Goal: Communication & Community: Answer question/provide support

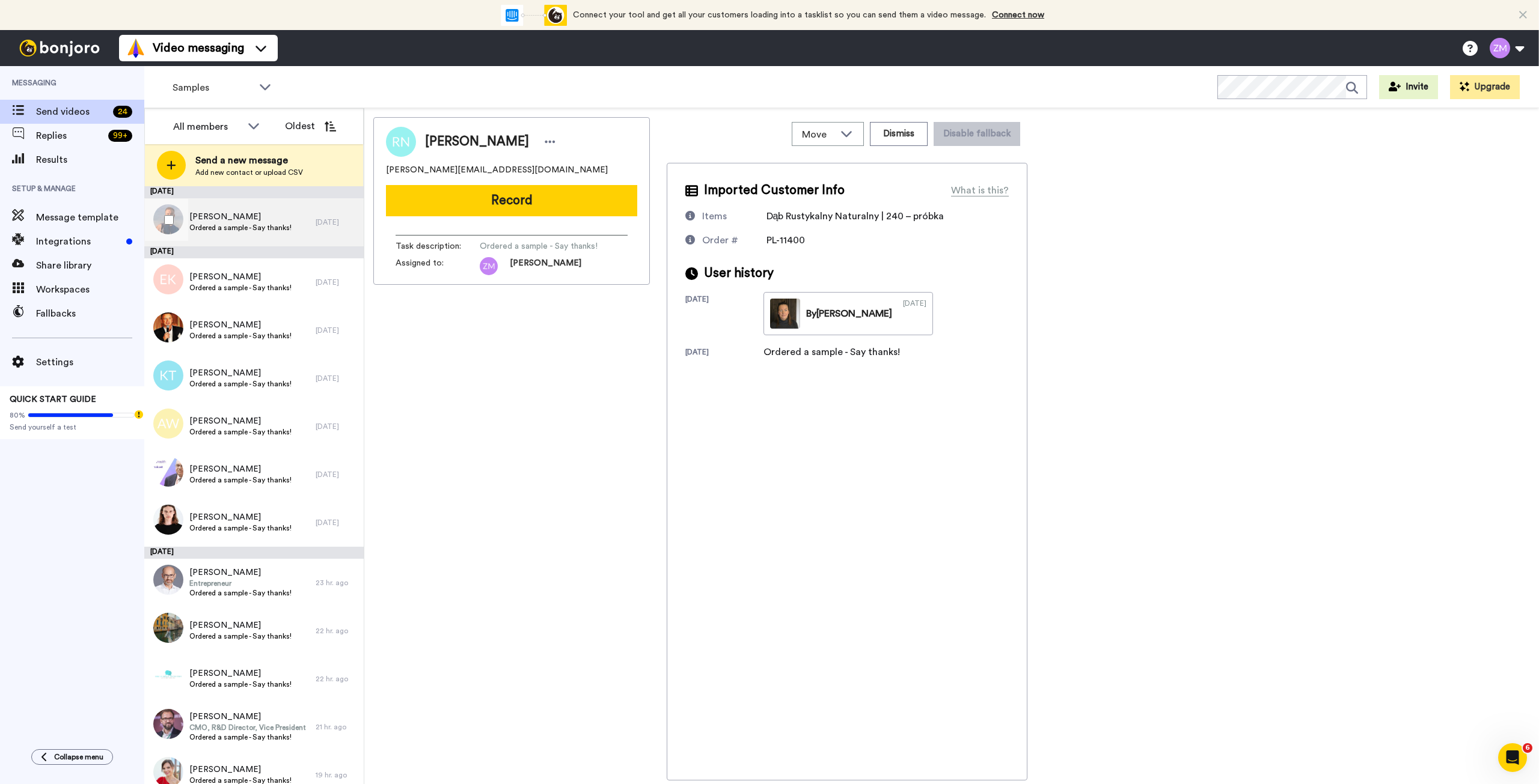
click at [241, 224] on span "Ordered a sample - Say thanks!" at bounding box center [240, 227] width 102 height 10
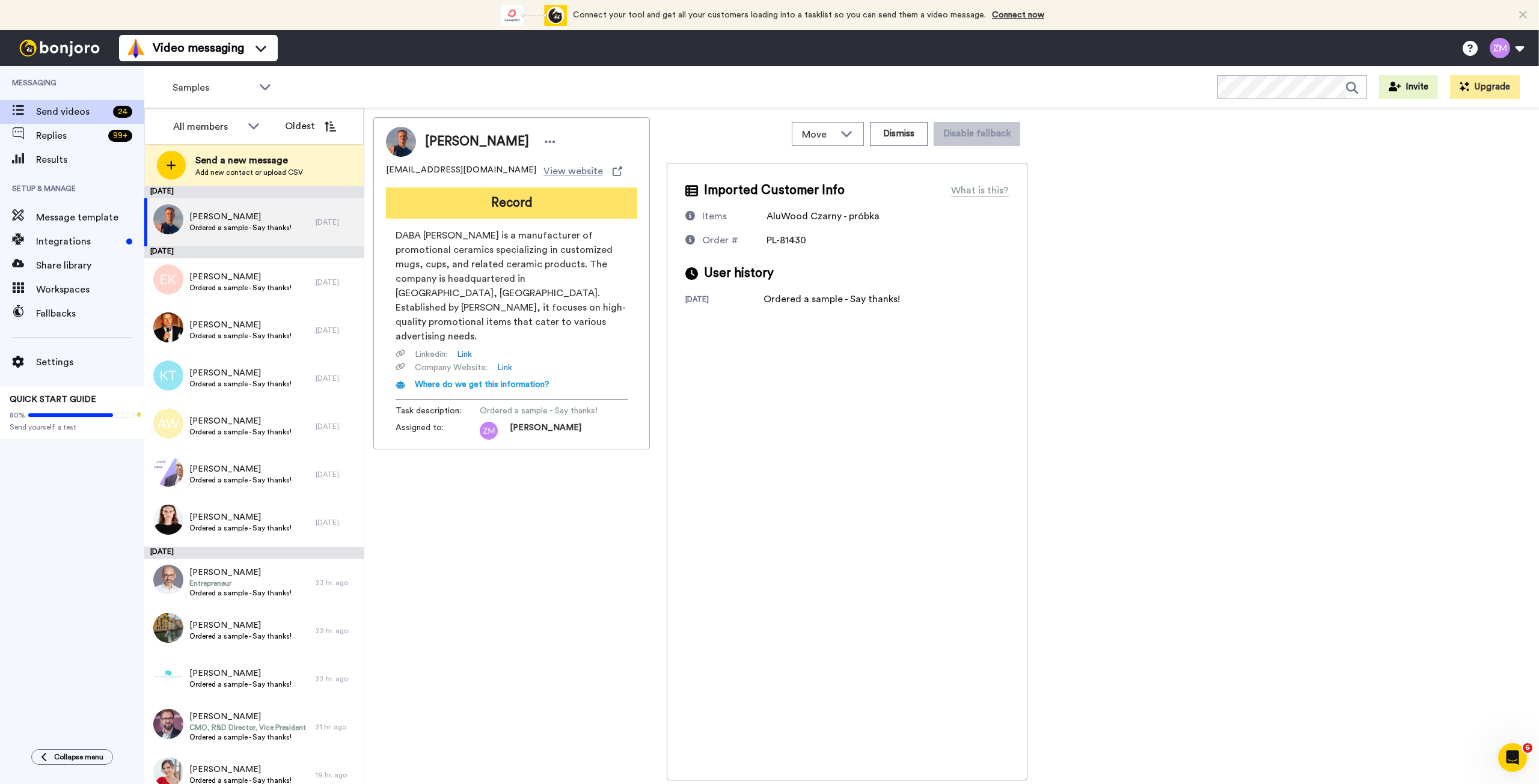
click at [519, 203] on button "Record" at bounding box center [512, 203] width 251 height 31
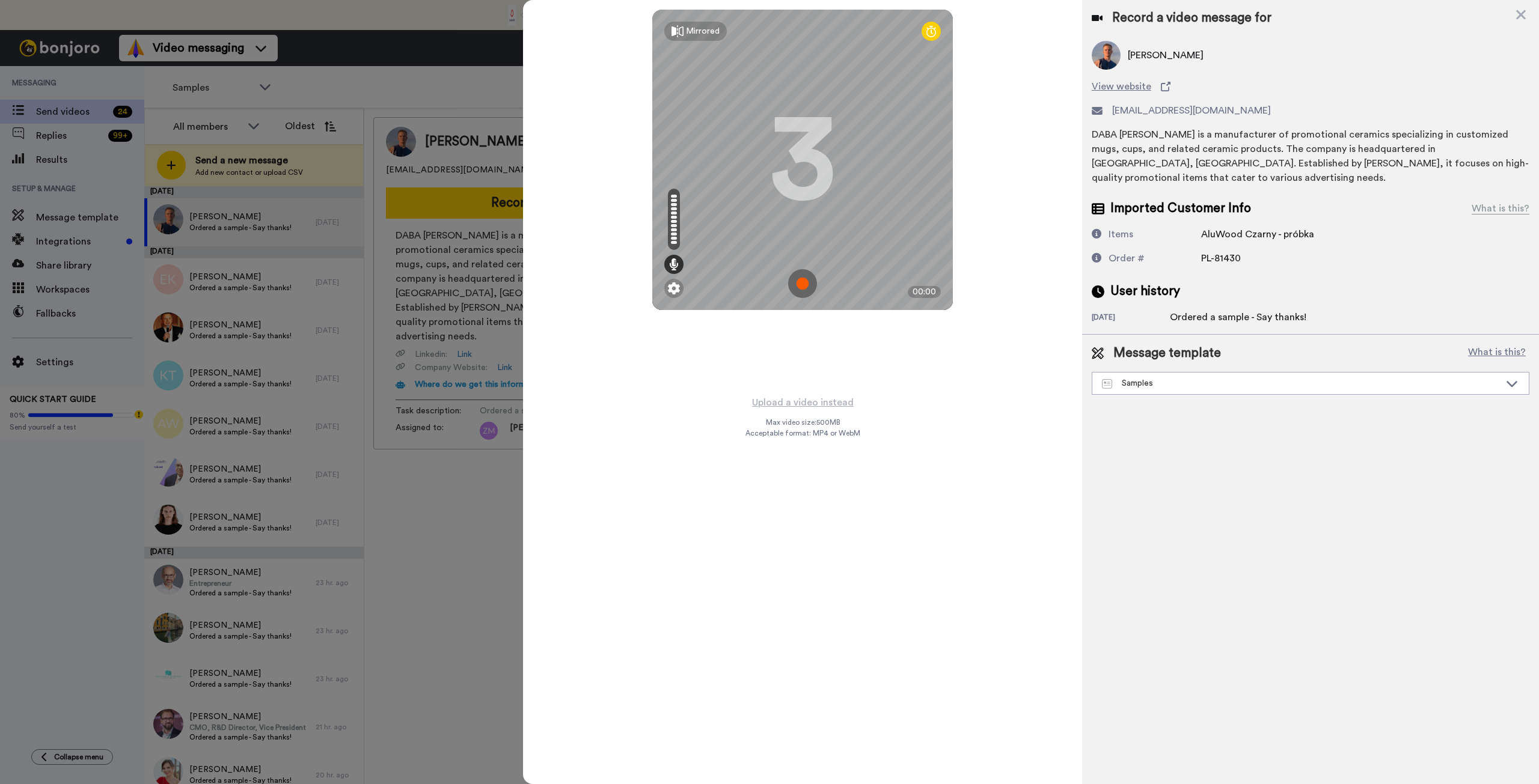
click at [802, 284] on img at bounding box center [803, 283] width 29 height 29
click at [802, 273] on img at bounding box center [803, 283] width 29 height 29
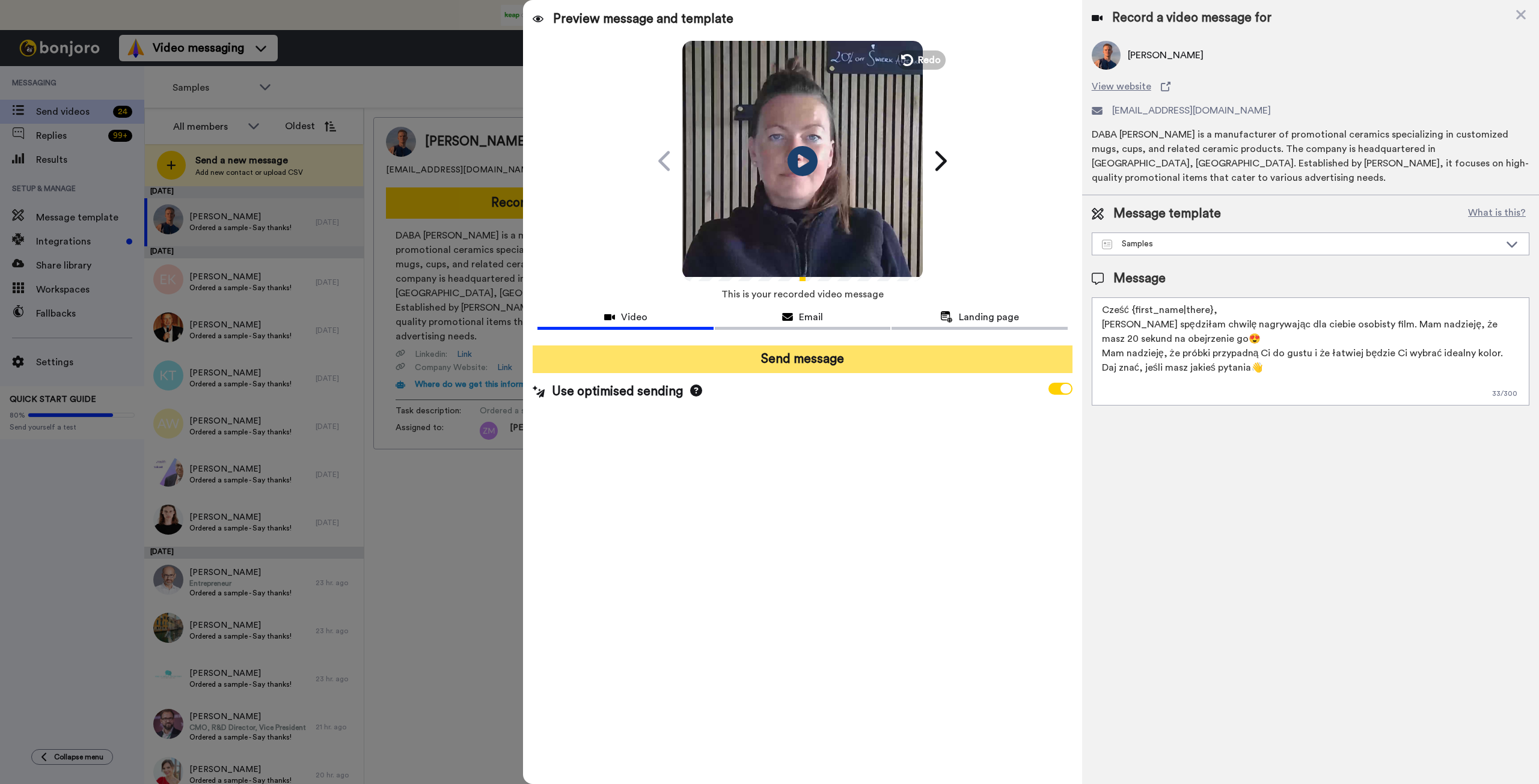
click at [839, 356] on button "Send message" at bounding box center [802, 359] width 539 height 27
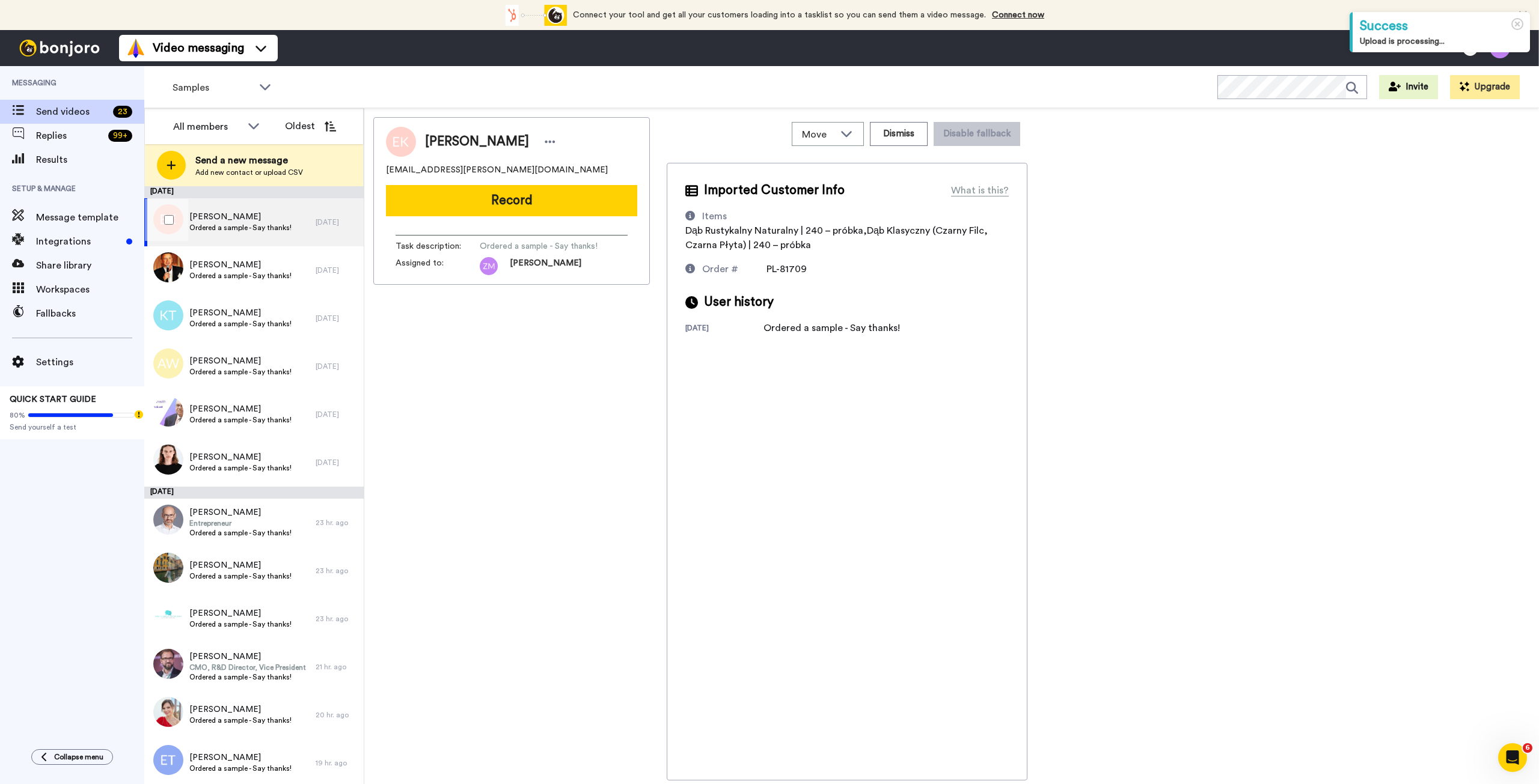
click at [241, 226] on span "Ordered a sample - Say thanks!" at bounding box center [240, 227] width 102 height 10
click at [512, 203] on button "Record" at bounding box center [512, 201] width 251 height 31
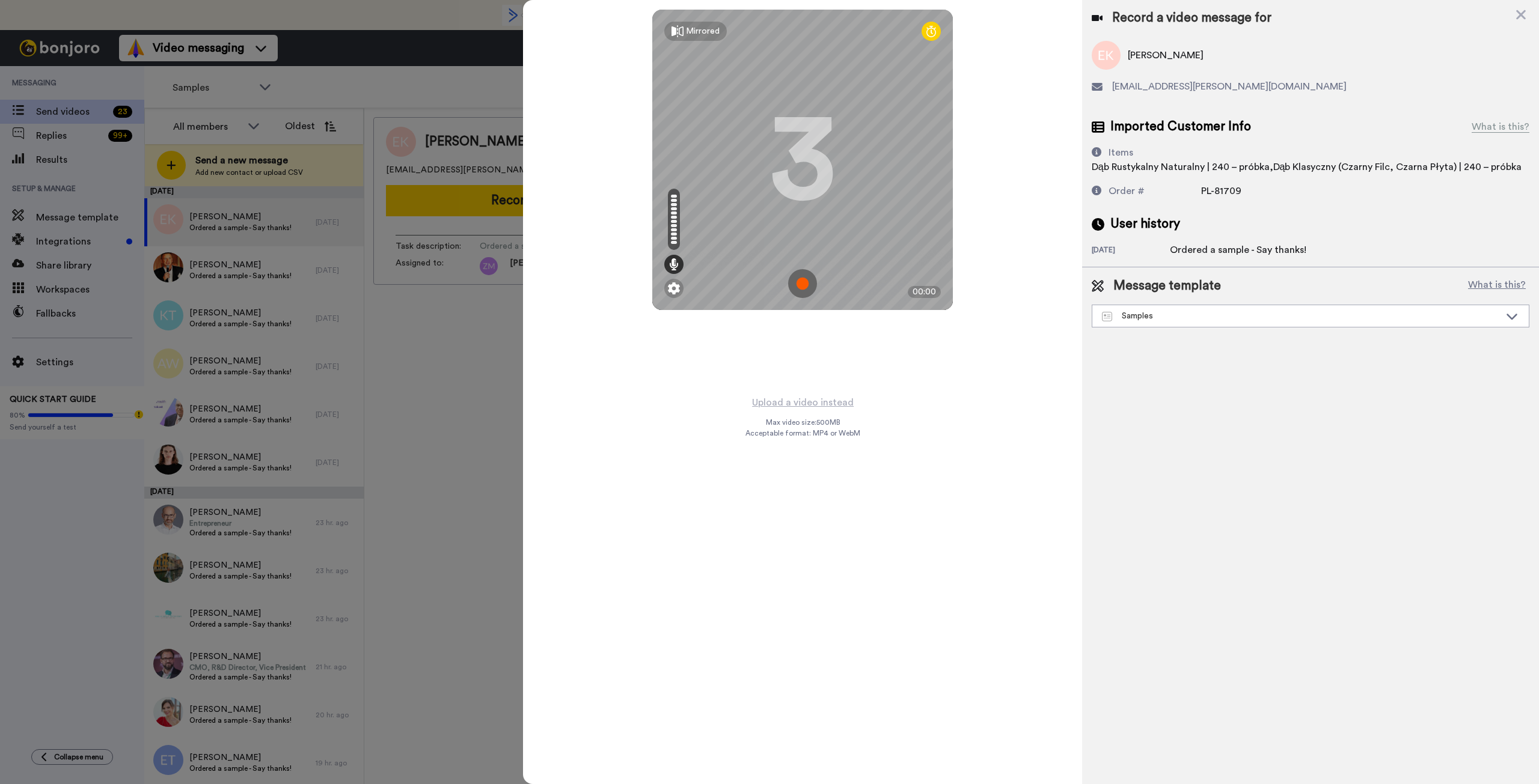
click at [800, 283] on img at bounding box center [803, 283] width 29 height 29
click at [809, 274] on img at bounding box center [803, 283] width 29 height 29
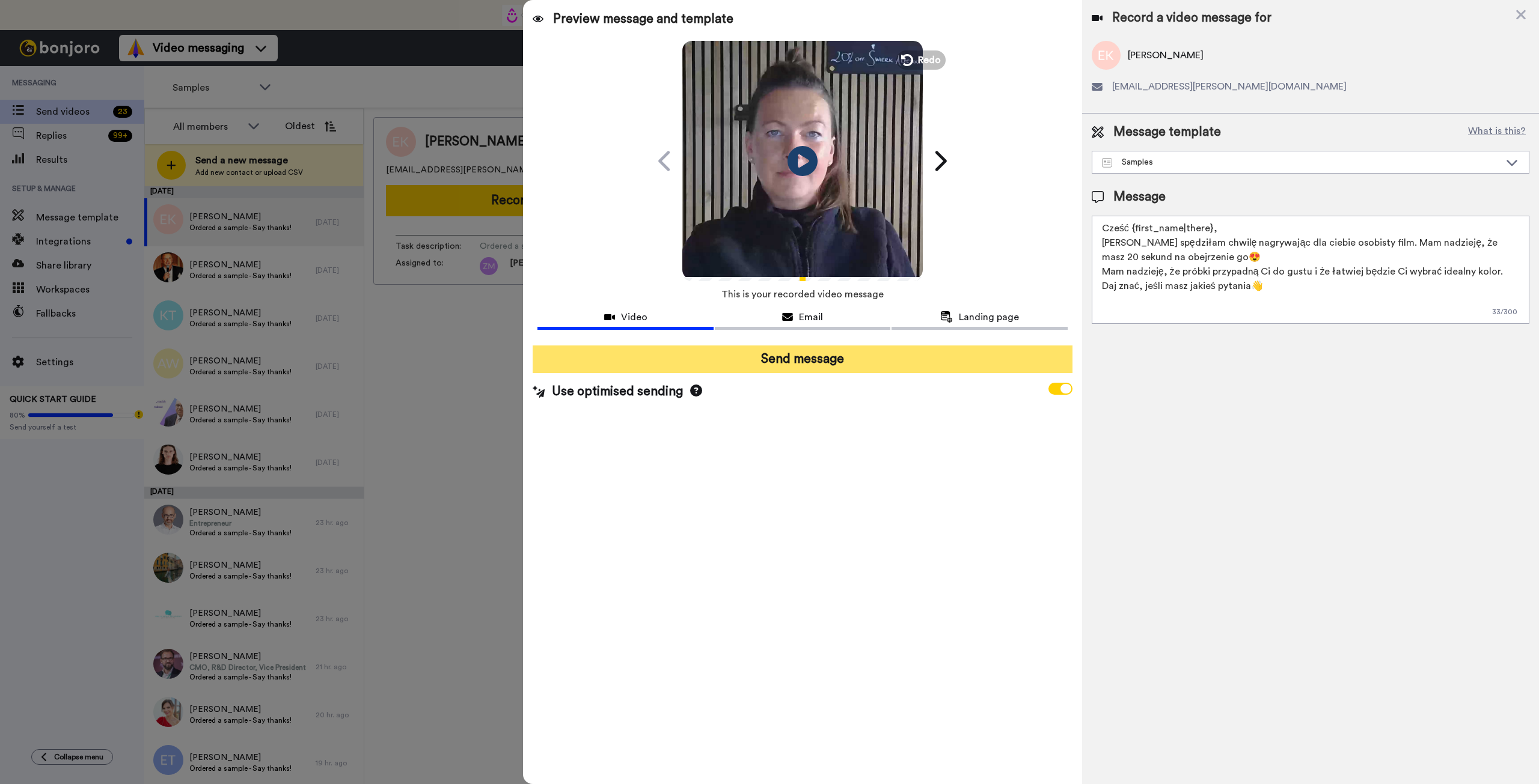
click at [836, 358] on button "Send message" at bounding box center [802, 359] width 539 height 27
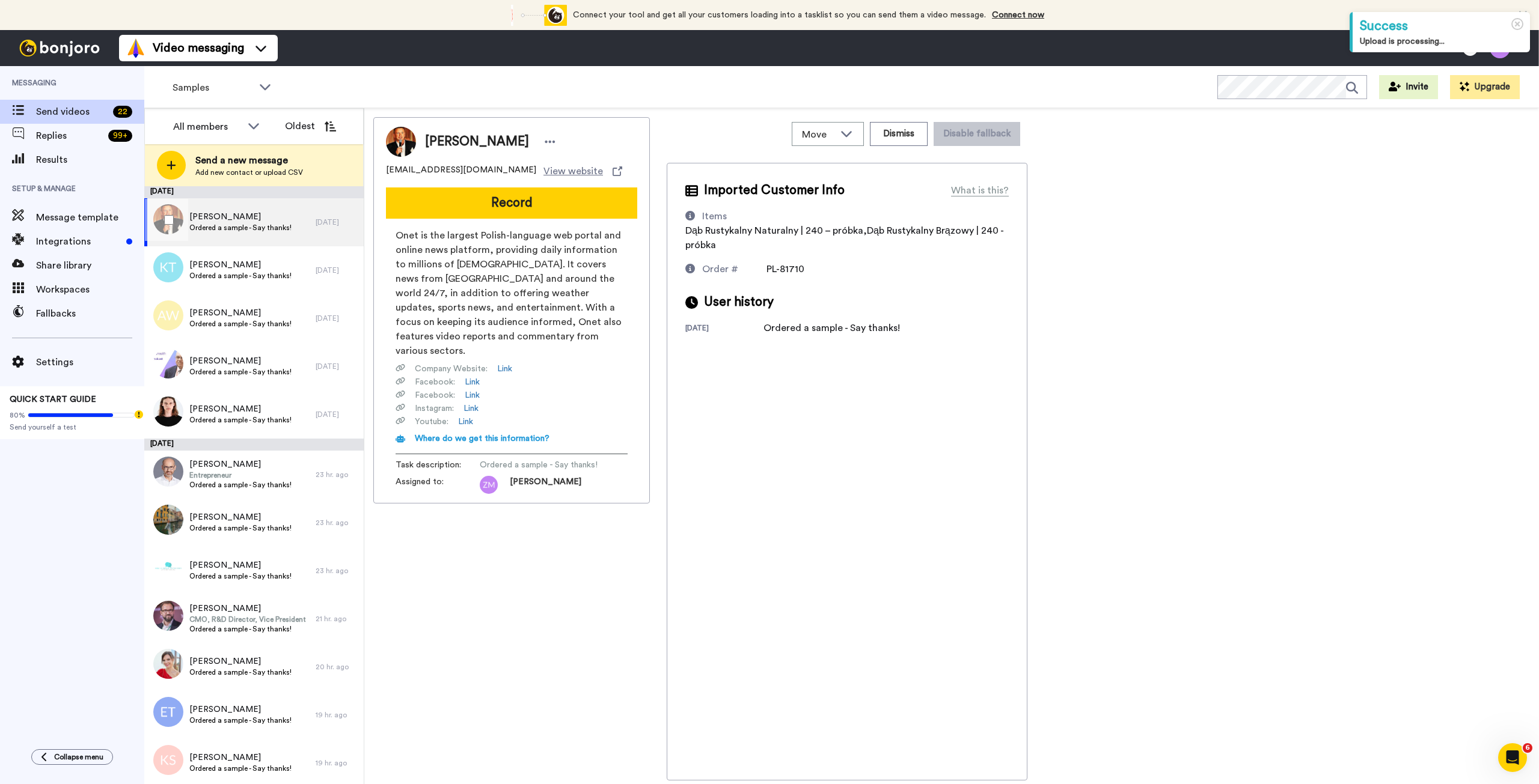
click at [256, 230] on span "Ordered a sample - Say thanks!" at bounding box center [240, 227] width 102 height 10
click at [502, 203] on button "Record" at bounding box center [512, 203] width 251 height 31
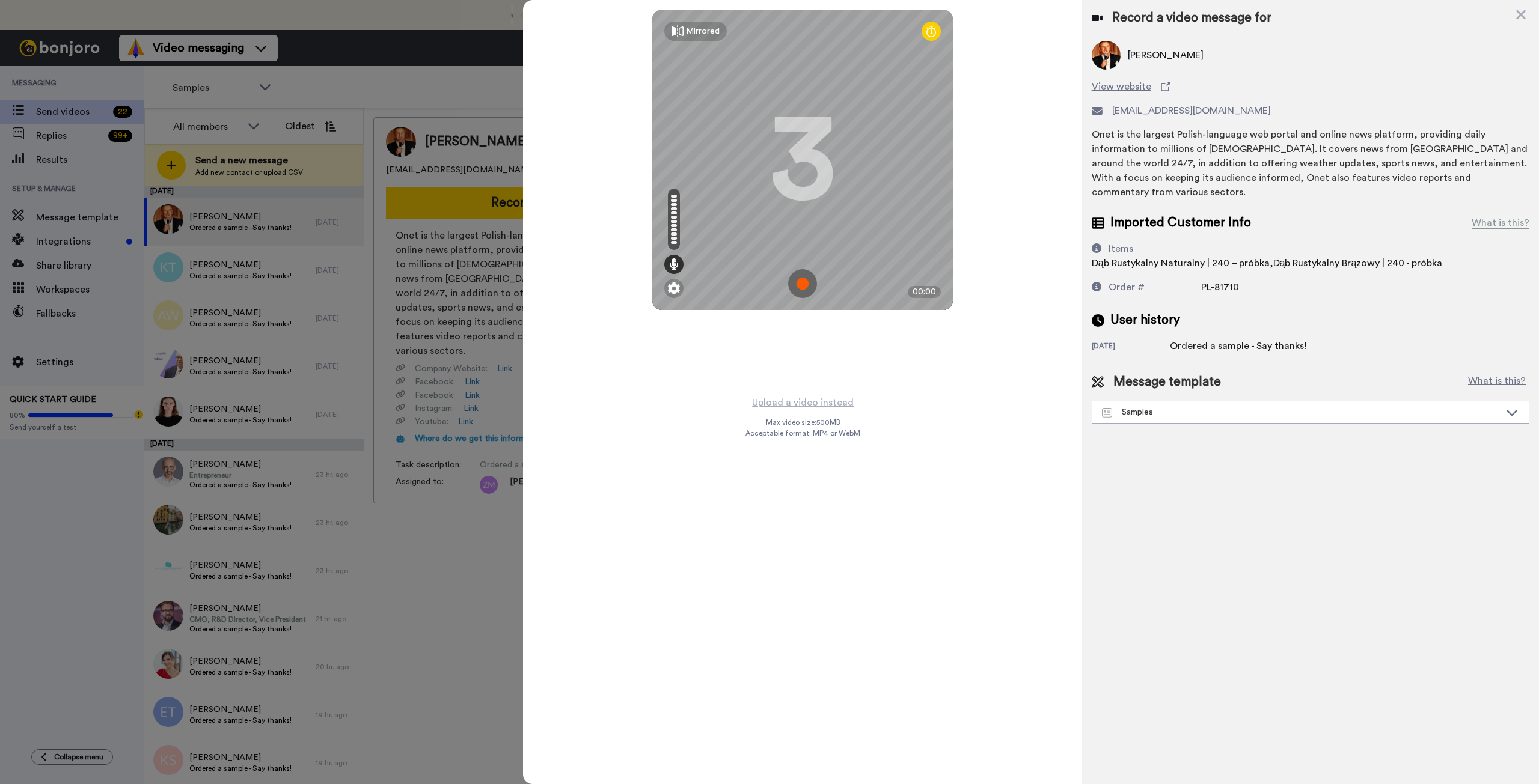
click at [806, 283] on img at bounding box center [803, 283] width 29 height 29
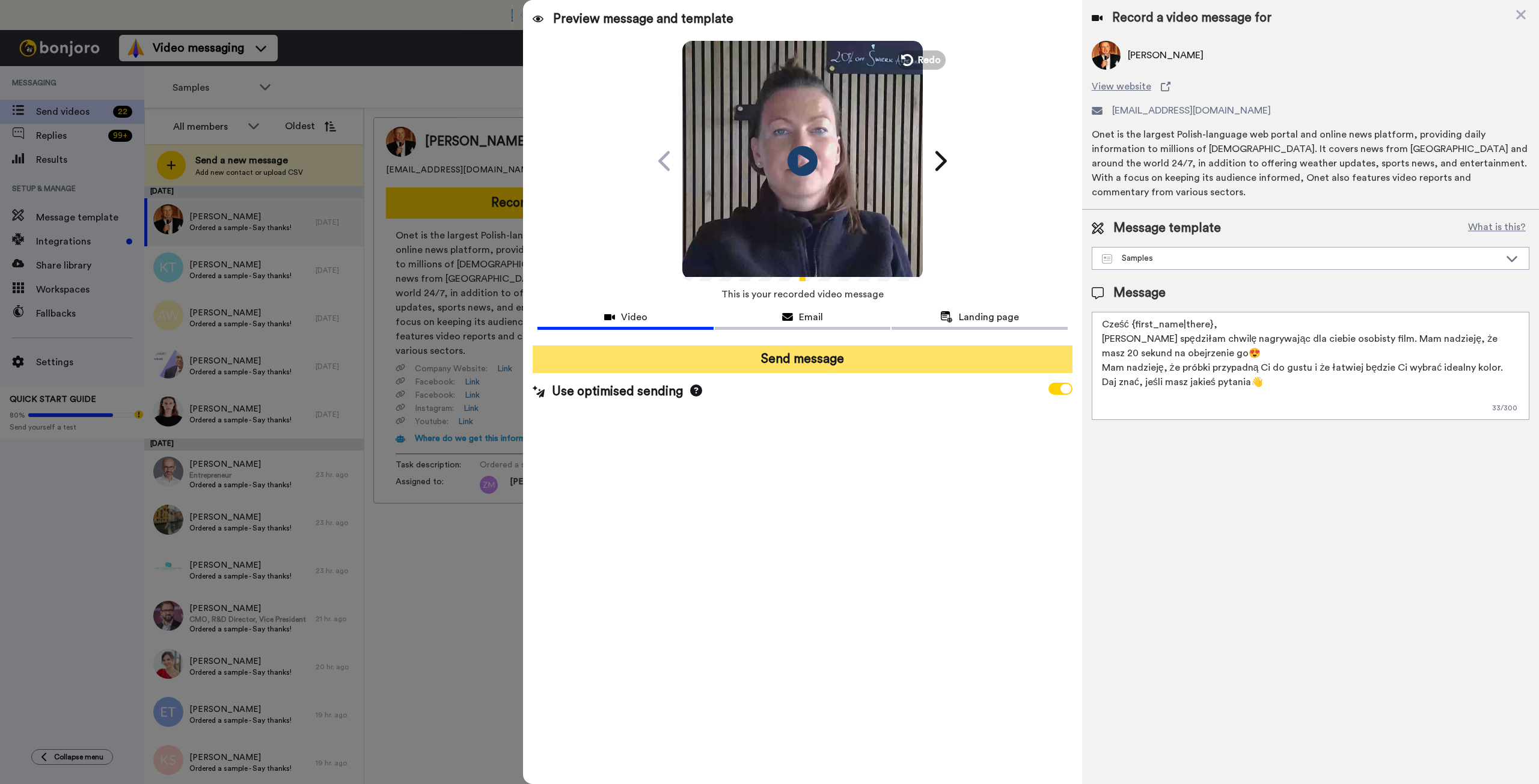
click at [816, 360] on button "Send message" at bounding box center [802, 359] width 539 height 27
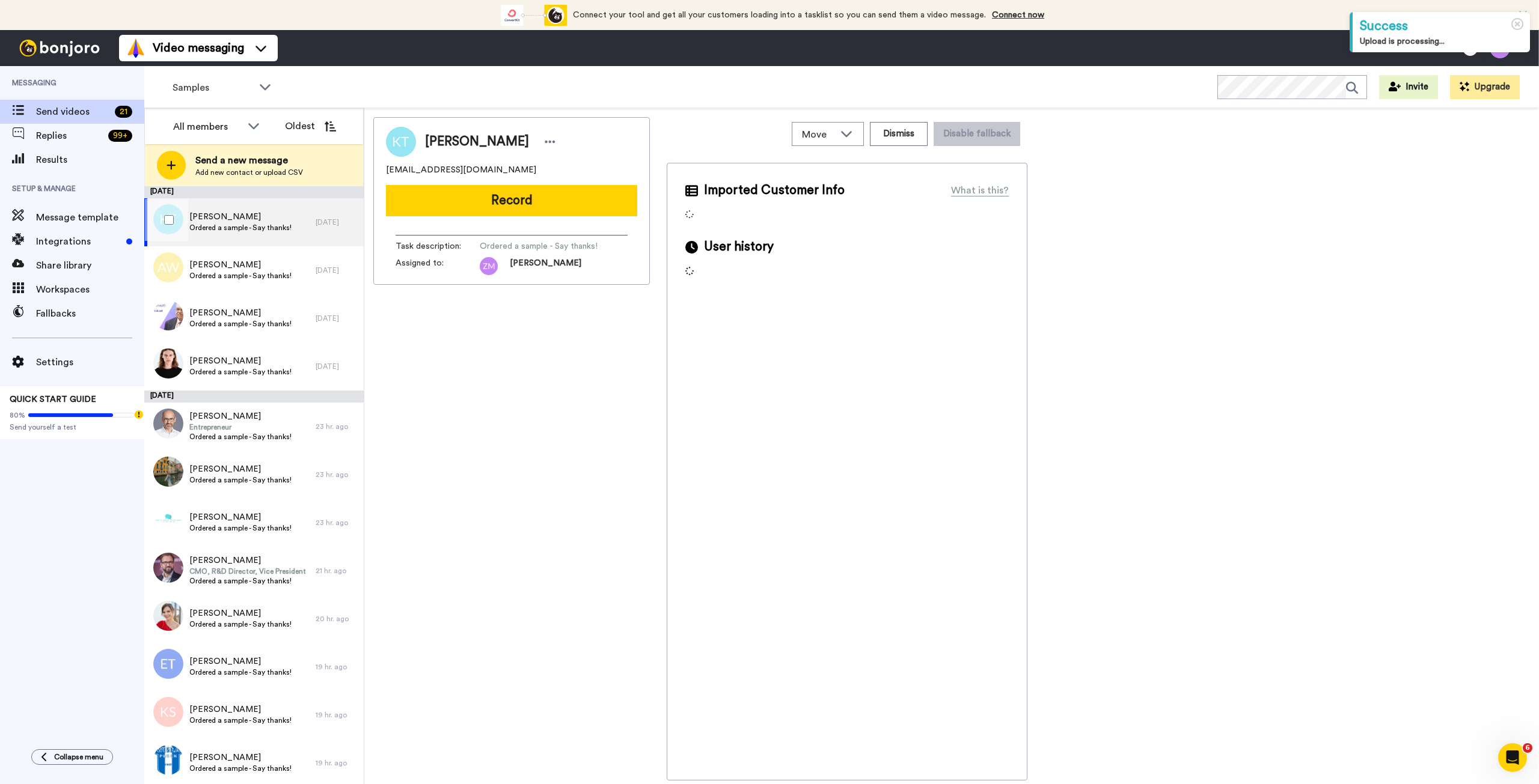
click at [247, 224] on span "Ordered a sample - Say thanks!" at bounding box center [240, 227] width 102 height 10
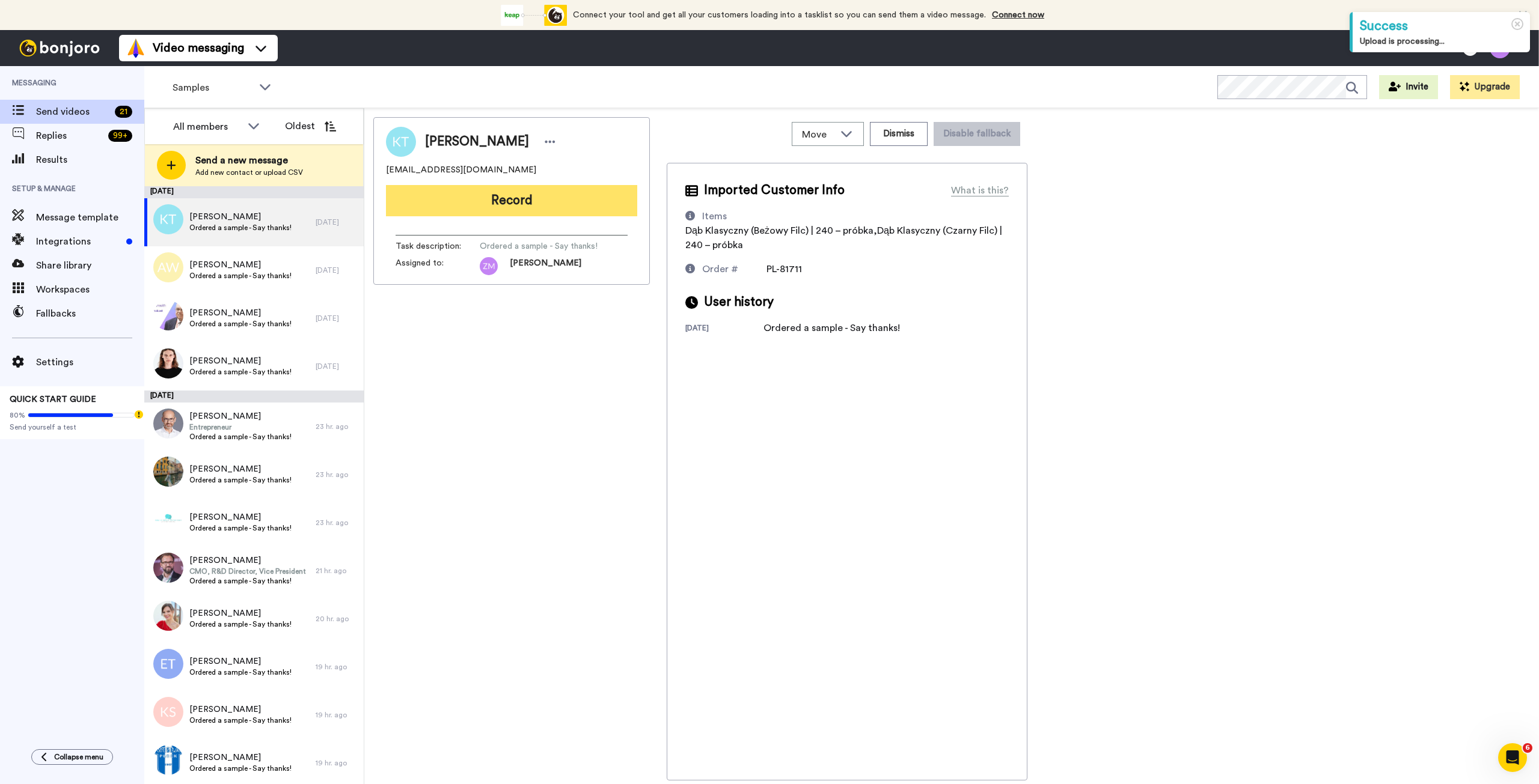
click at [515, 211] on button "Record" at bounding box center [512, 201] width 251 height 31
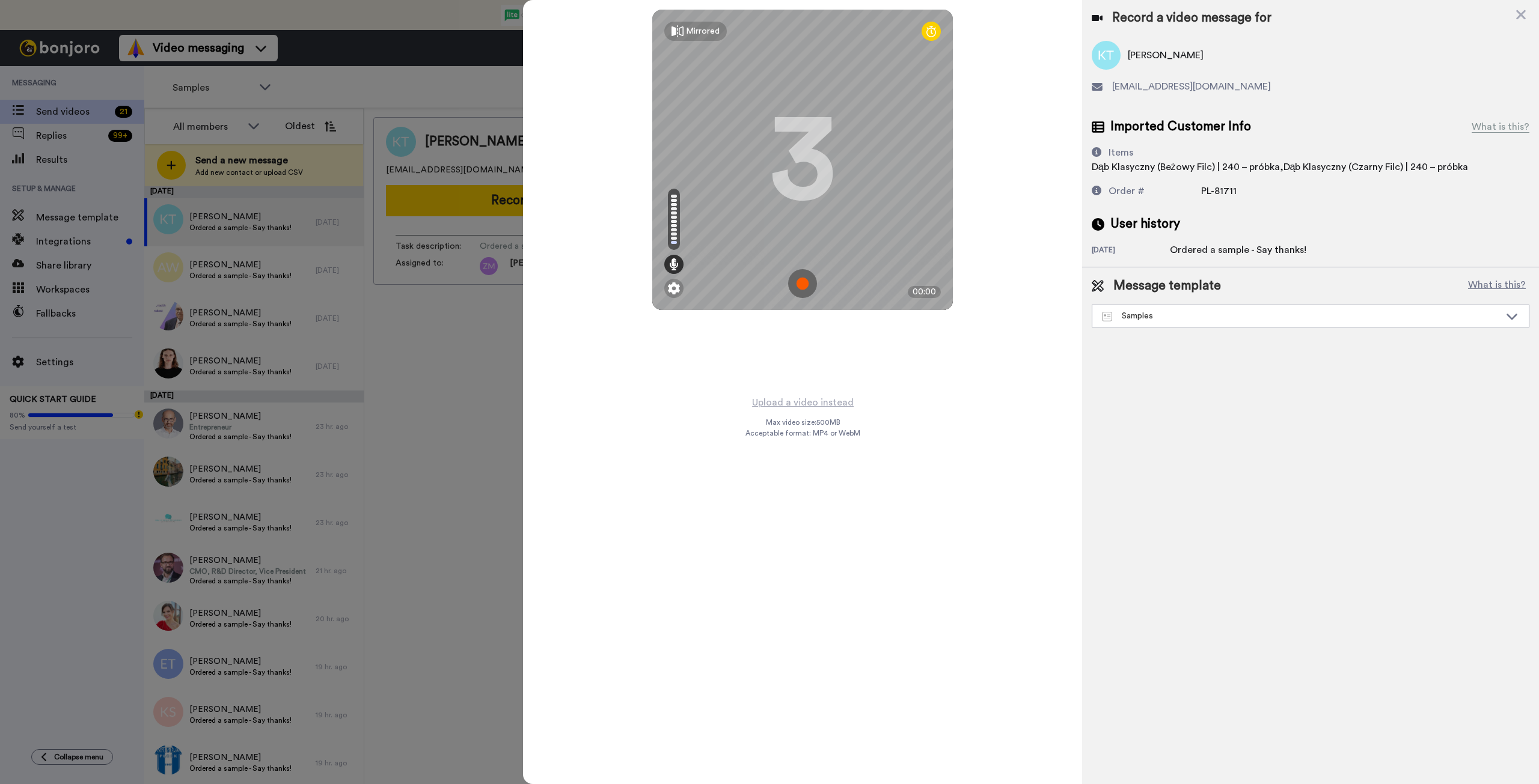
click at [804, 281] on img at bounding box center [803, 283] width 29 height 29
click at [805, 275] on img at bounding box center [803, 283] width 29 height 29
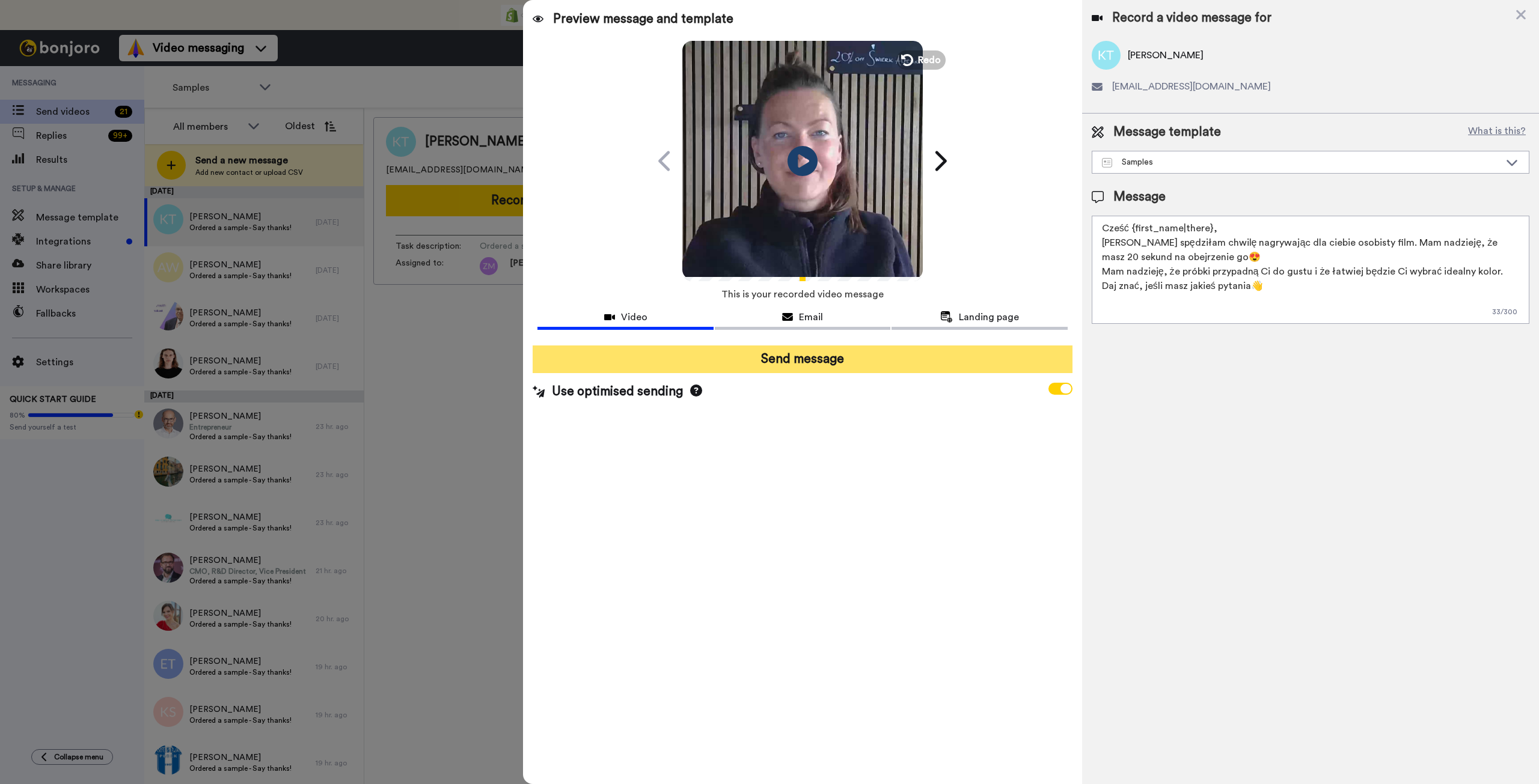
click at [839, 362] on button "Send message" at bounding box center [802, 359] width 539 height 27
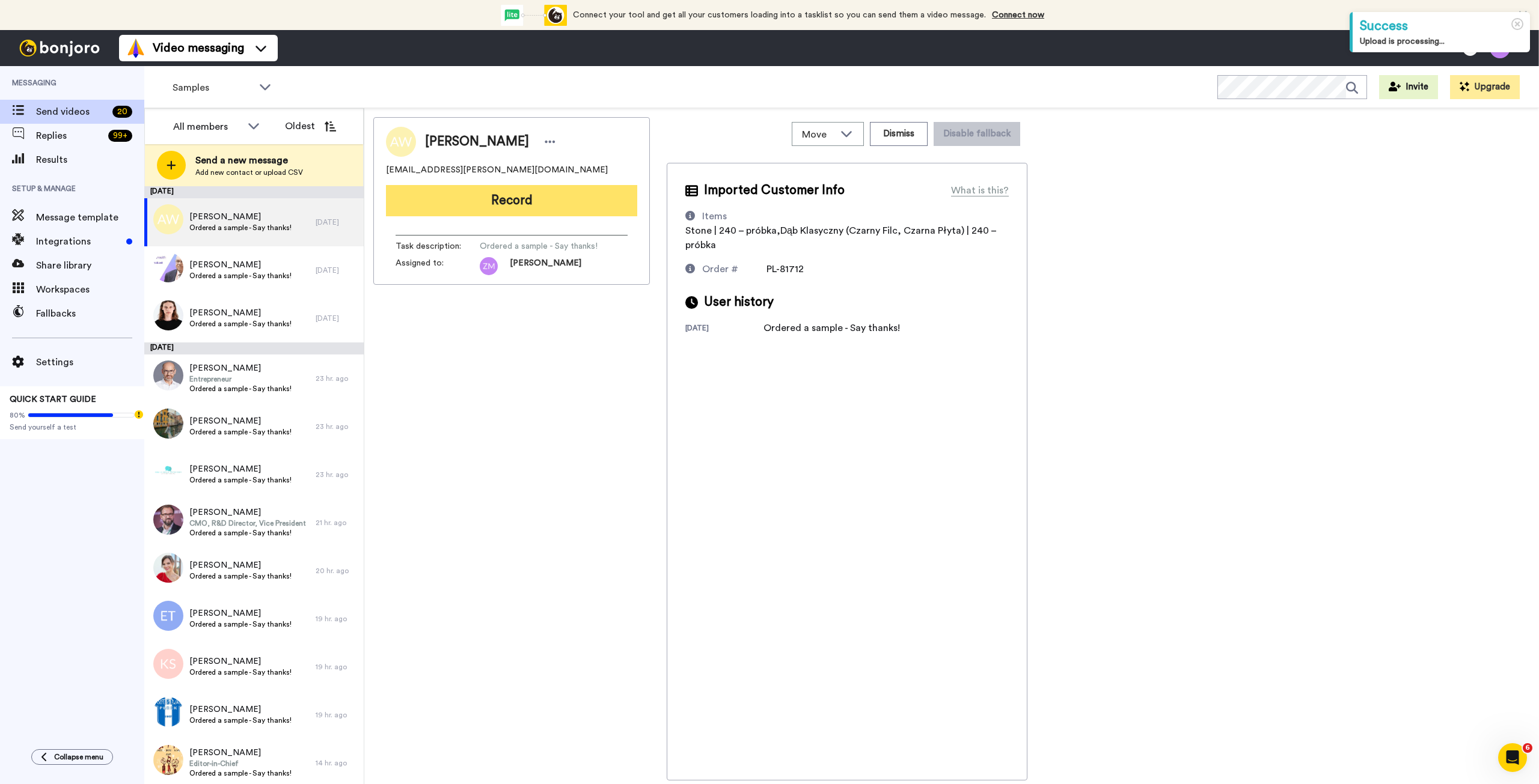
click at [520, 209] on button "Record" at bounding box center [512, 201] width 251 height 31
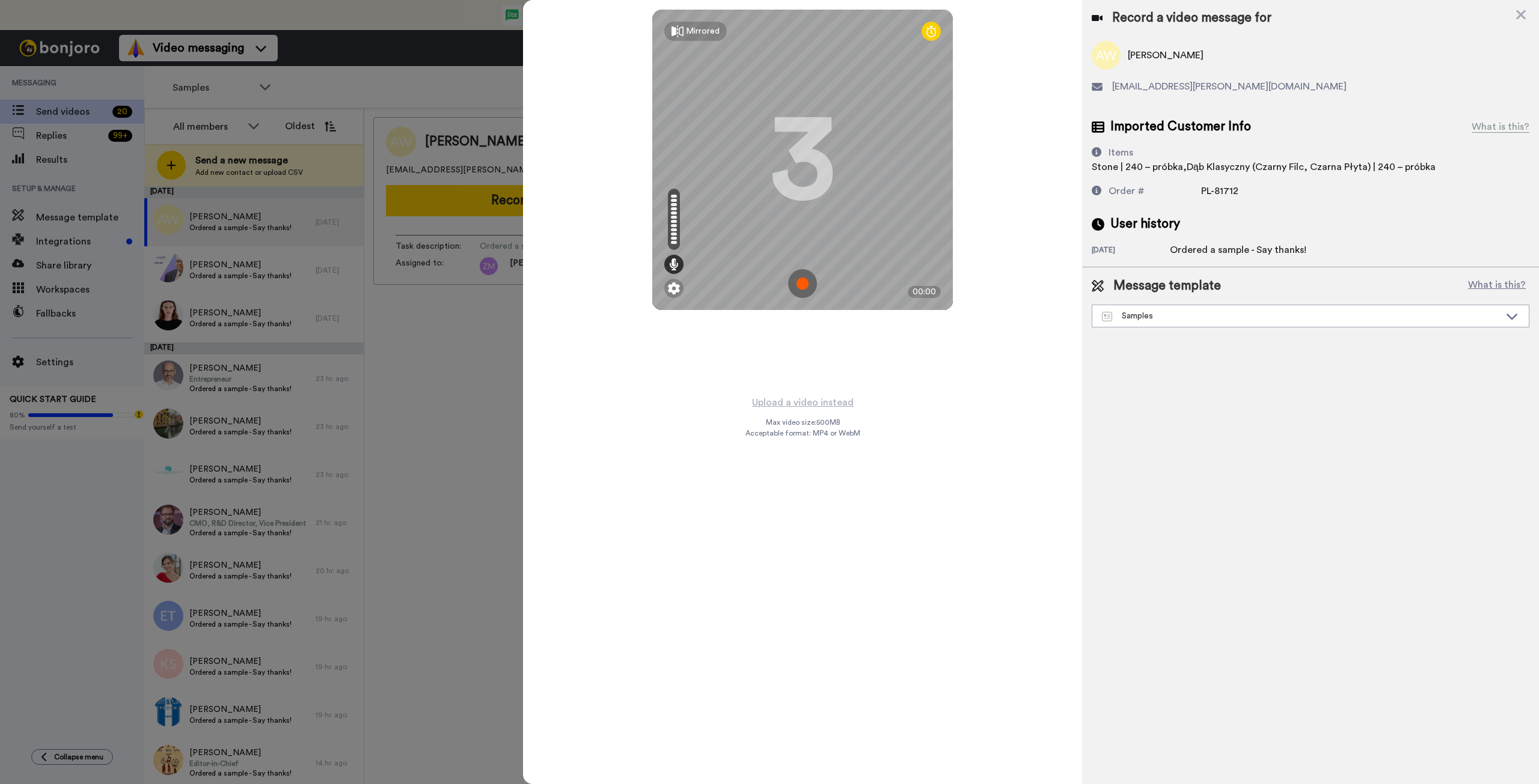
click at [804, 283] on img at bounding box center [803, 283] width 29 height 29
click at [807, 287] on img at bounding box center [803, 283] width 29 height 29
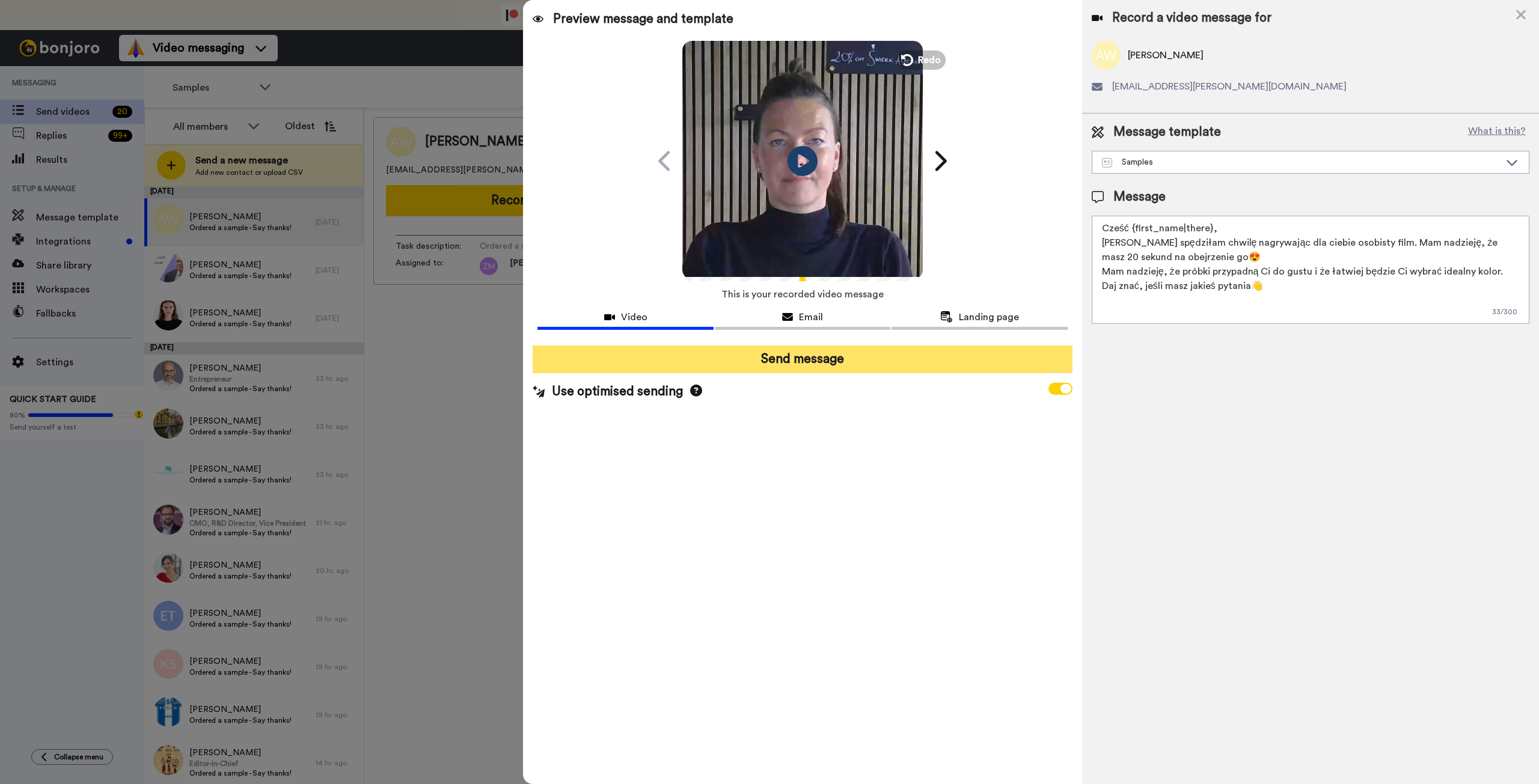
click at [844, 358] on button "Send message" at bounding box center [802, 359] width 539 height 27
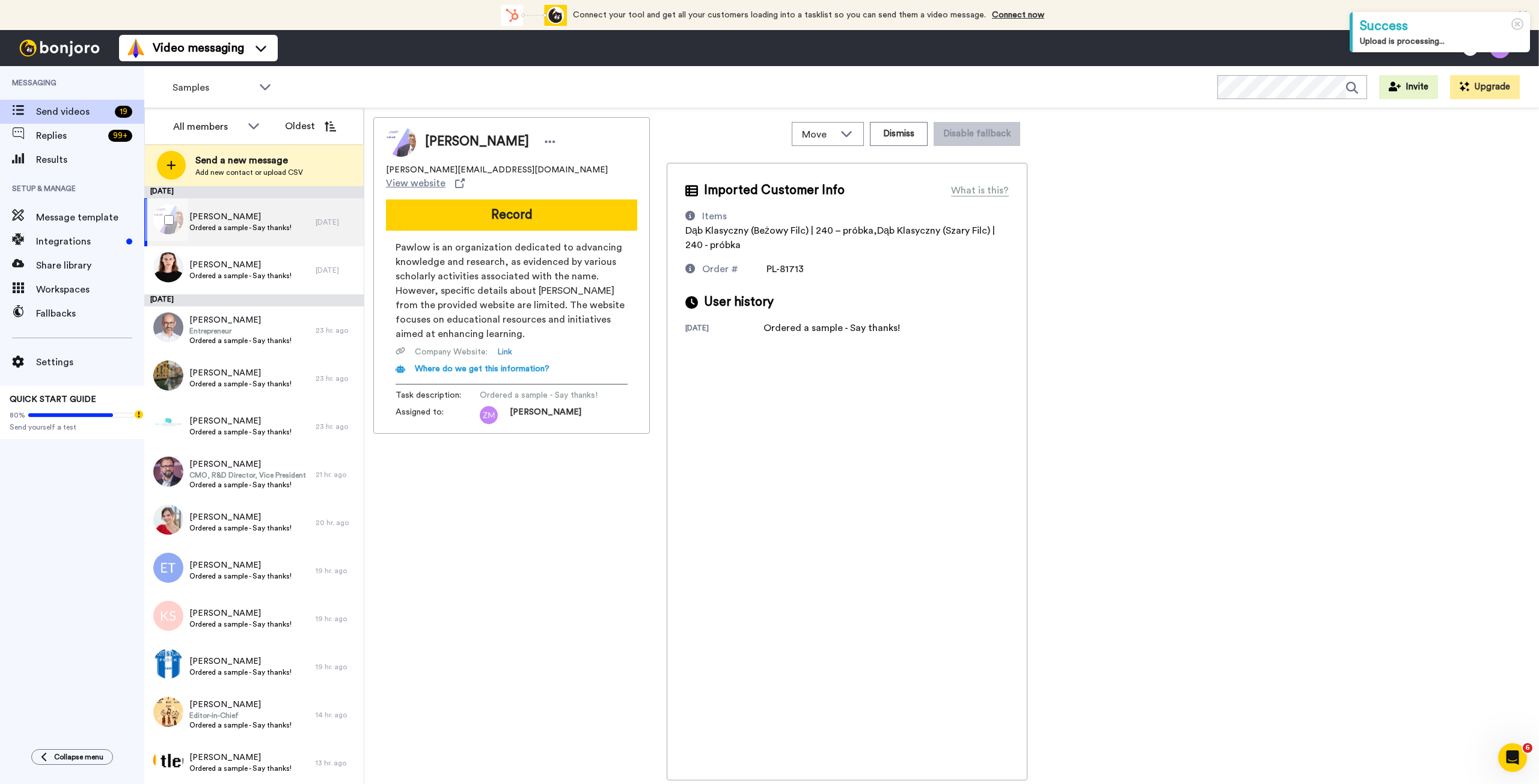
click at [235, 230] on span "Ordered a sample - Say thanks!" at bounding box center [240, 227] width 102 height 10
click at [515, 207] on button "Record" at bounding box center [512, 215] width 251 height 31
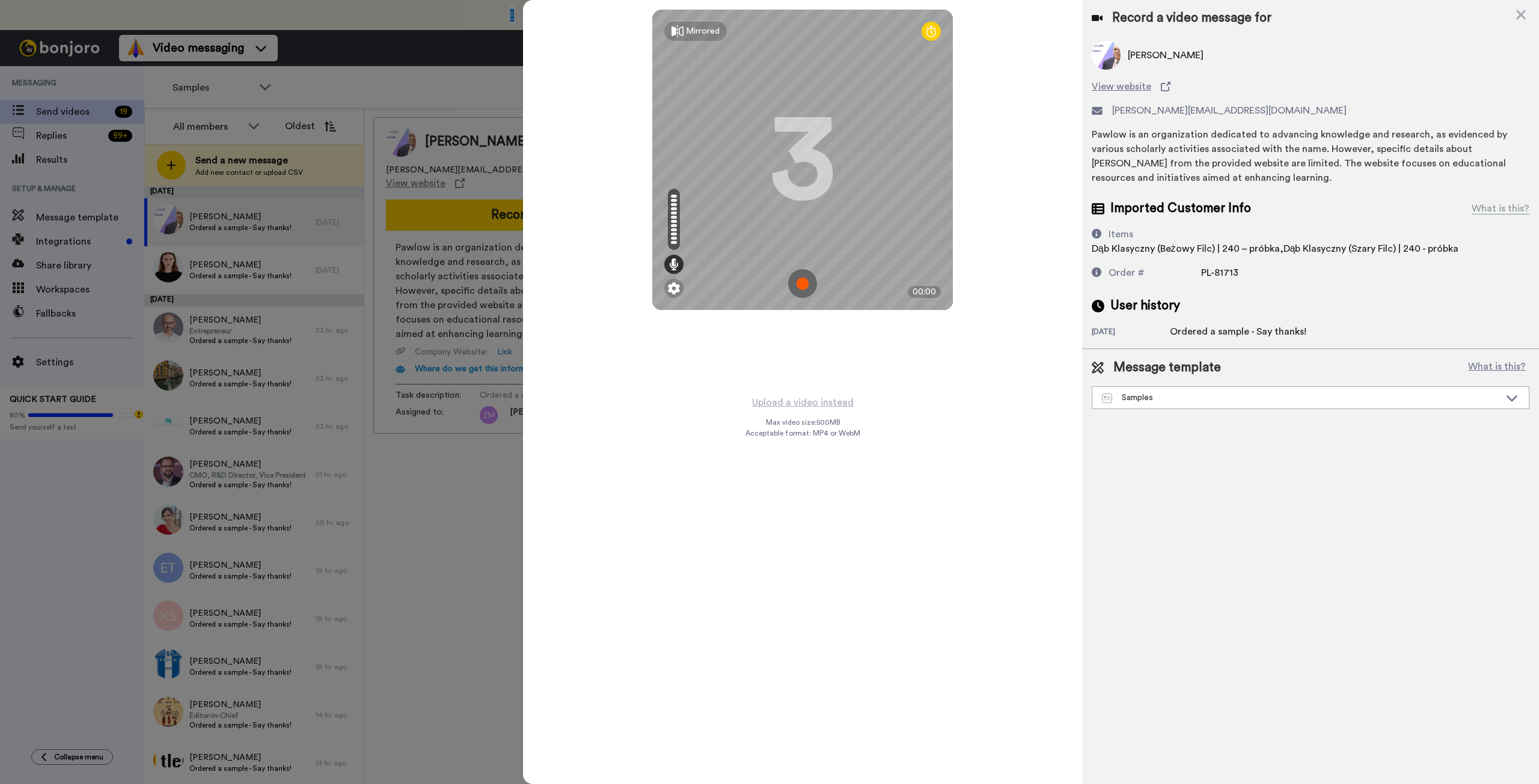
click at [800, 279] on img at bounding box center [803, 283] width 29 height 29
click at [799, 288] on img at bounding box center [803, 283] width 29 height 29
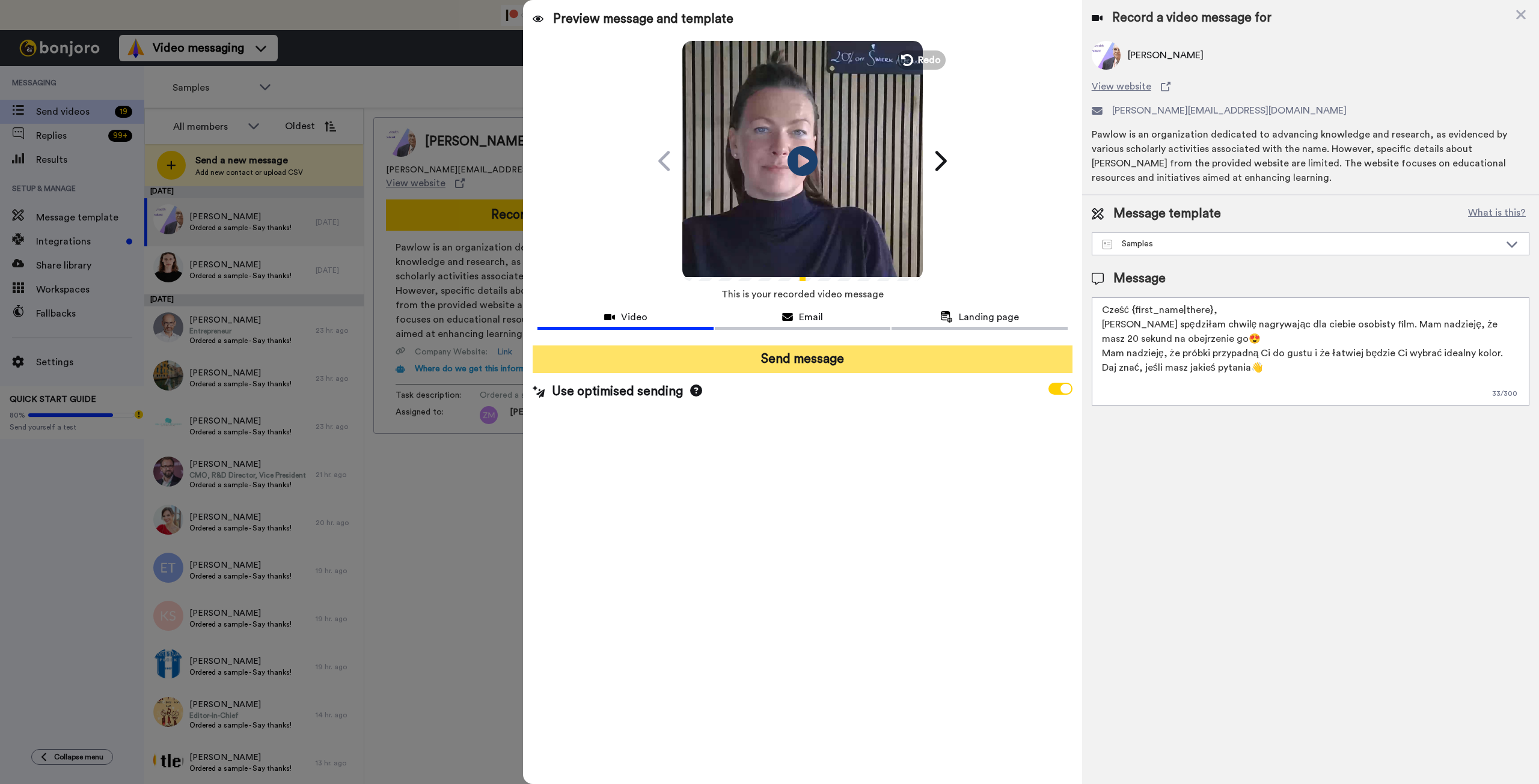
click at [846, 369] on button "Send message" at bounding box center [802, 359] width 539 height 27
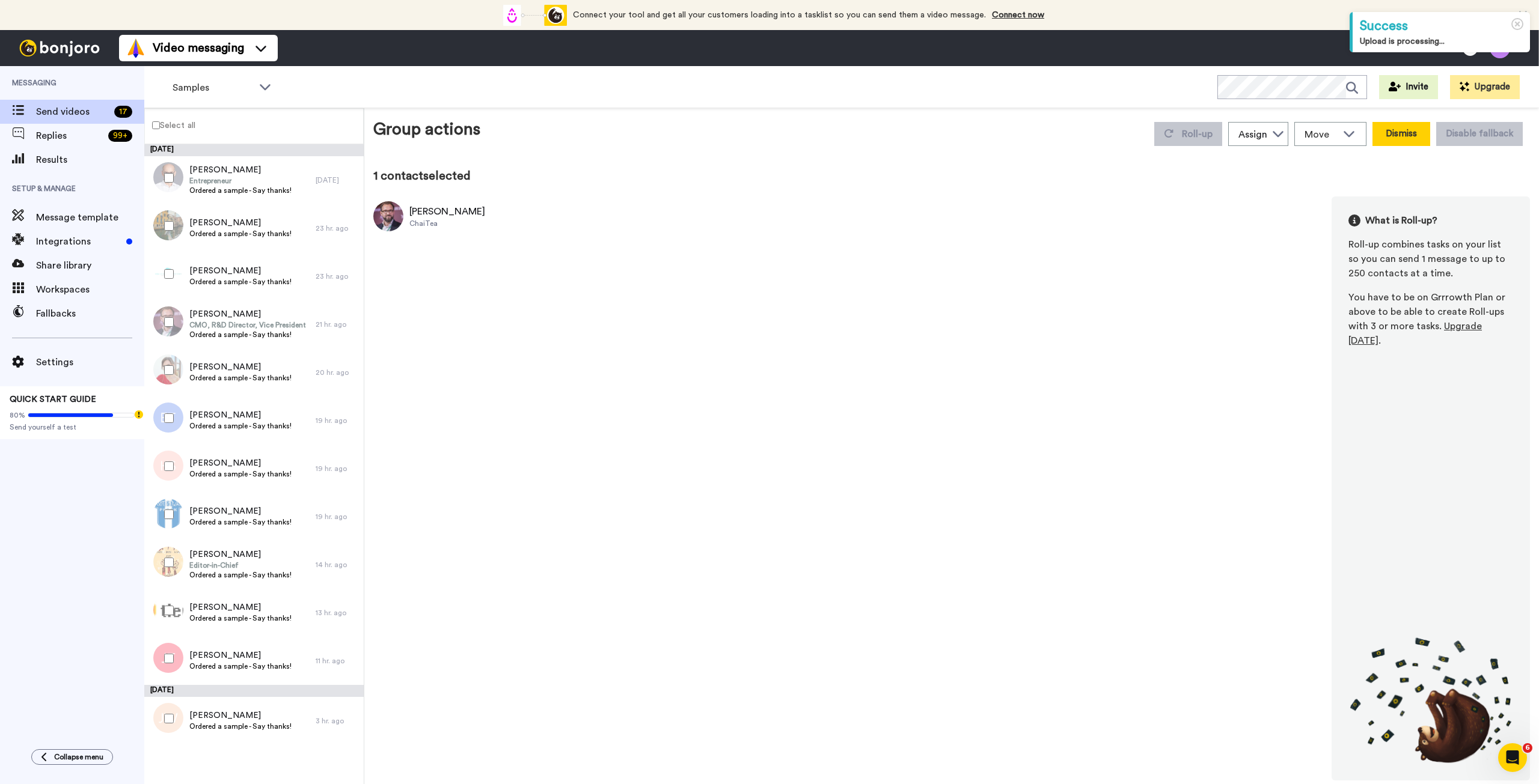
click at [1391, 134] on button "Dismiss" at bounding box center [1401, 134] width 57 height 24
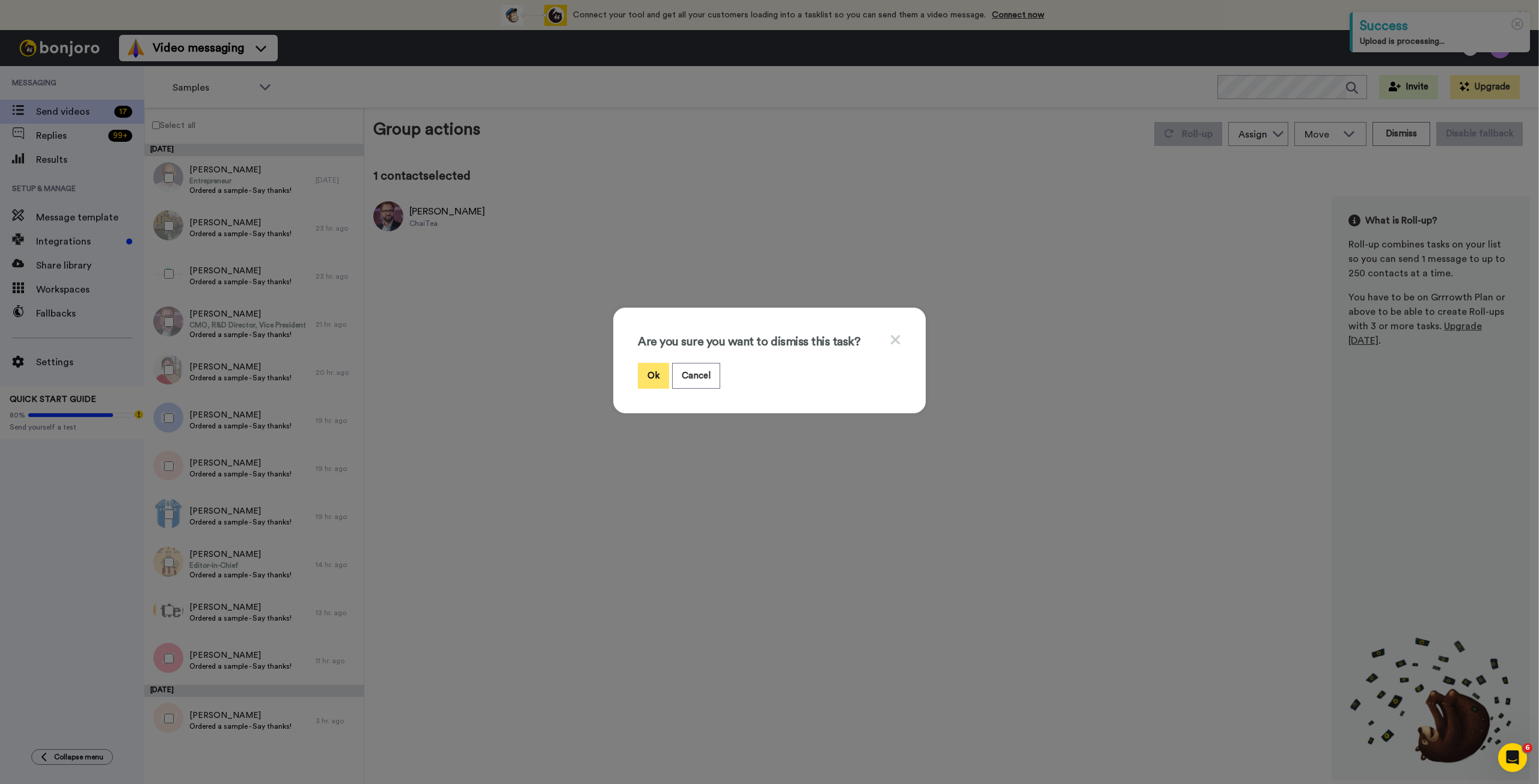
click at [645, 379] on button "Ok" at bounding box center [654, 375] width 31 height 25
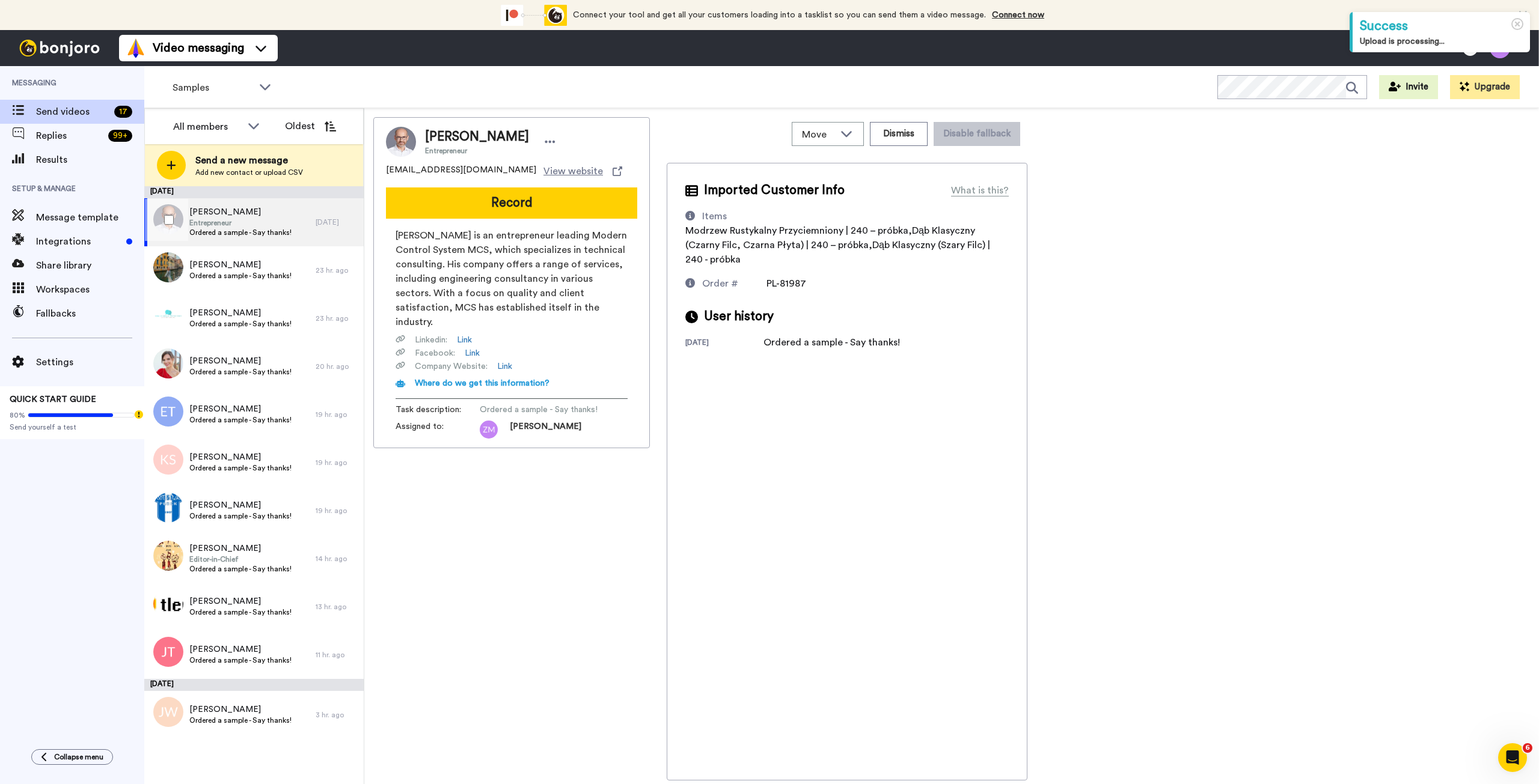
click at [274, 228] on span "Ordered a sample - Say thanks!" at bounding box center [240, 233] width 102 height 10
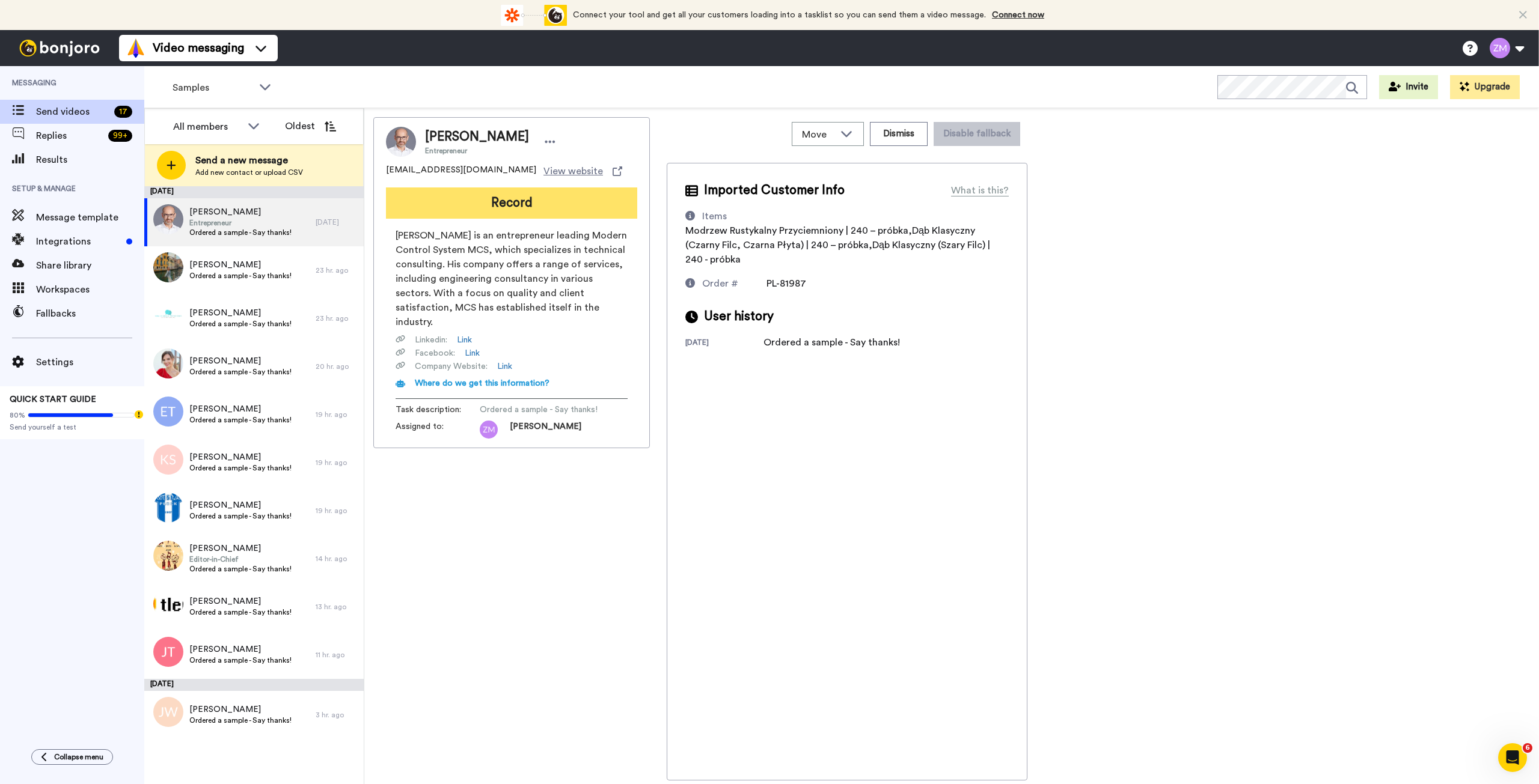
click at [525, 200] on button "Record" at bounding box center [512, 203] width 251 height 31
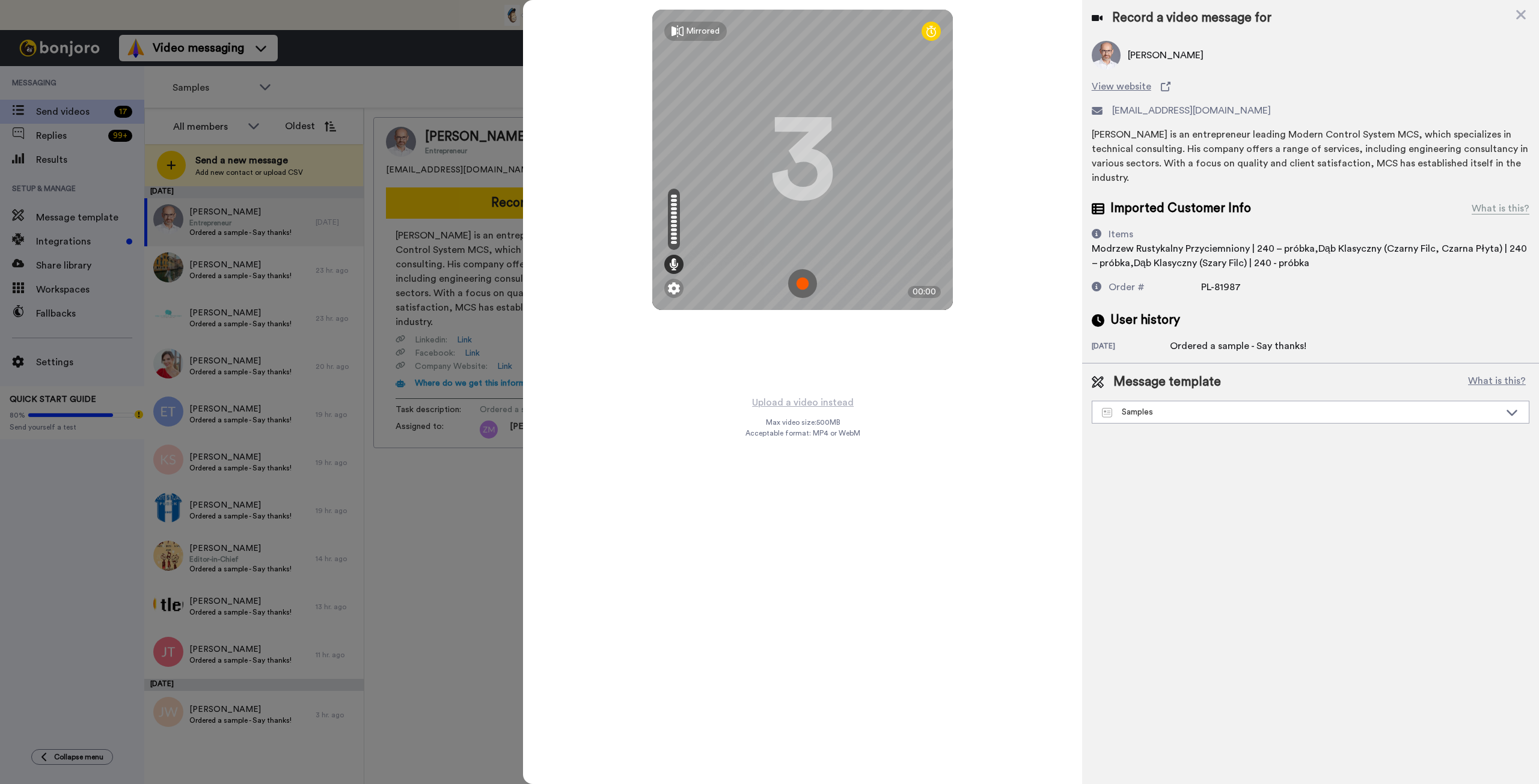
click at [802, 282] on img at bounding box center [803, 283] width 29 height 29
click at [813, 282] on img at bounding box center [803, 283] width 29 height 29
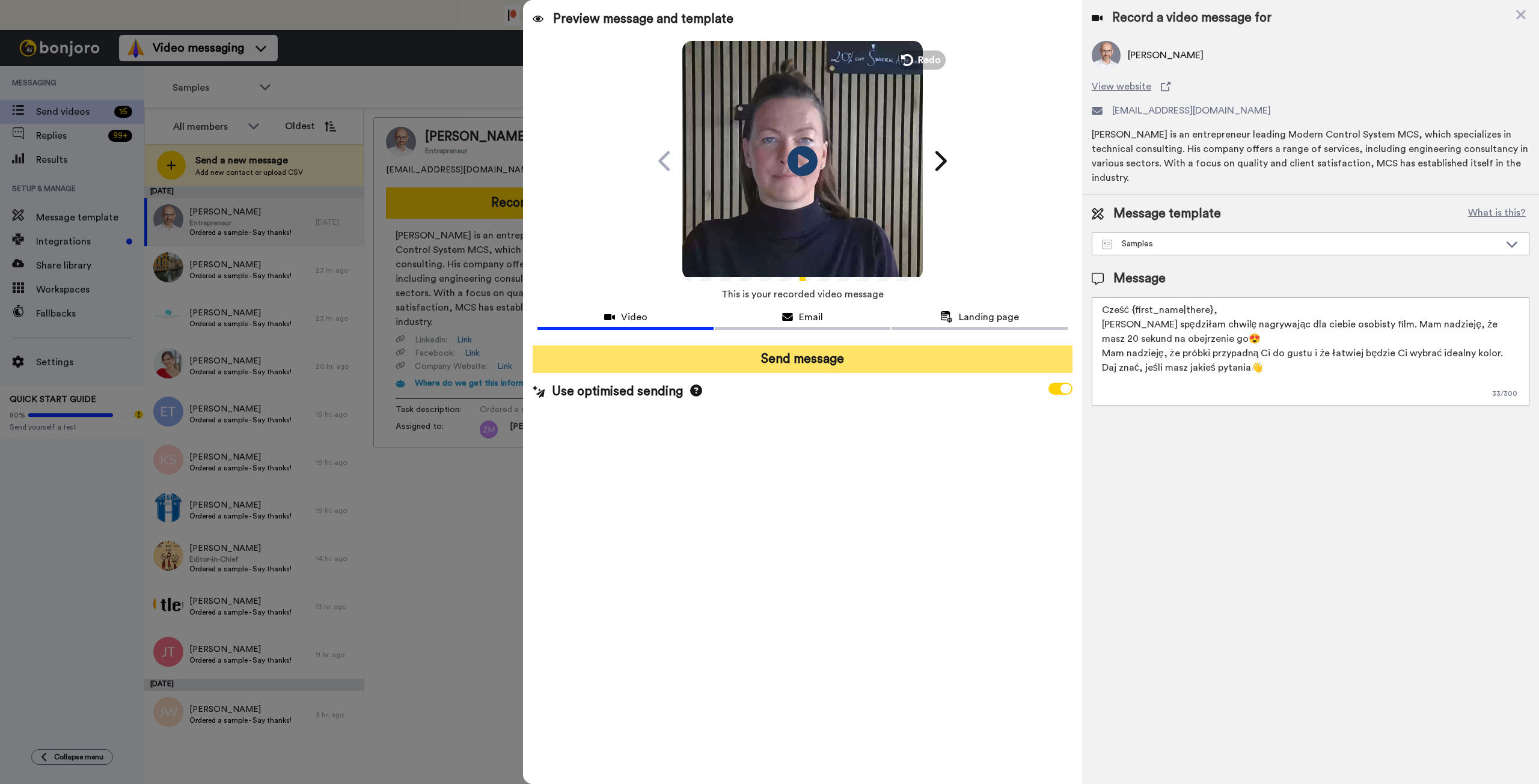
click at [818, 359] on button "Send message" at bounding box center [802, 359] width 539 height 27
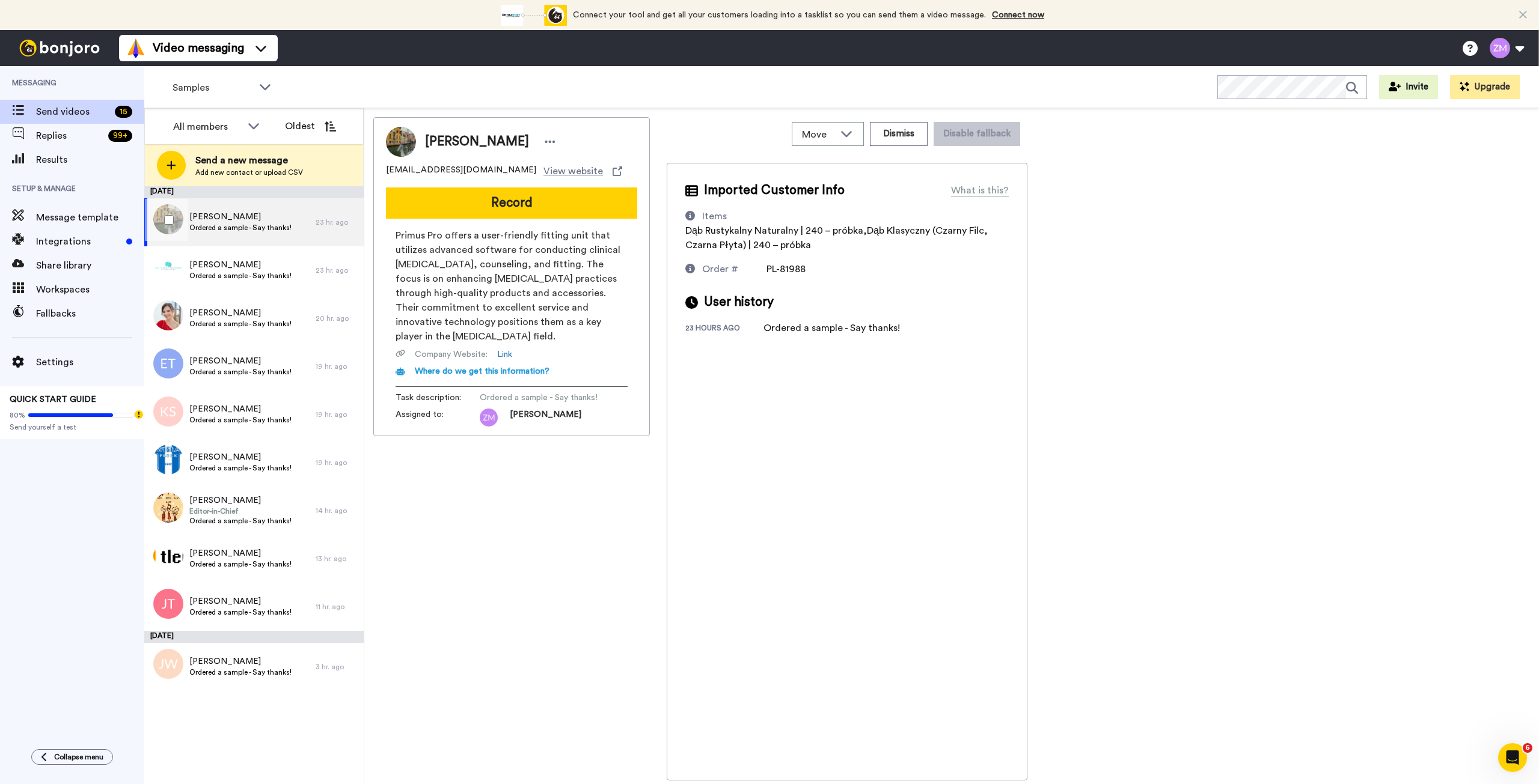
click at [267, 224] on span "Ordered a sample - Say thanks!" at bounding box center [240, 227] width 102 height 10
click at [531, 203] on button "Record" at bounding box center [512, 203] width 251 height 31
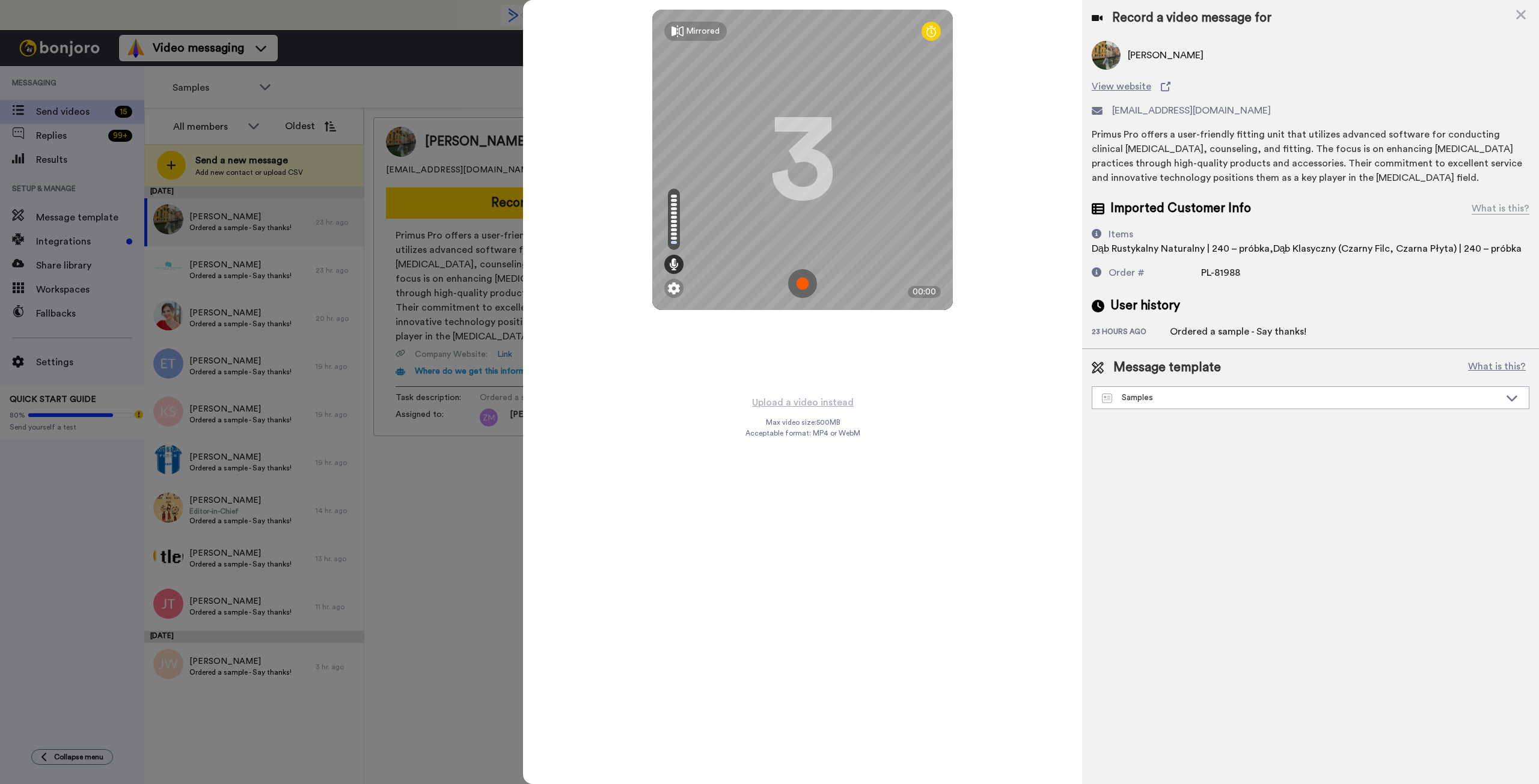
click at [802, 284] on img at bounding box center [803, 283] width 29 height 29
click at [802, 285] on img at bounding box center [803, 283] width 29 height 29
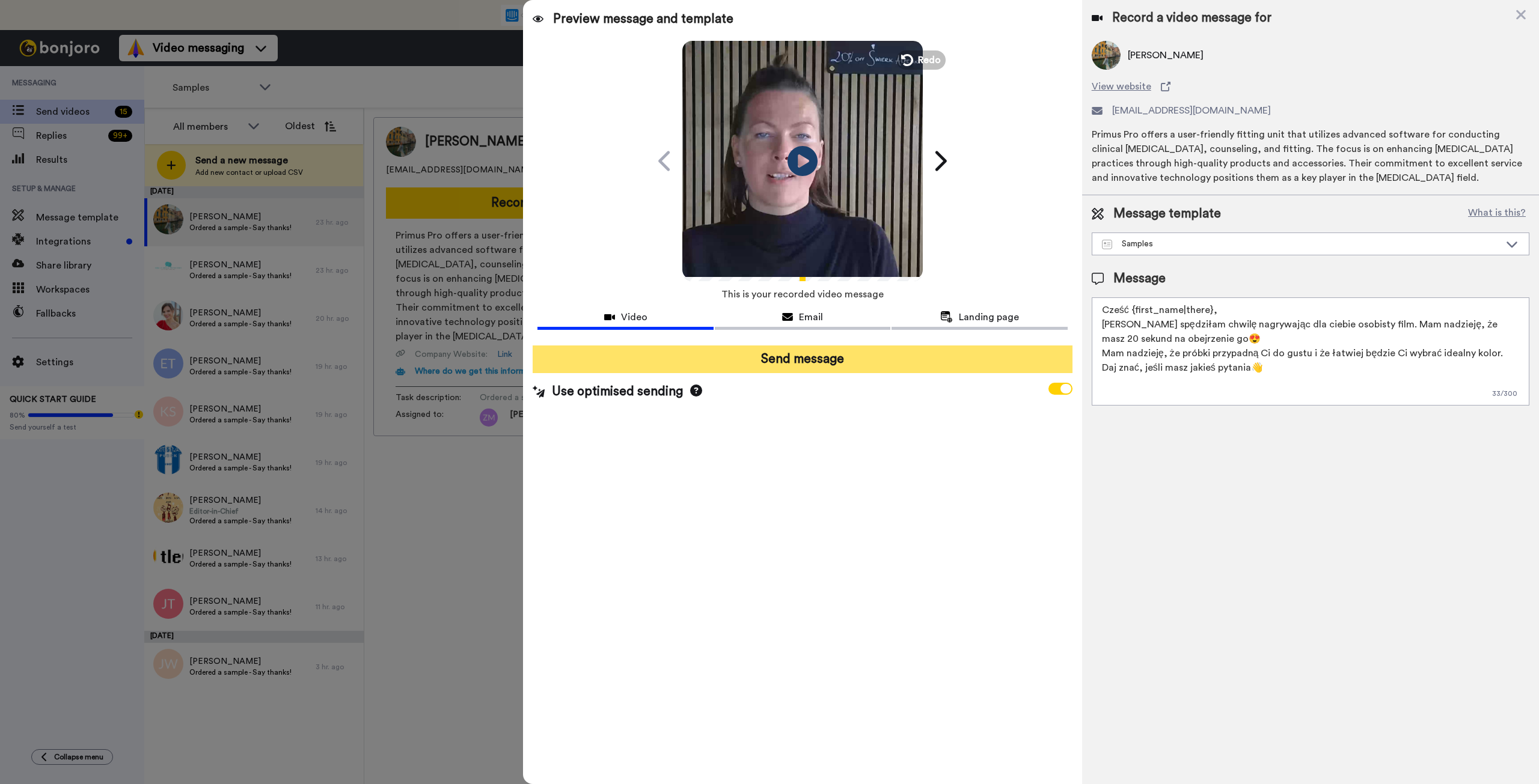
click at [843, 361] on button "Send message" at bounding box center [802, 359] width 539 height 27
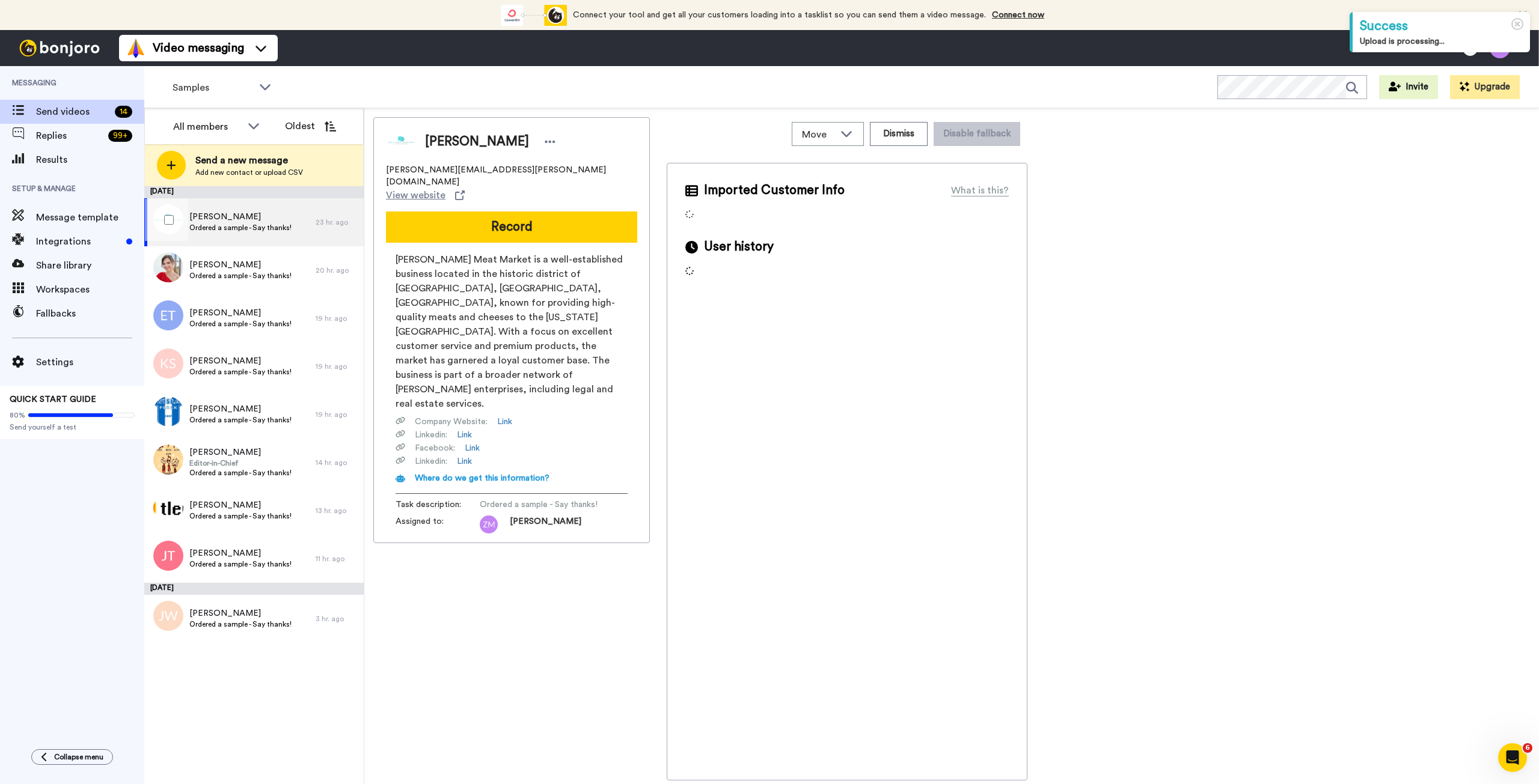
click at [233, 220] on span "Maciej Miklas" at bounding box center [240, 216] width 102 height 12
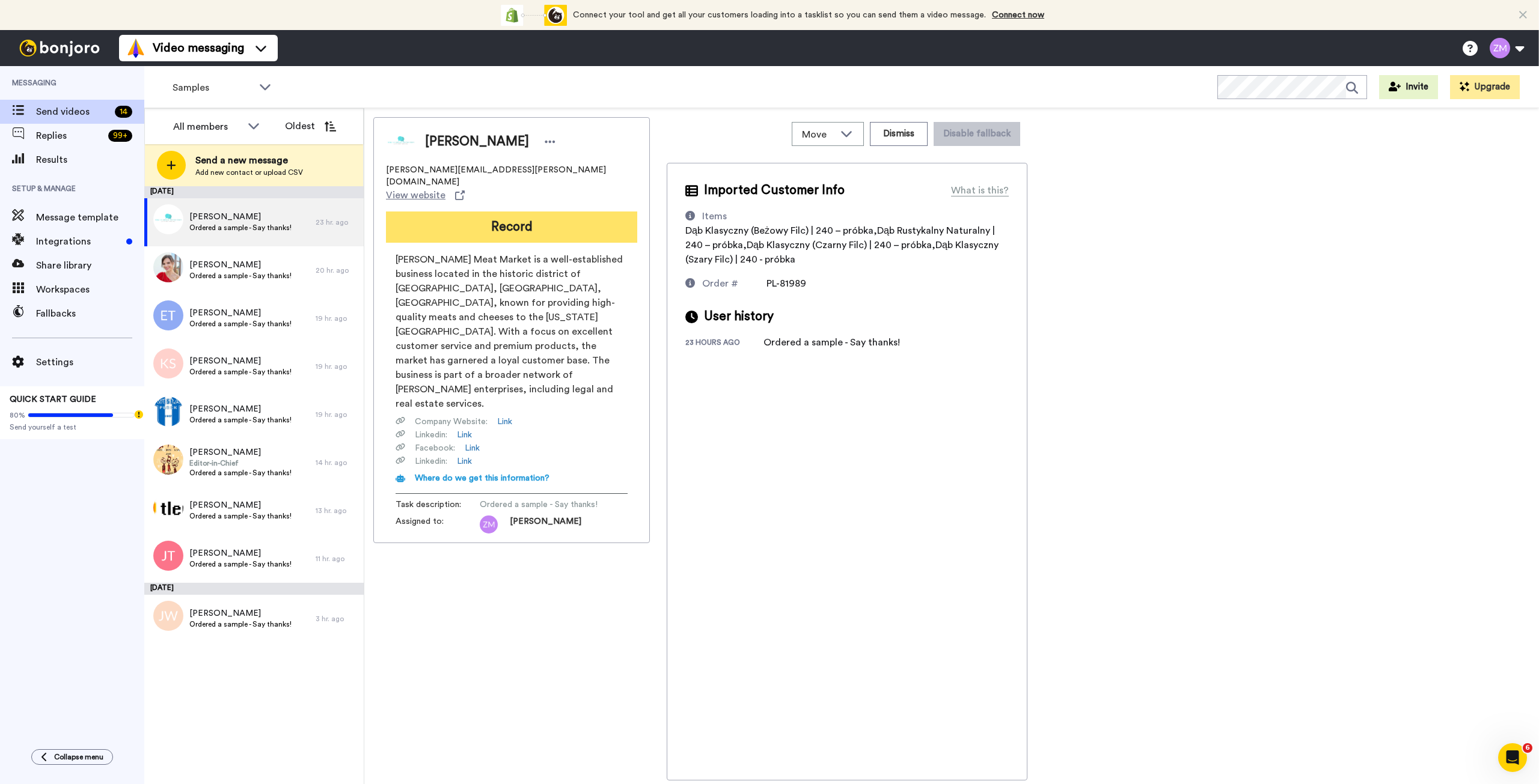
click at [507, 212] on button "Record" at bounding box center [512, 227] width 251 height 31
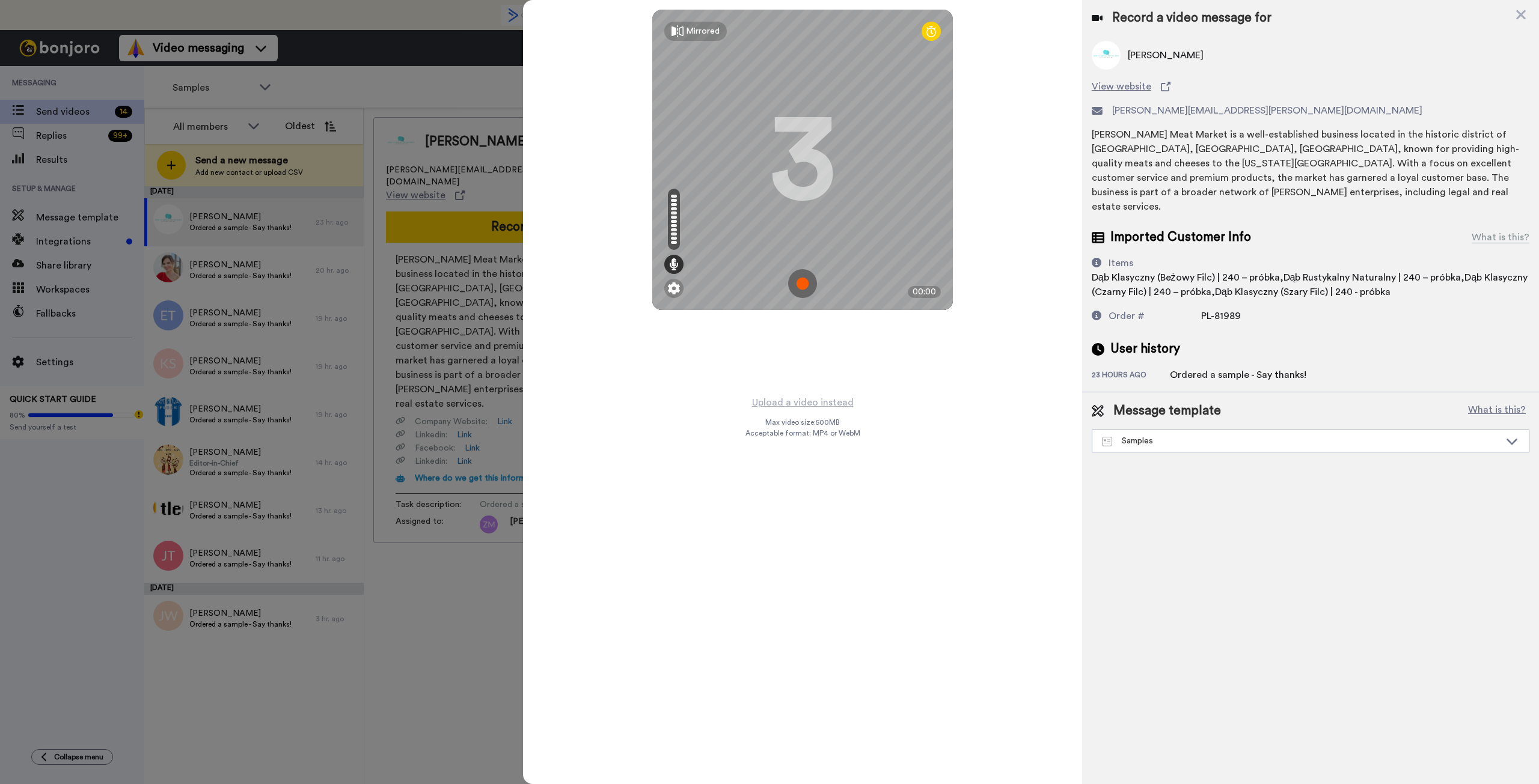
click at [1111, 56] on img at bounding box center [1106, 55] width 29 height 29
click at [1123, 86] on span "View website" at bounding box center [1121, 86] width 59 height 15
click at [804, 283] on img at bounding box center [803, 283] width 29 height 29
click at [809, 283] on img at bounding box center [803, 283] width 29 height 29
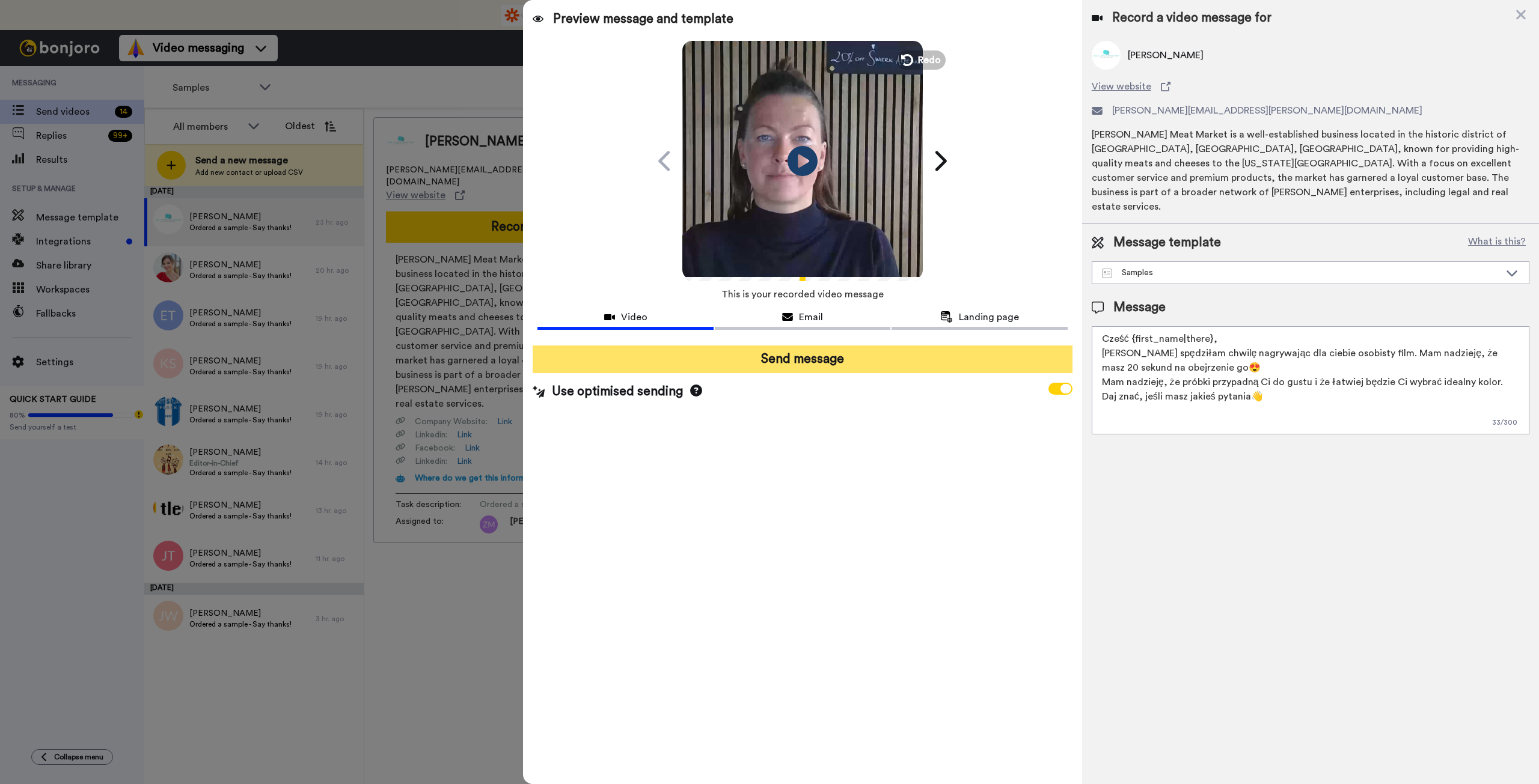
click at [839, 359] on button "Send message" at bounding box center [802, 359] width 539 height 27
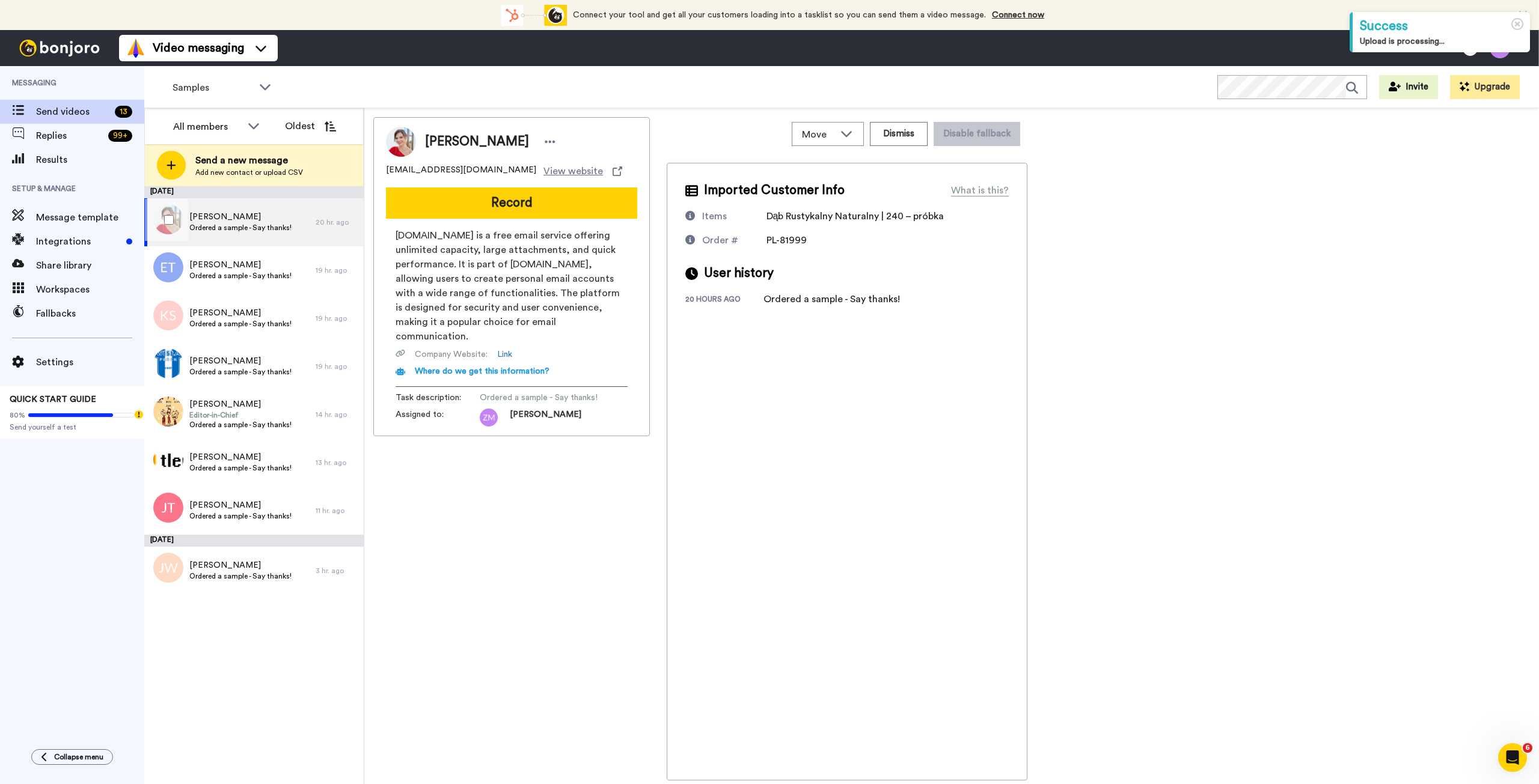
click at [245, 228] on span "Ordered a sample - Say thanks!" at bounding box center [240, 227] width 102 height 10
click at [521, 207] on button "Record" at bounding box center [512, 203] width 251 height 31
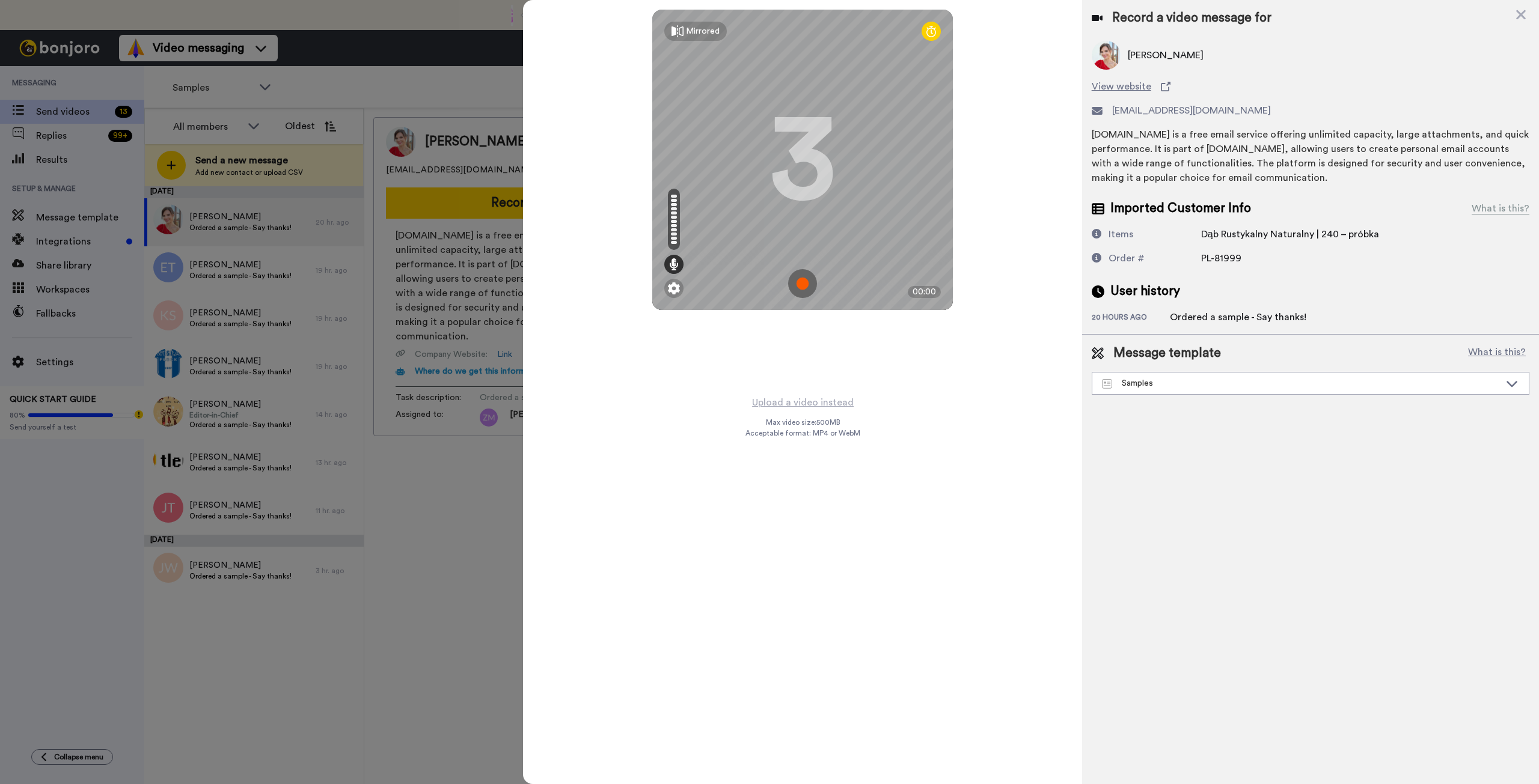
click at [800, 284] on img at bounding box center [803, 283] width 29 height 29
click at [802, 284] on img at bounding box center [803, 283] width 29 height 29
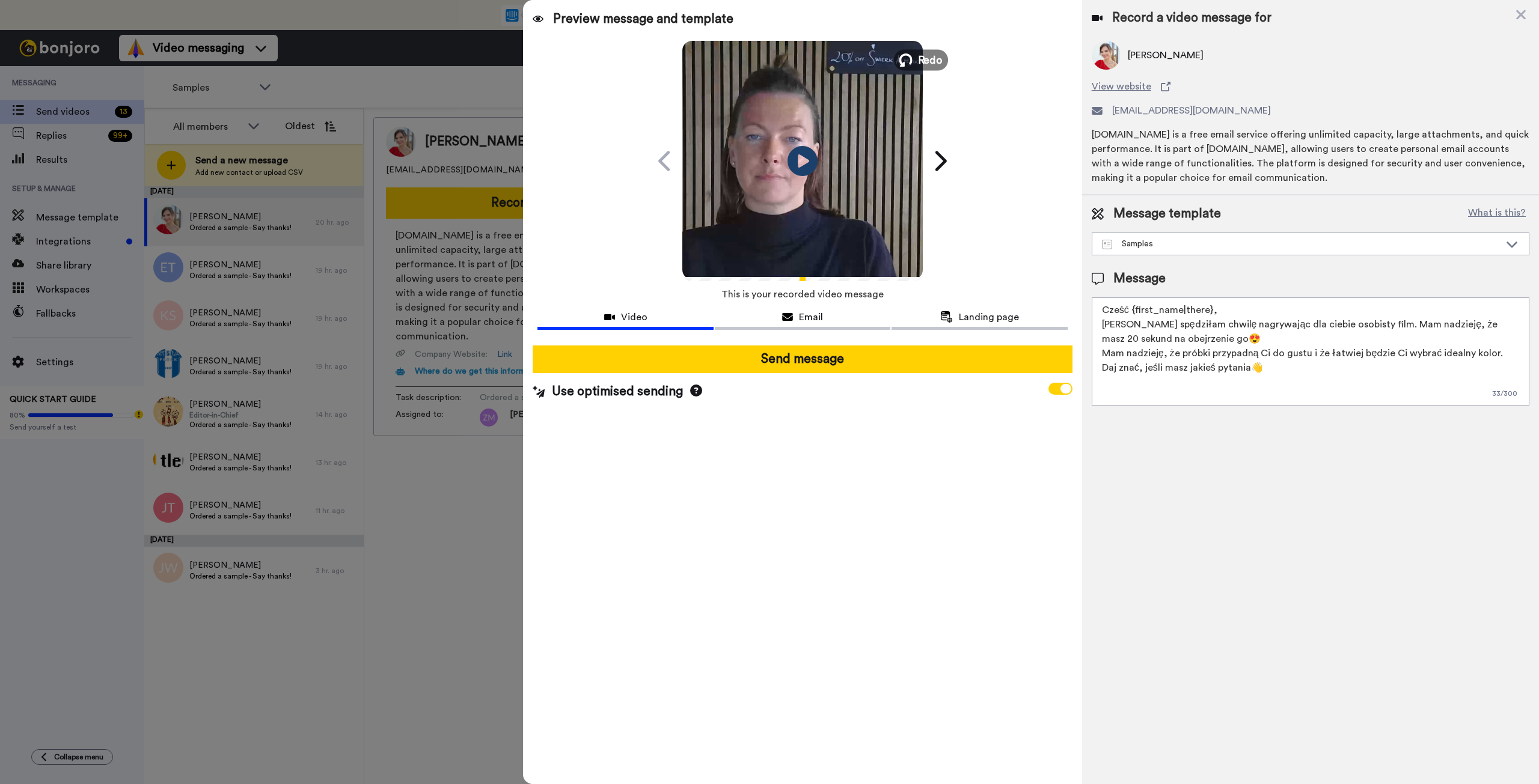
click at [903, 59] on icon at bounding box center [905, 60] width 14 height 14
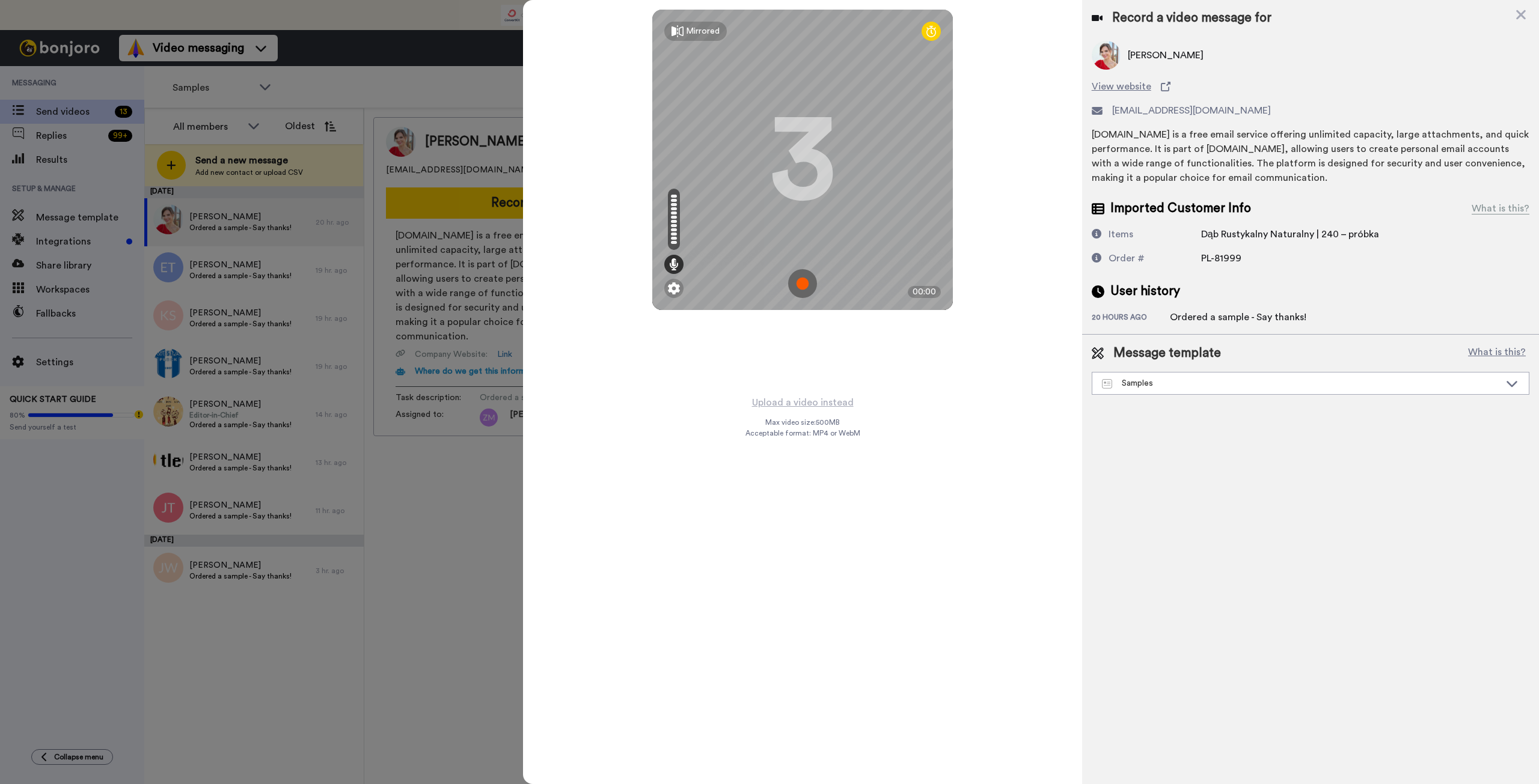
click at [798, 283] on img at bounding box center [803, 283] width 29 height 29
click at [796, 292] on img at bounding box center [803, 283] width 29 height 29
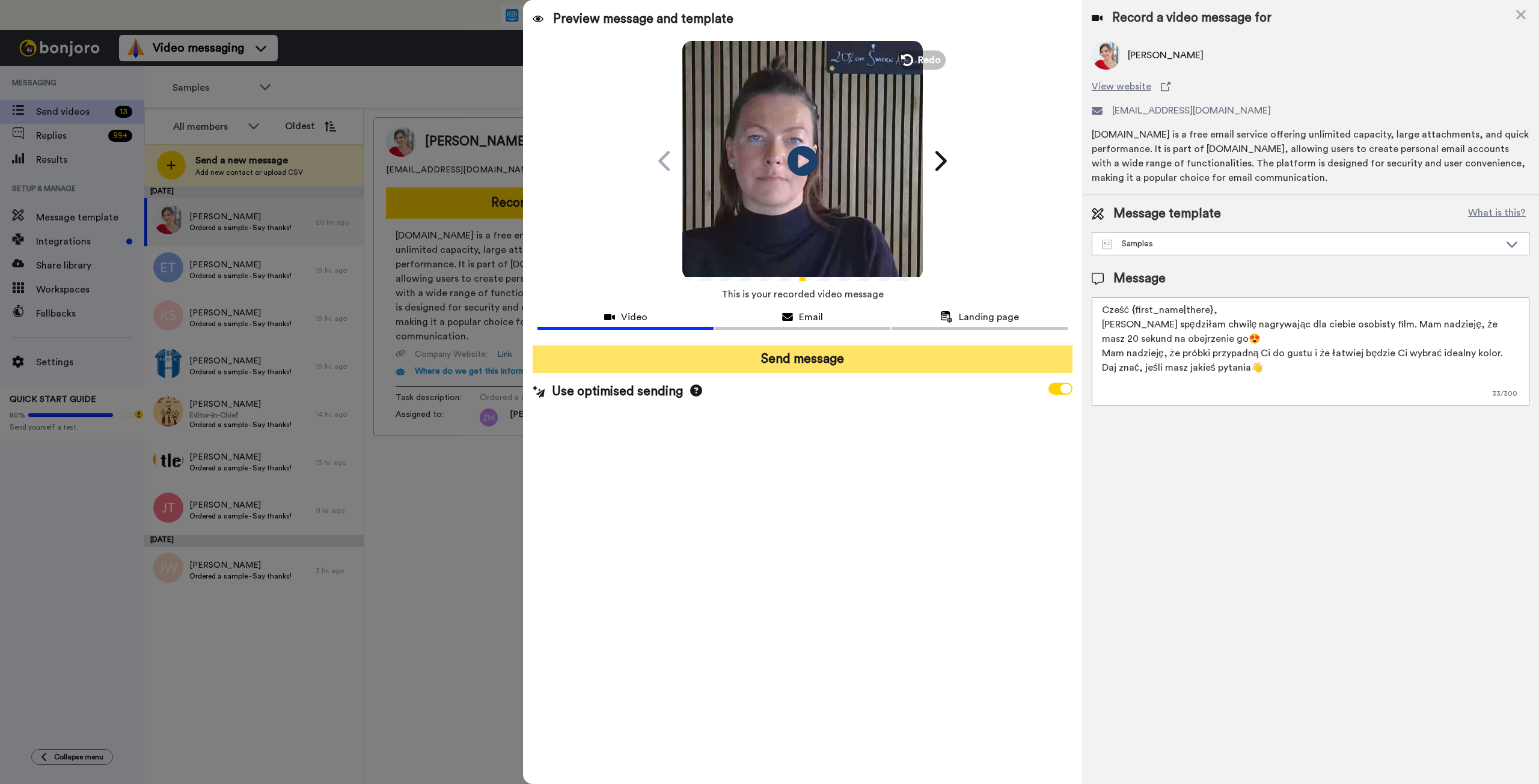
click at [820, 368] on button "Send message" at bounding box center [802, 359] width 539 height 27
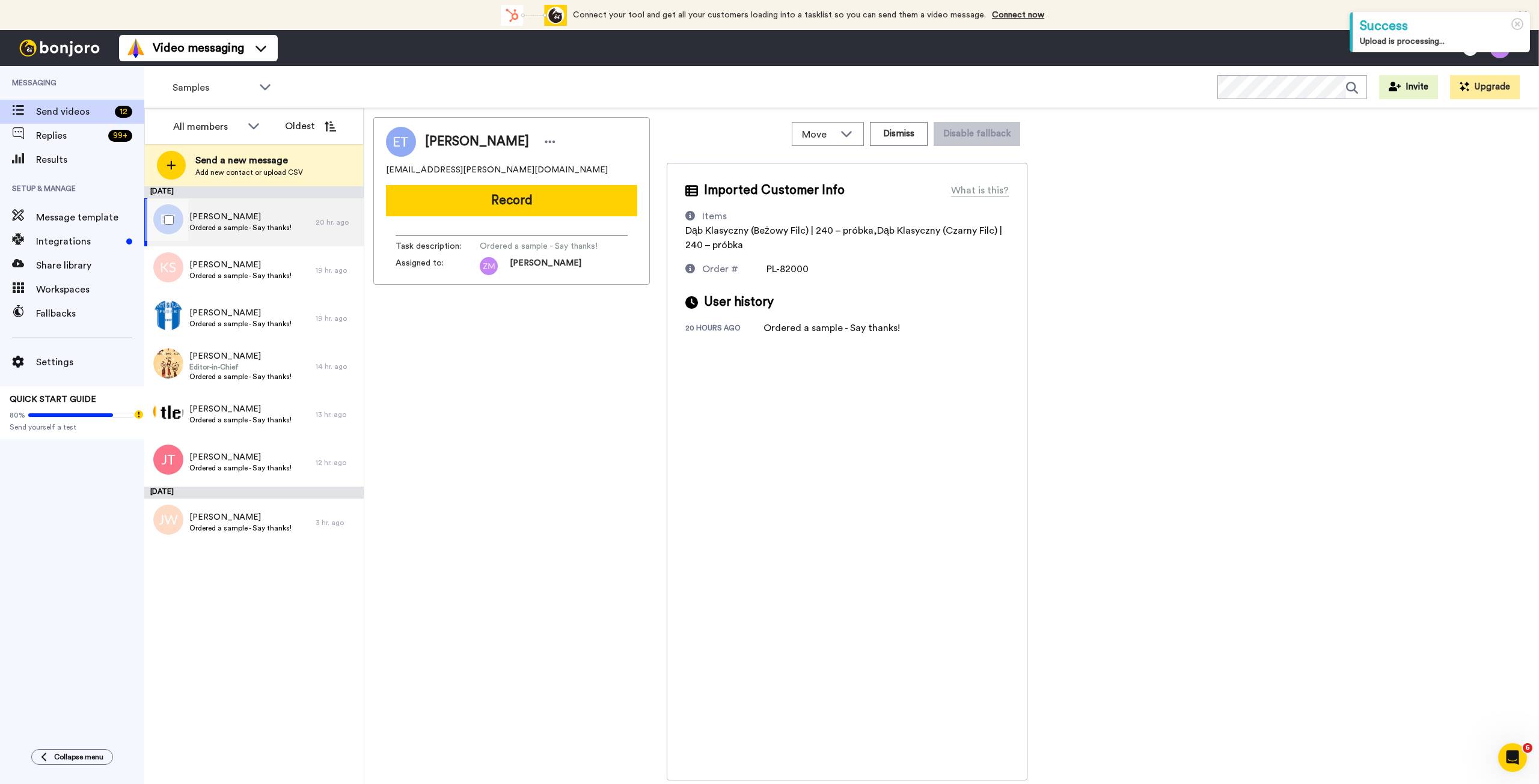
click at [260, 222] on span "Emilia Tyliszczak" at bounding box center [240, 216] width 102 height 12
click at [505, 206] on button "Record" at bounding box center [512, 201] width 251 height 31
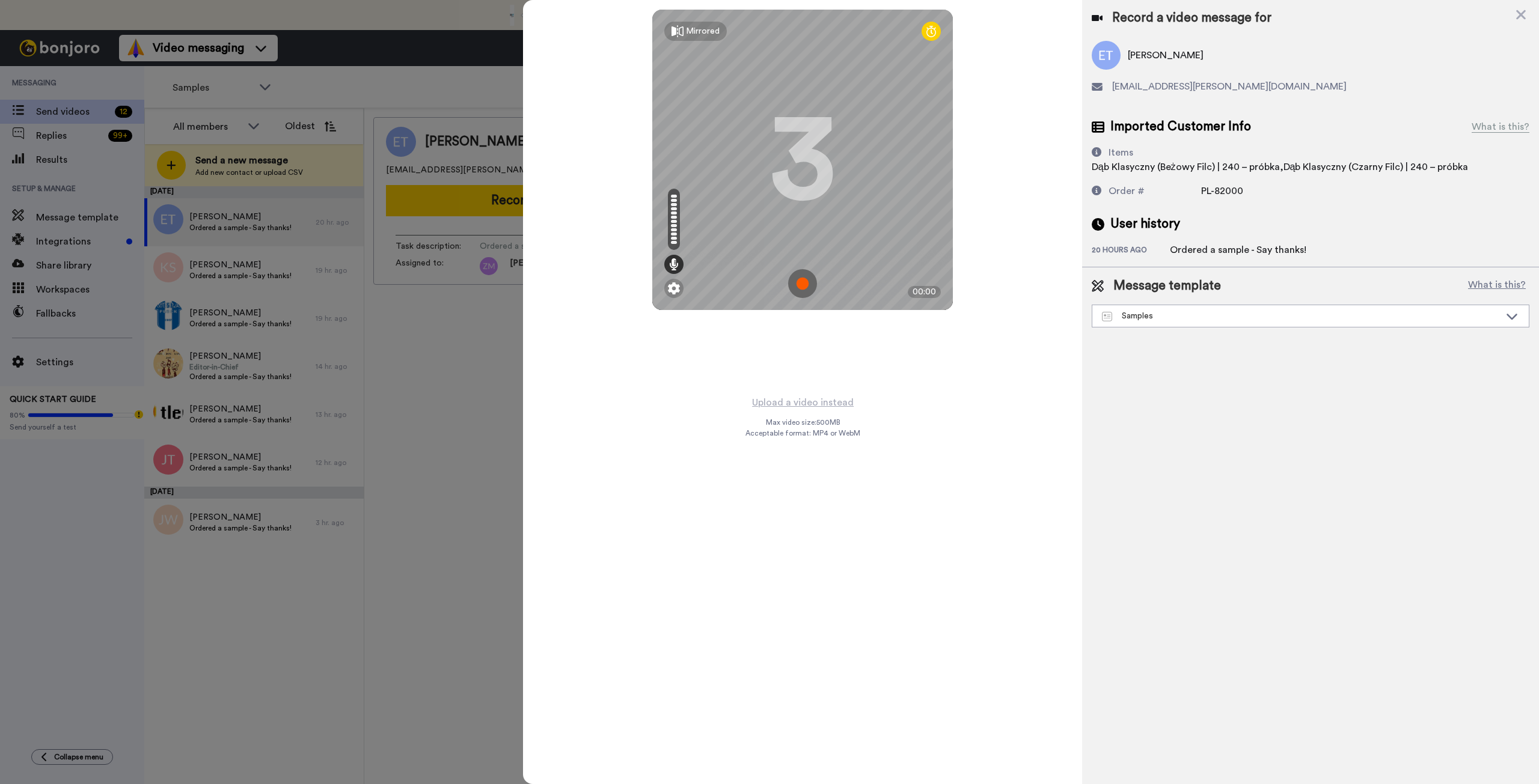
click at [802, 287] on img at bounding box center [803, 283] width 29 height 29
click at [812, 282] on img at bounding box center [803, 283] width 29 height 29
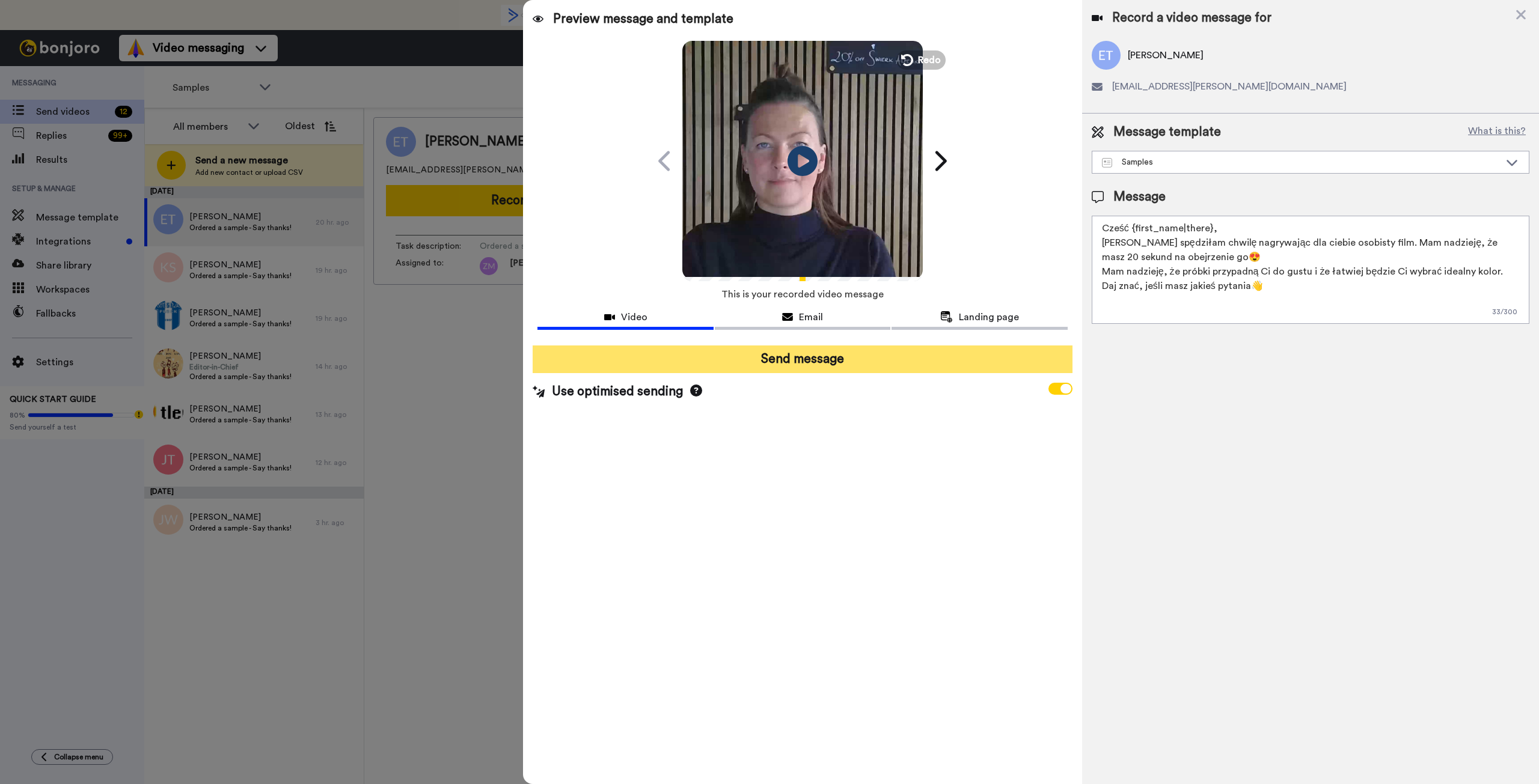
click at [823, 358] on button "Send message" at bounding box center [802, 359] width 539 height 27
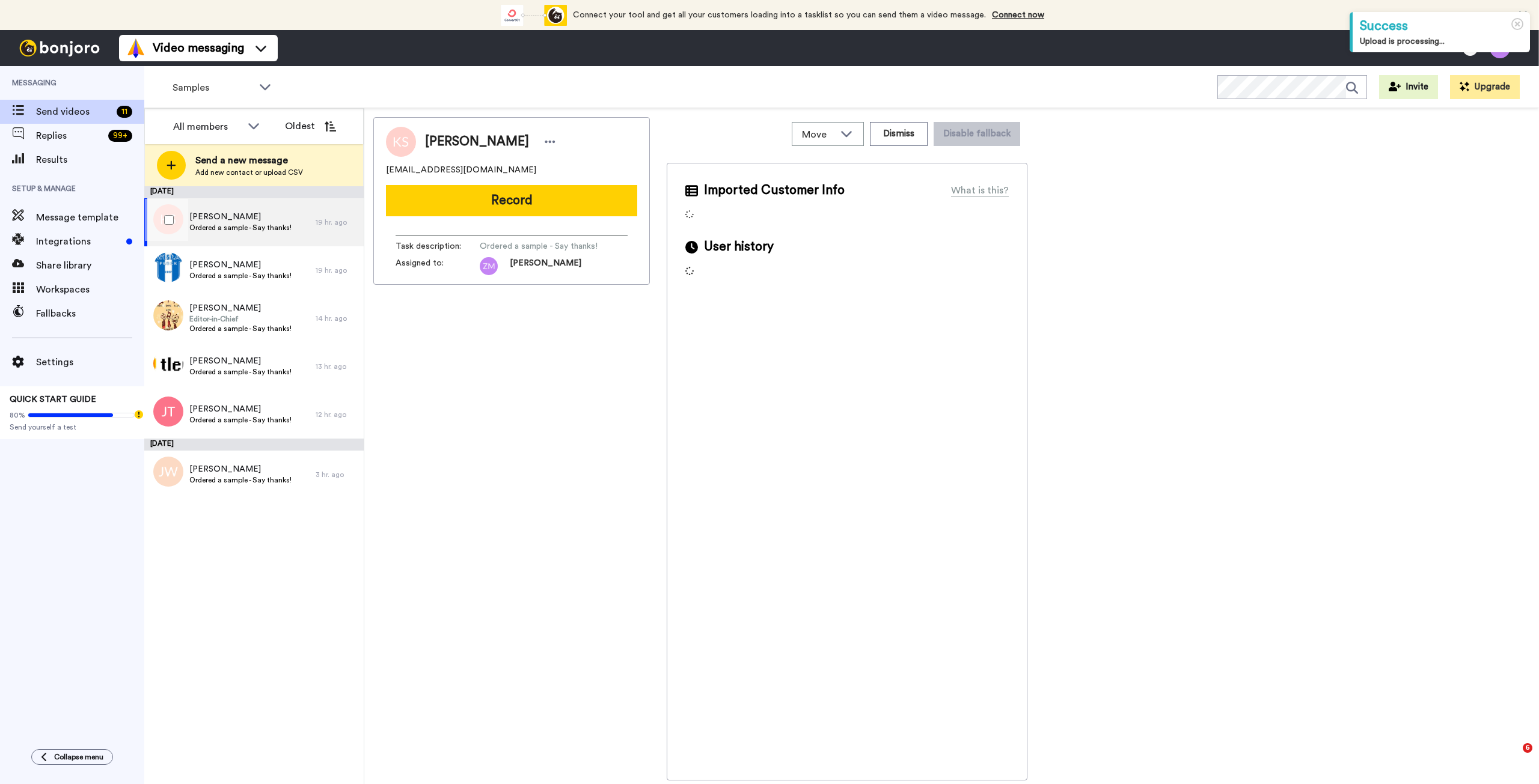
click at [262, 224] on span "Ordered a sample - Say thanks!" at bounding box center [240, 227] width 102 height 10
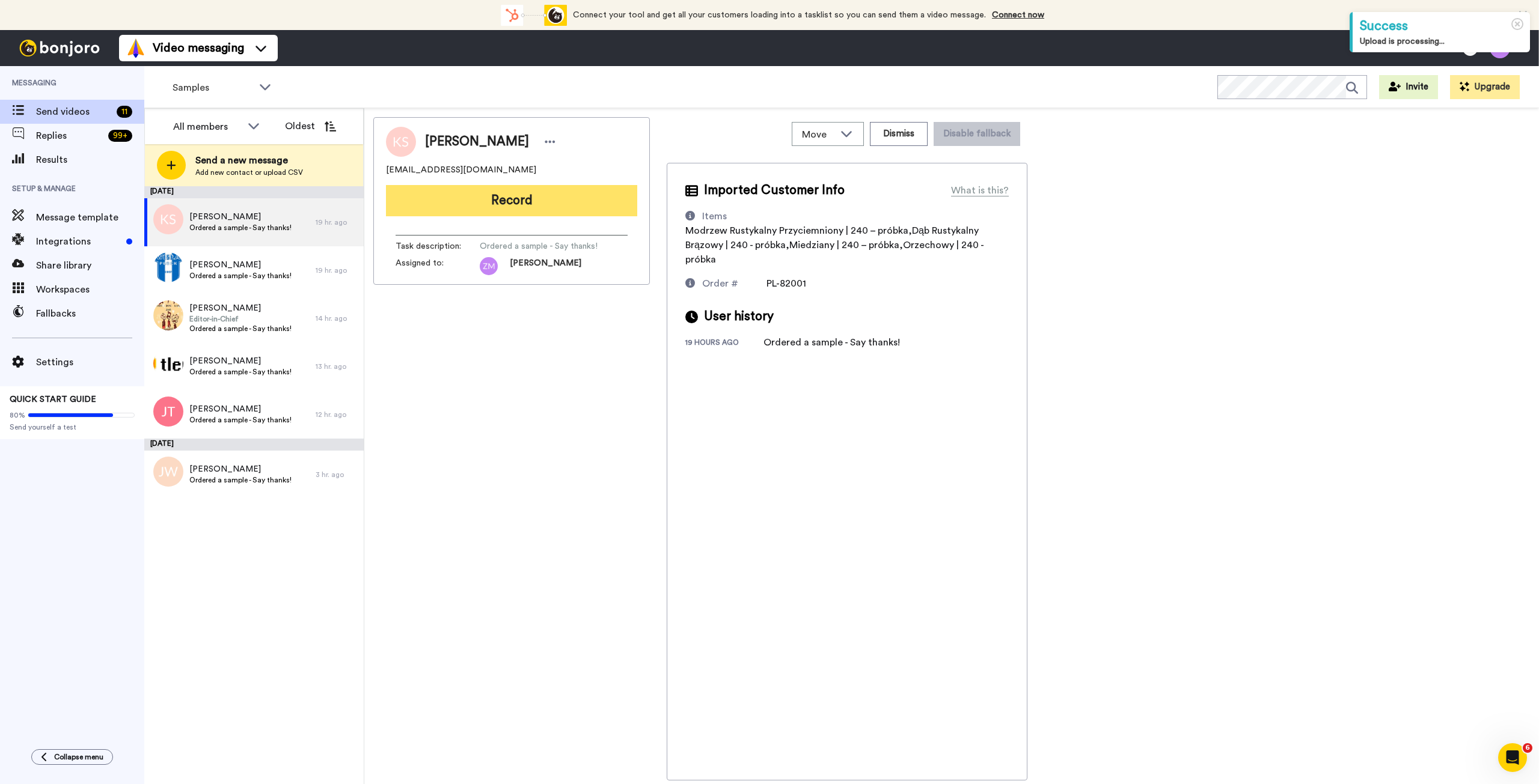
click at [585, 209] on button "Record" at bounding box center [512, 201] width 251 height 31
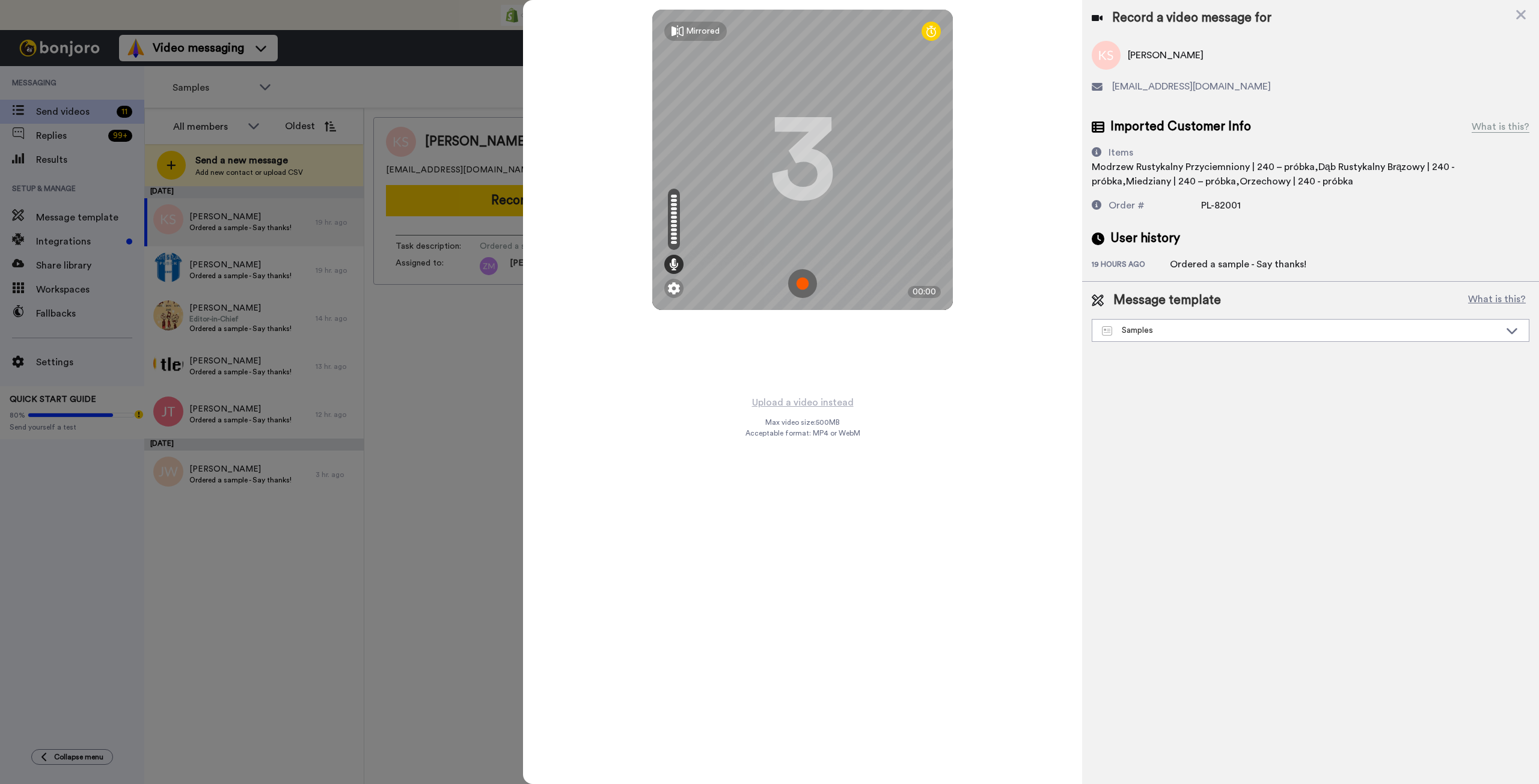
click at [805, 283] on img at bounding box center [803, 283] width 29 height 29
click at [812, 273] on img at bounding box center [803, 283] width 29 height 29
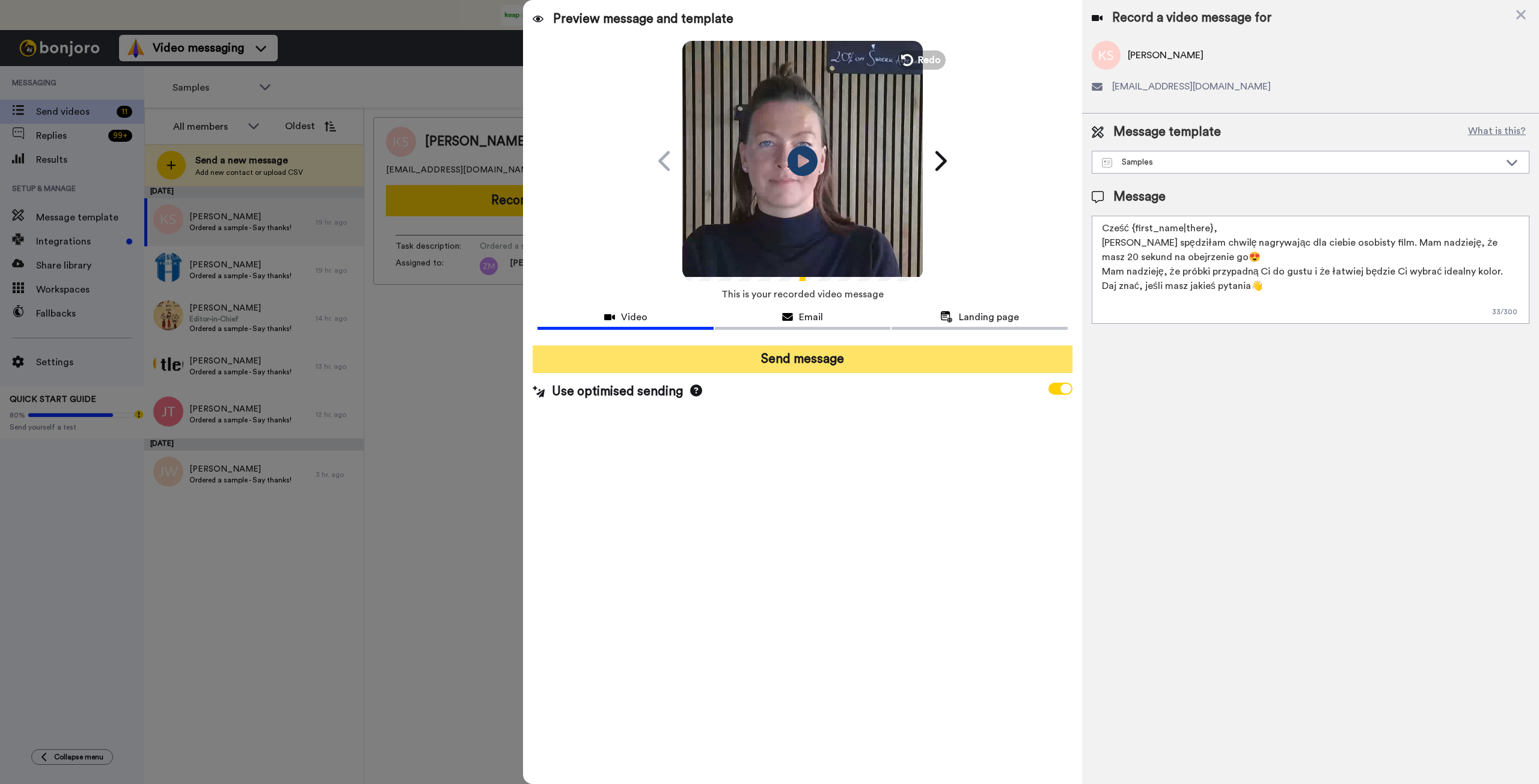
click at [835, 356] on button "Send message" at bounding box center [802, 359] width 539 height 27
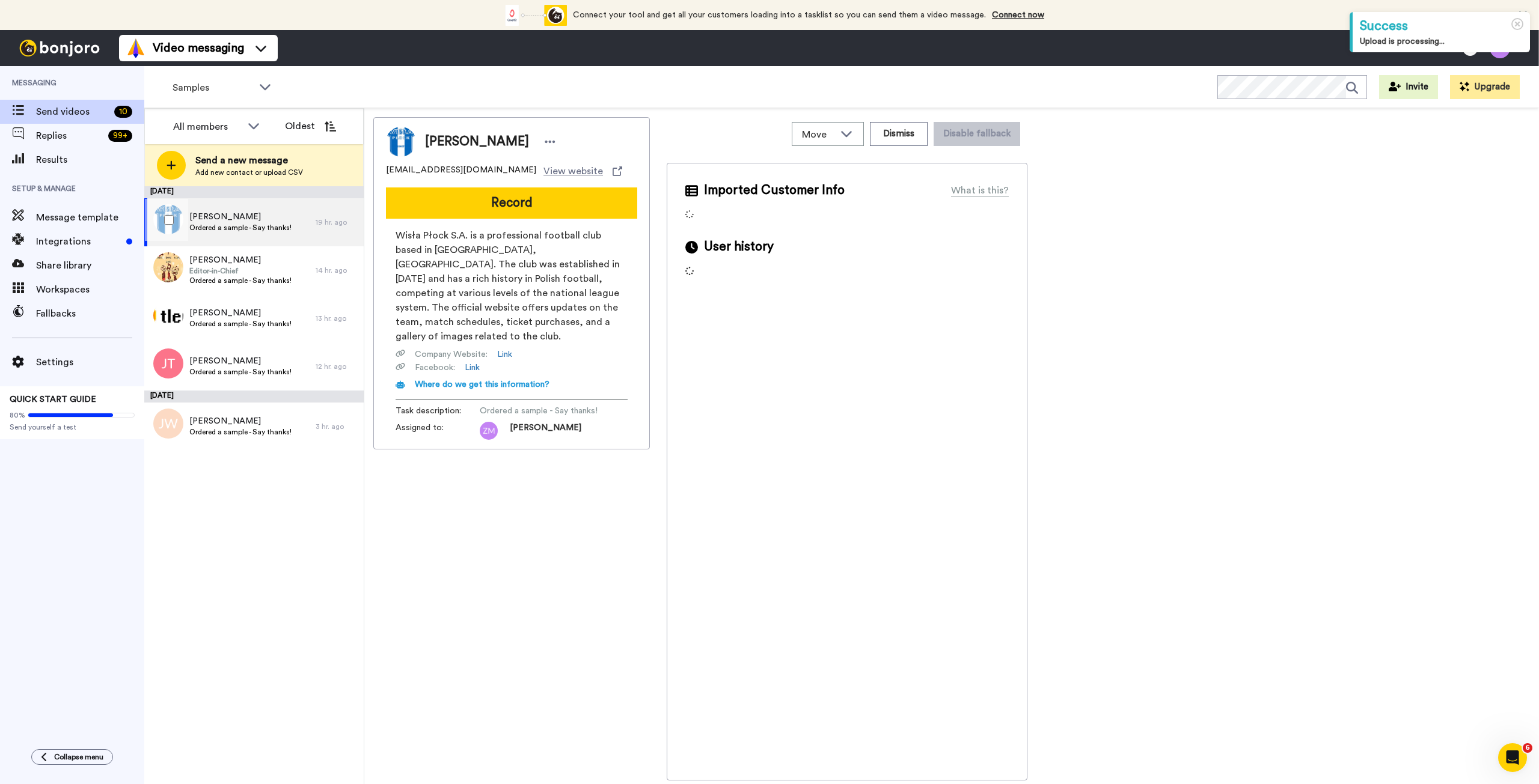
click at [249, 219] on span "Justyna Kowal" at bounding box center [240, 216] width 102 height 12
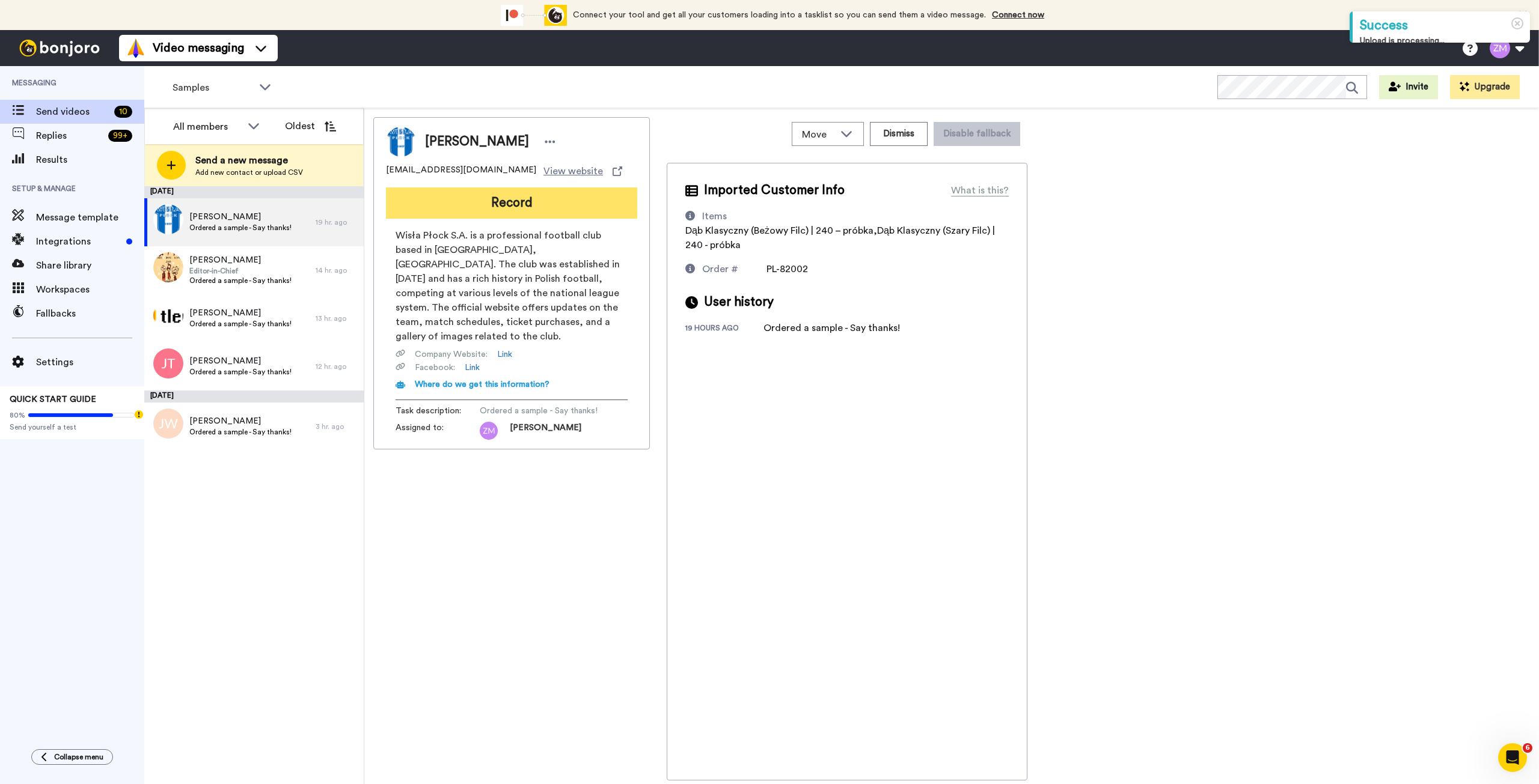
click at [485, 203] on button "Record" at bounding box center [512, 203] width 251 height 31
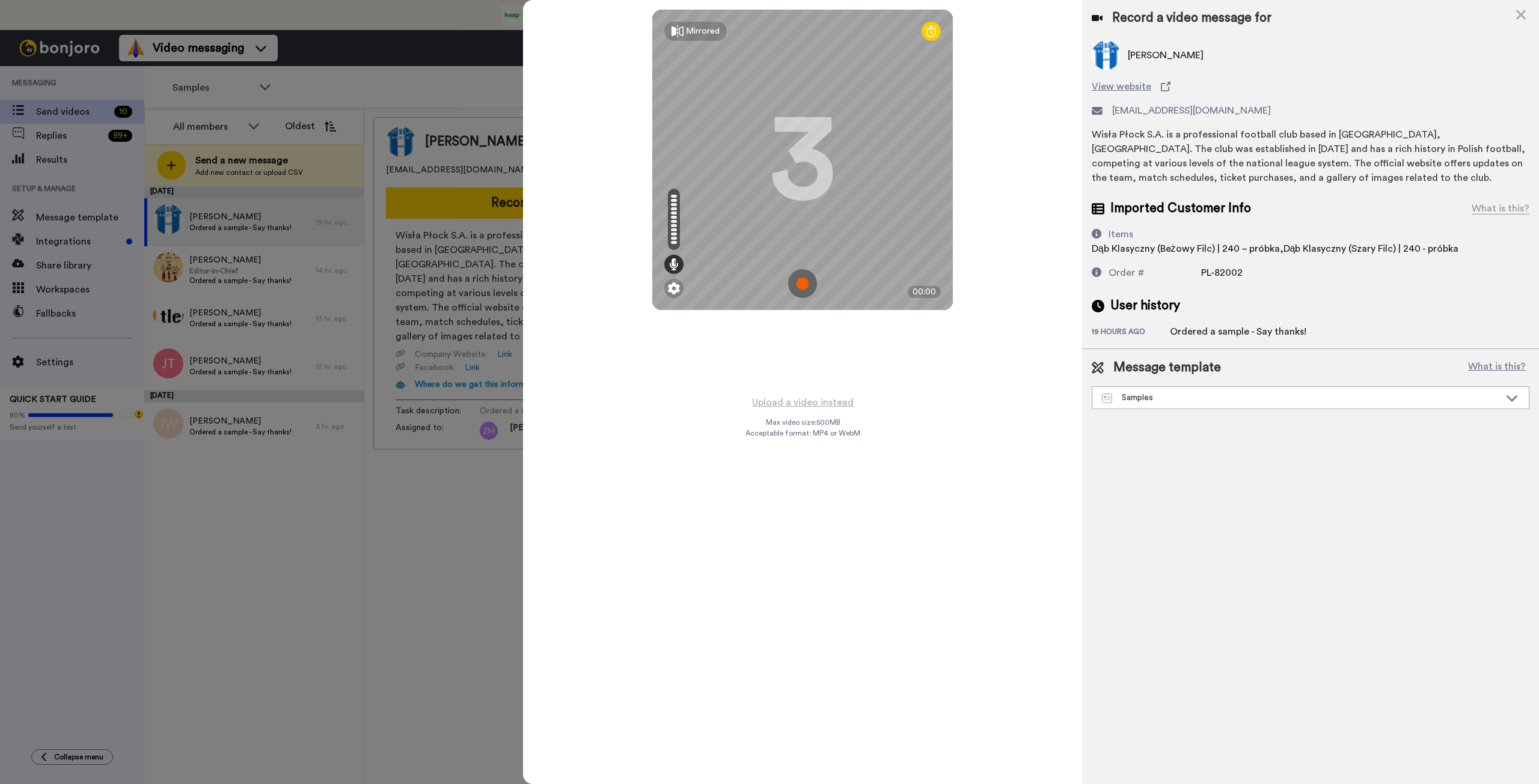
click at [805, 280] on img at bounding box center [803, 283] width 29 height 29
click at [809, 280] on img at bounding box center [803, 283] width 29 height 29
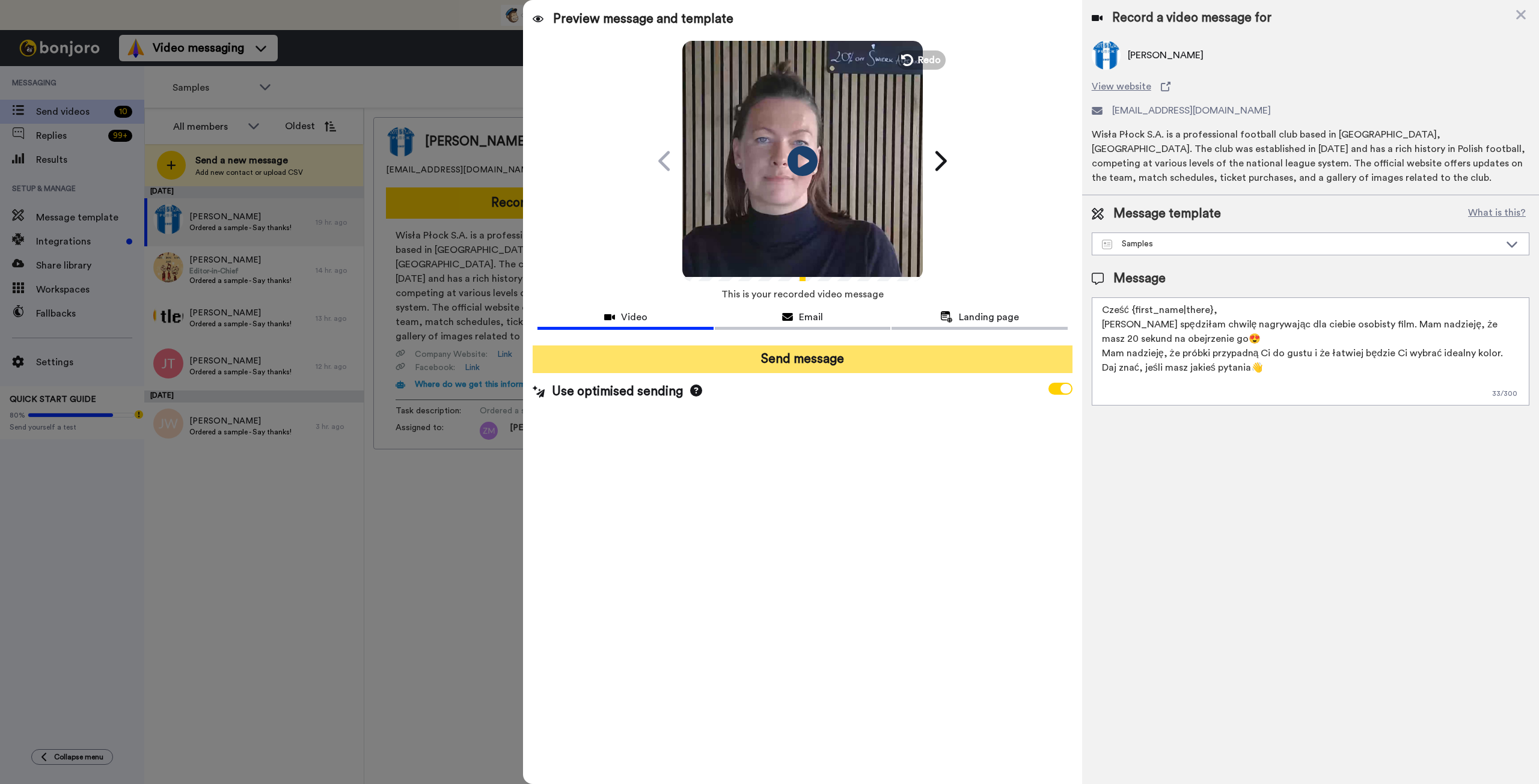
click at [834, 363] on button "Send message" at bounding box center [802, 359] width 539 height 27
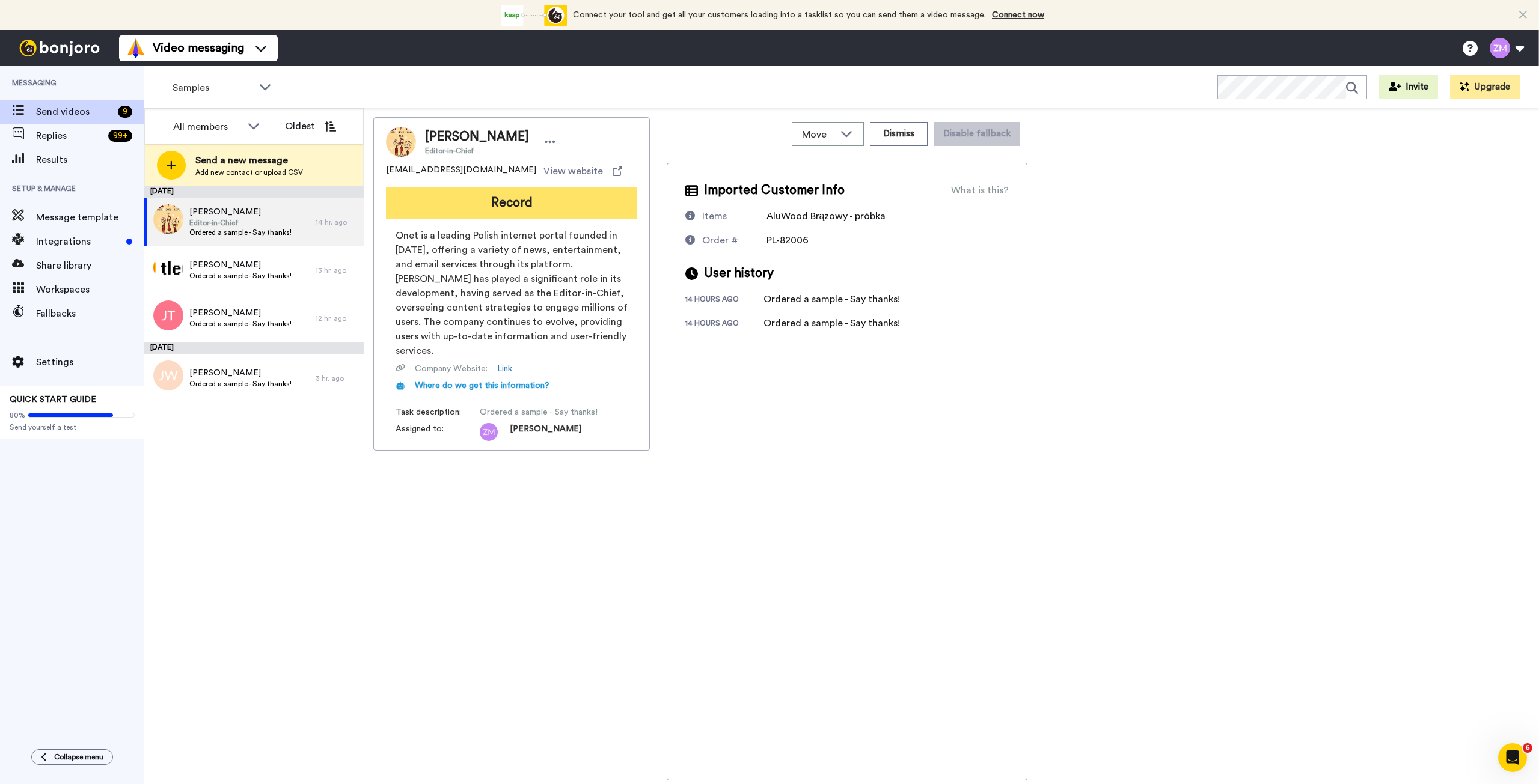
click at [529, 205] on button "Record" at bounding box center [512, 203] width 251 height 31
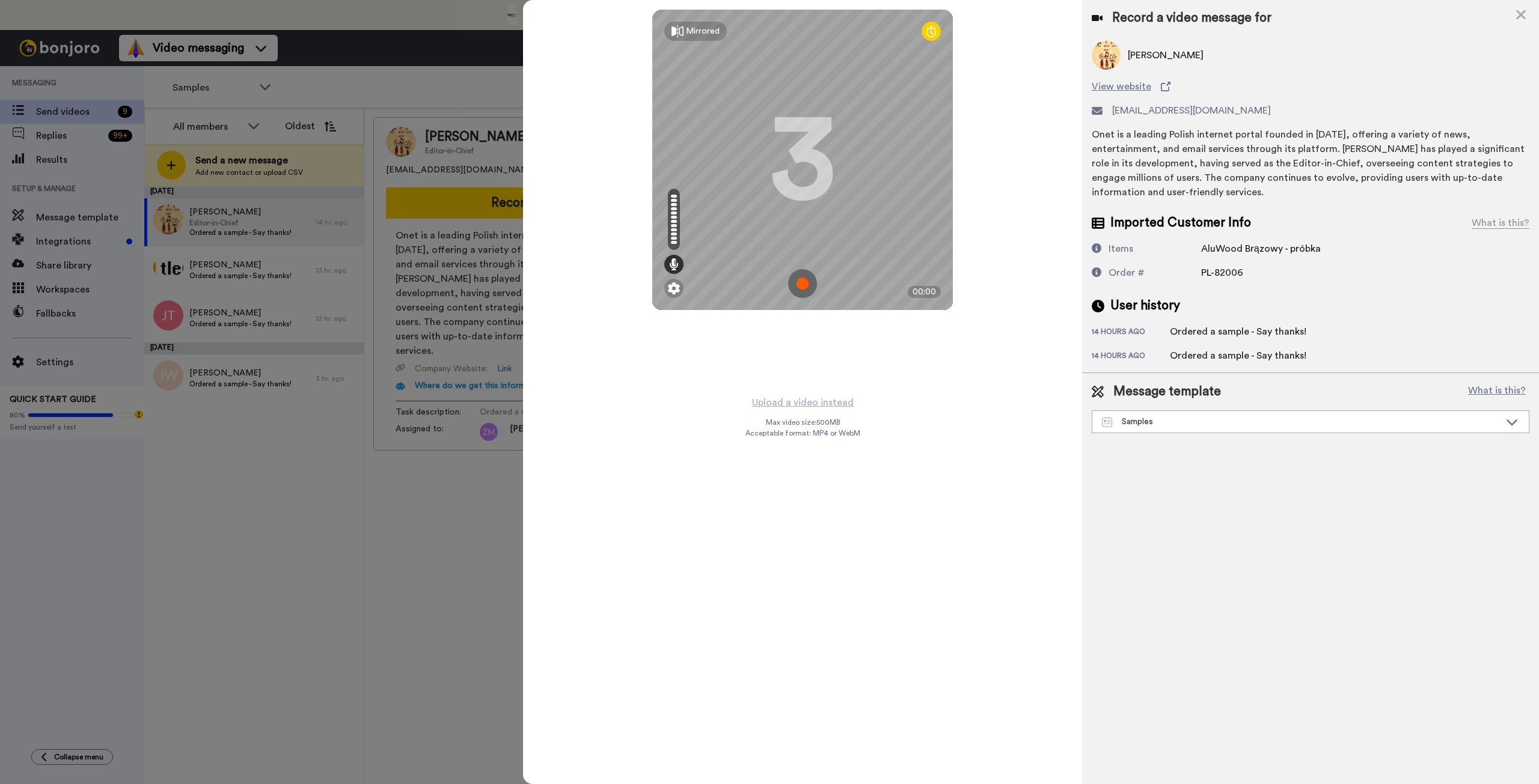
click at [798, 281] on img at bounding box center [803, 283] width 29 height 29
click at [798, 283] on img at bounding box center [803, 283] width 29 height 29
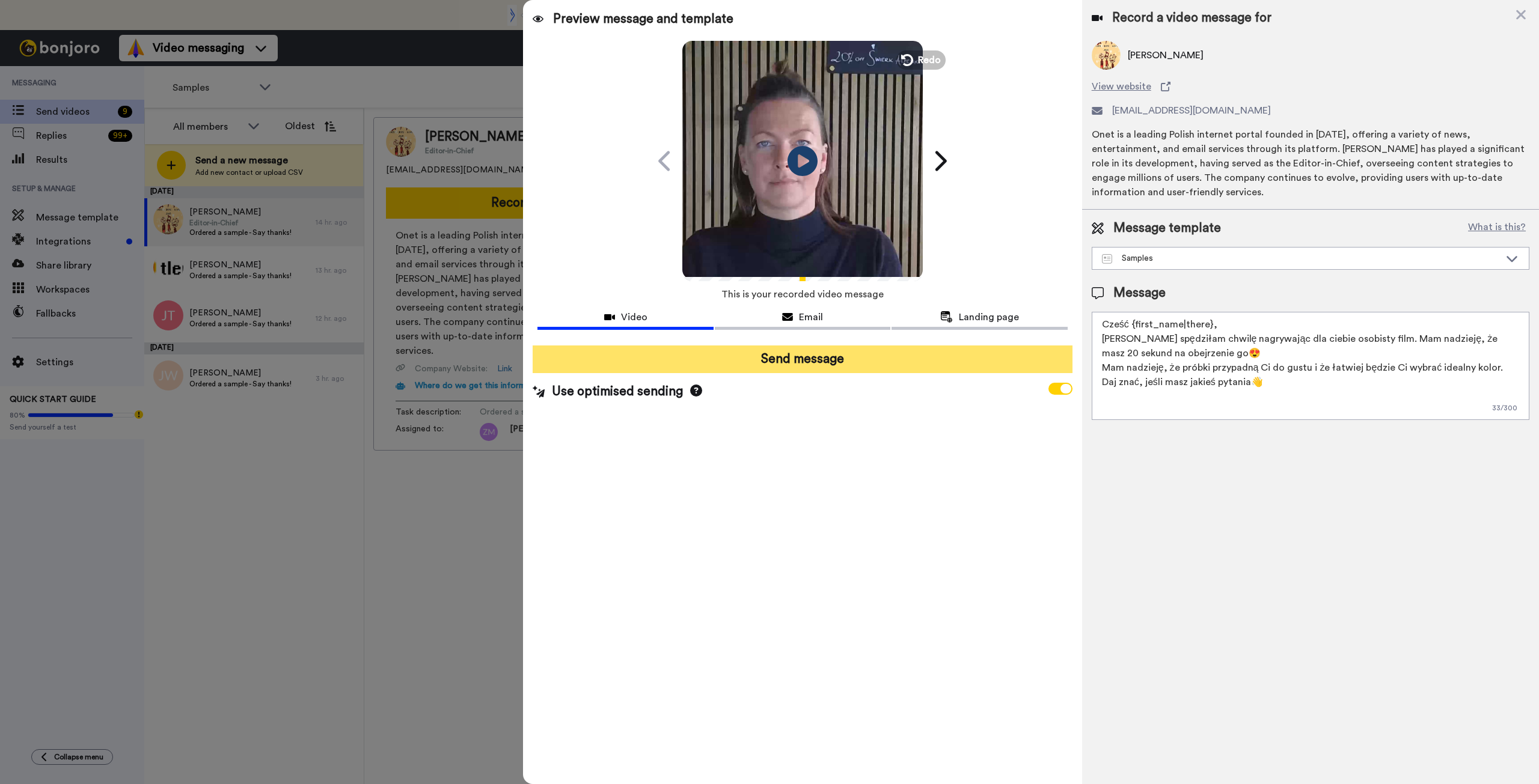
click at [864, 362] on button "Send message" at bounding box center [802, 359] width 539 height 27
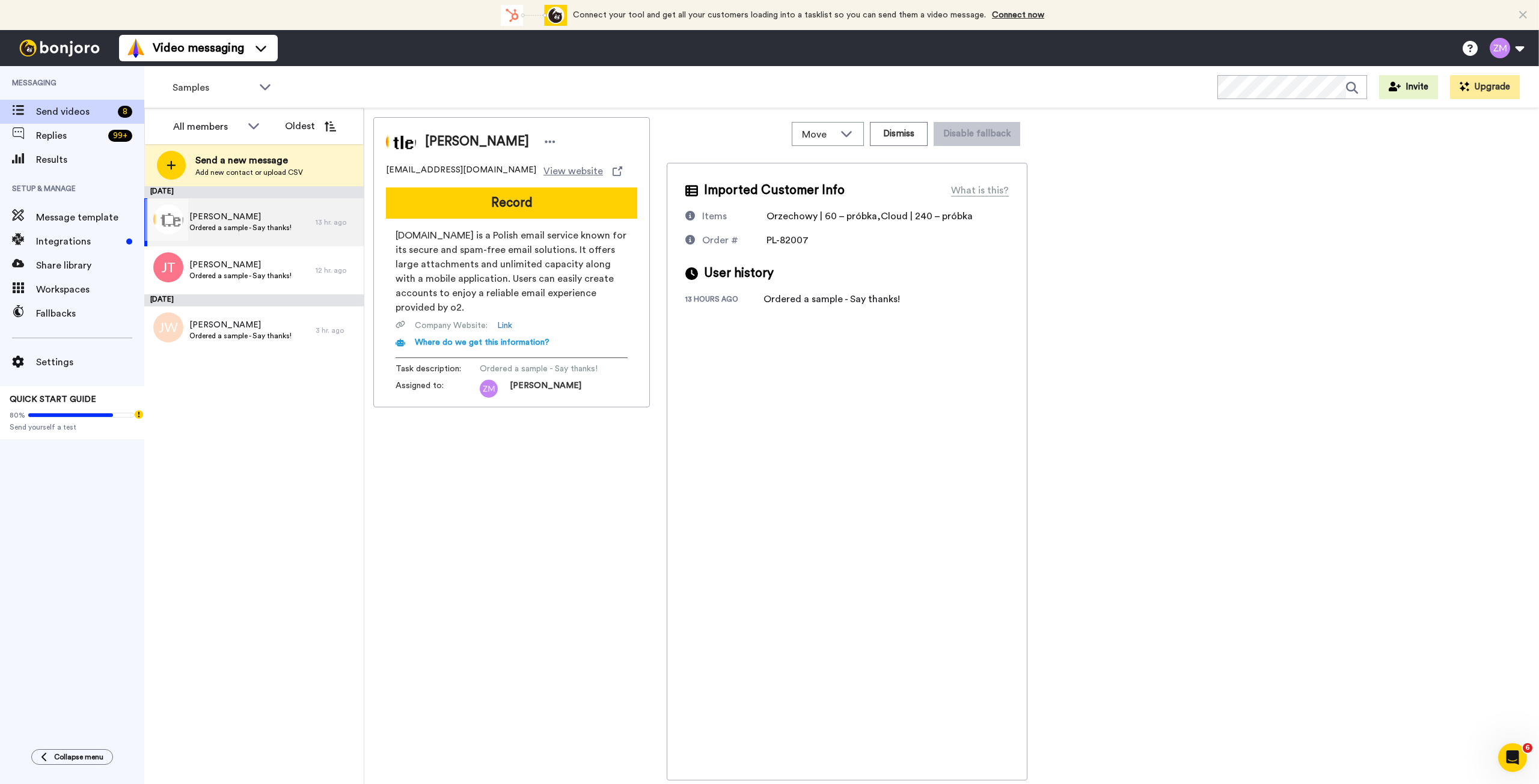
click at [271, 214] on span "Pat Pa" at bounding box center [240, 216] width 102 height 12
click at [527, 206] on button "Record" at bounding box center [512, 203] width 251 height 31
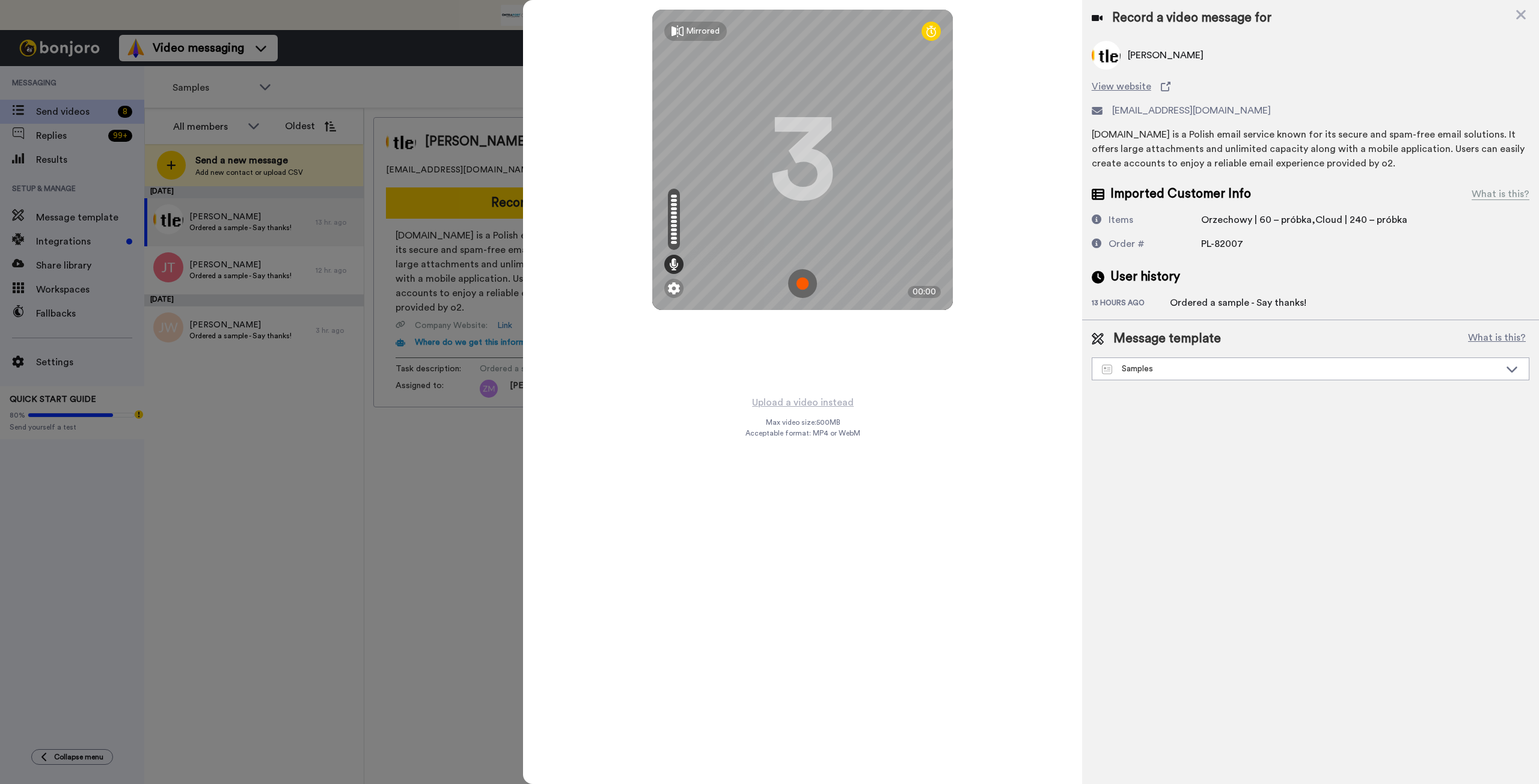
click at [802, 285] on img at bounding box center [803, 283] width 29 height 29
click at [799, 286] on img at bounding box center [803, 283] width 29 height 29
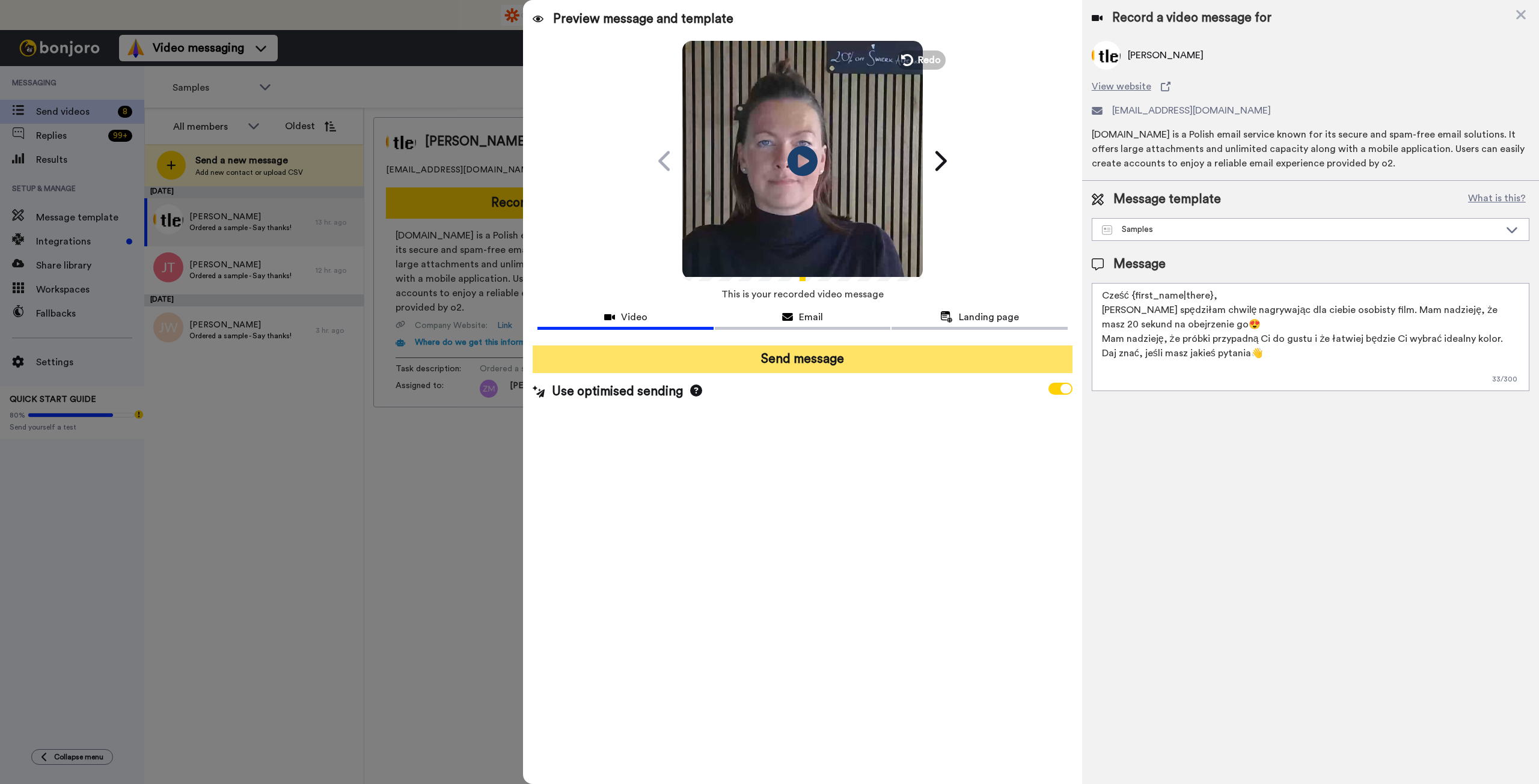
click at [859, 364] on button "Send message" at bounding box center [802, 359] width 539 height 27
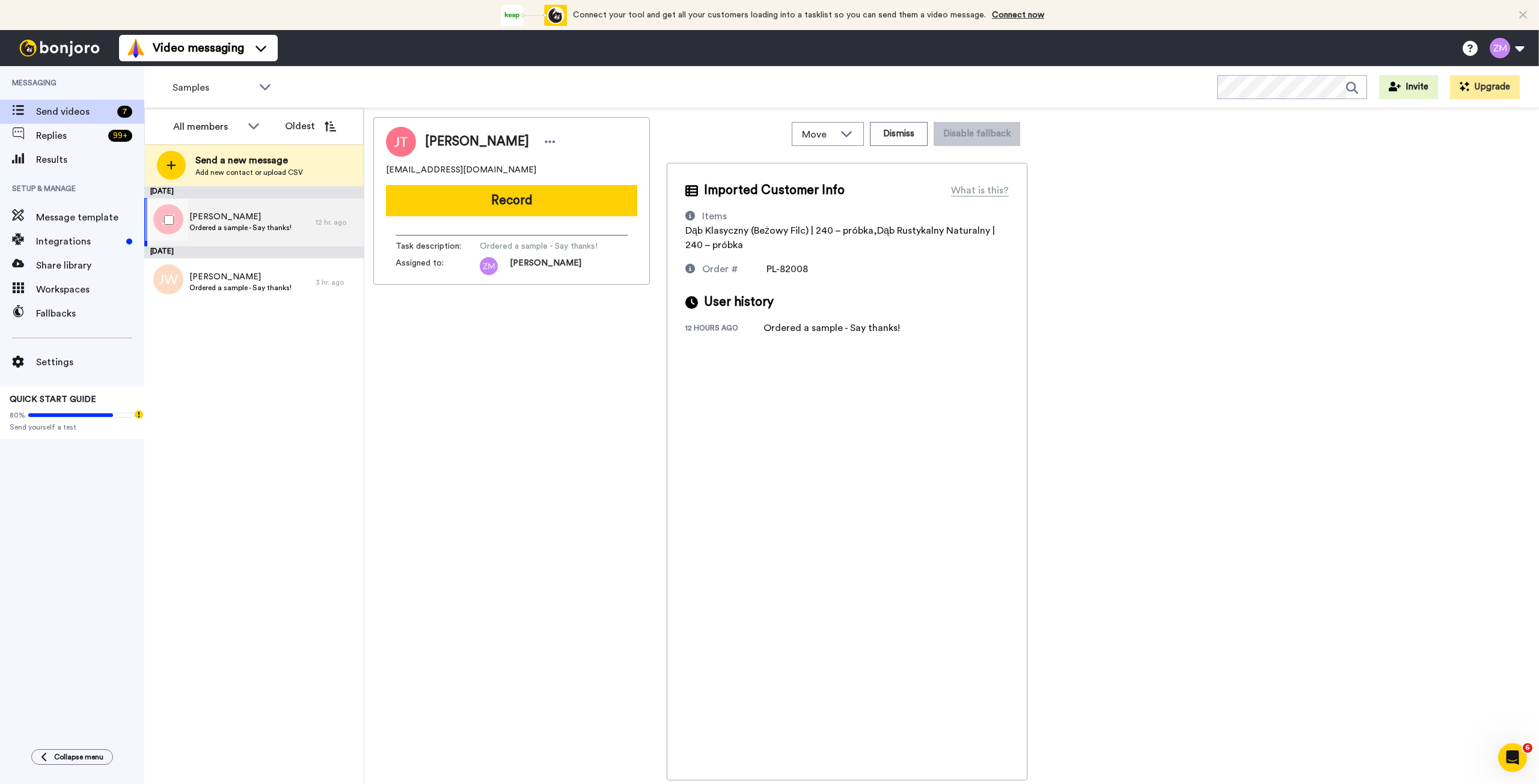
click at [290, 230] on span "Ordered a sample - Say thanks!" at bounding box center [240, 227] width 102 height 10
click at [536, 204] on button "Record" at bounding box center [512, 201] width 251 height 31
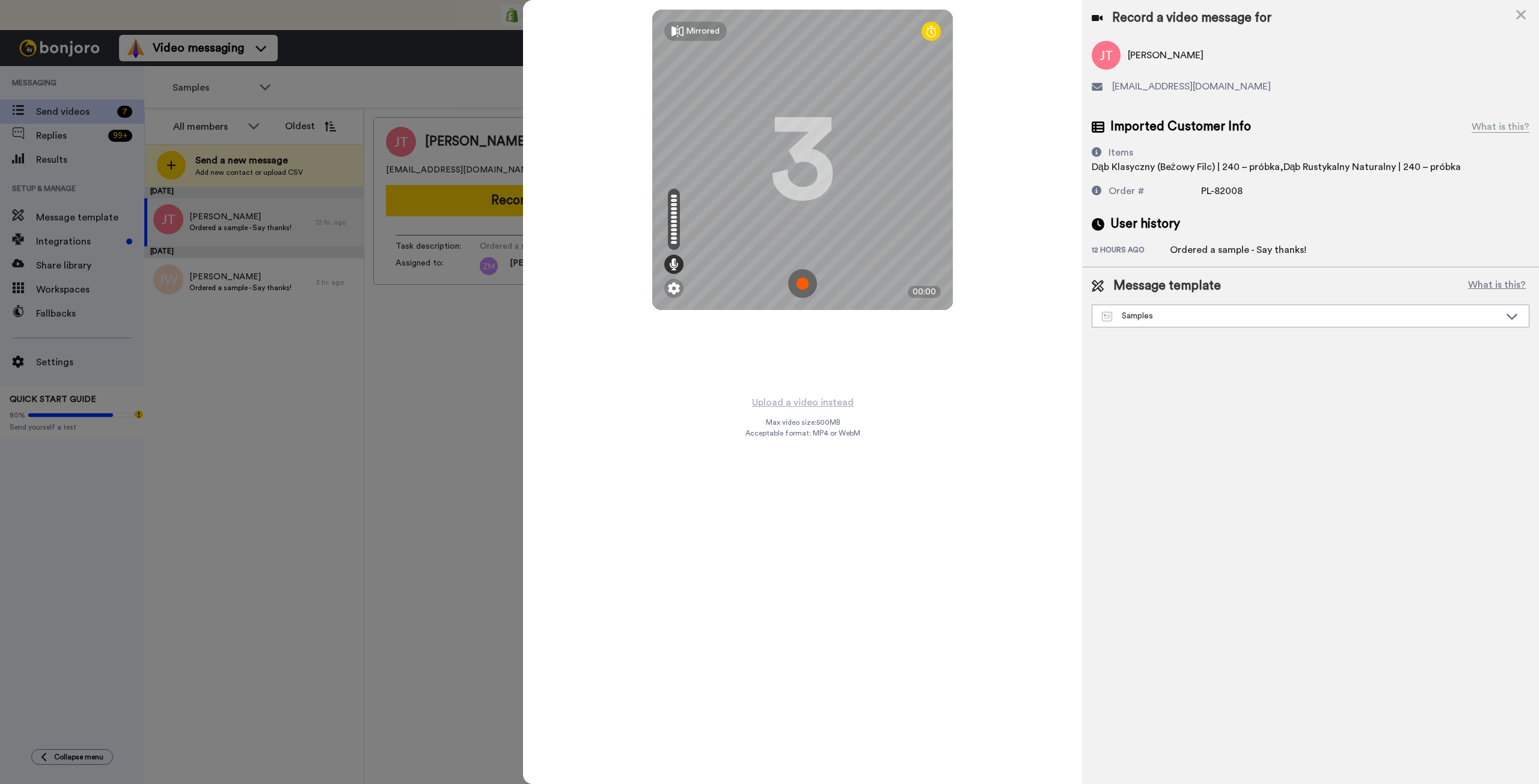
click at [800, 283] on img at bounding box center [803, 283] width 29 height 29
click at [812, 283] on img at bounding box center [803, 283] width 29 height 29
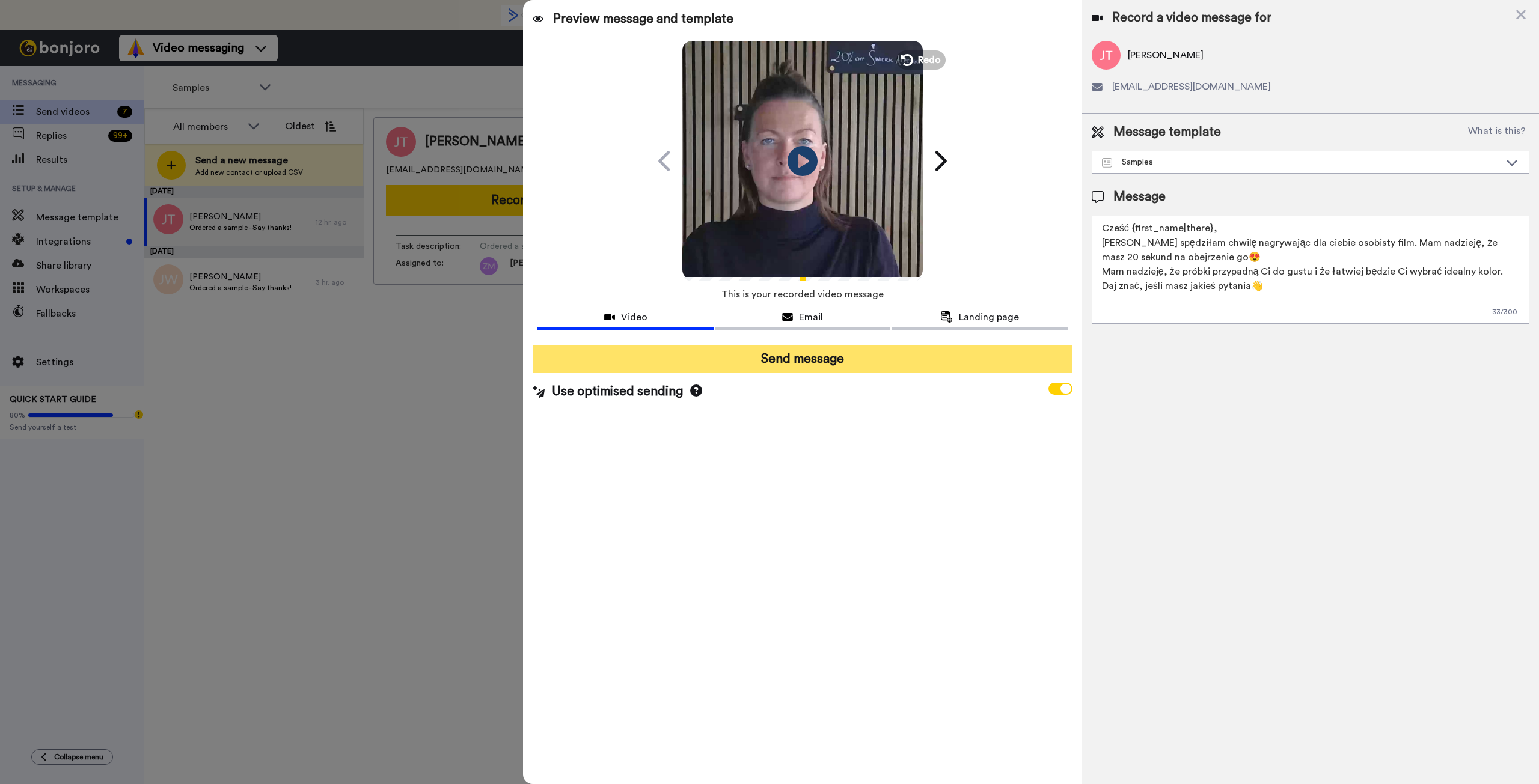
click at [839, 366] on button "Send message" at bounding box center [802, 359] width 539 height 27
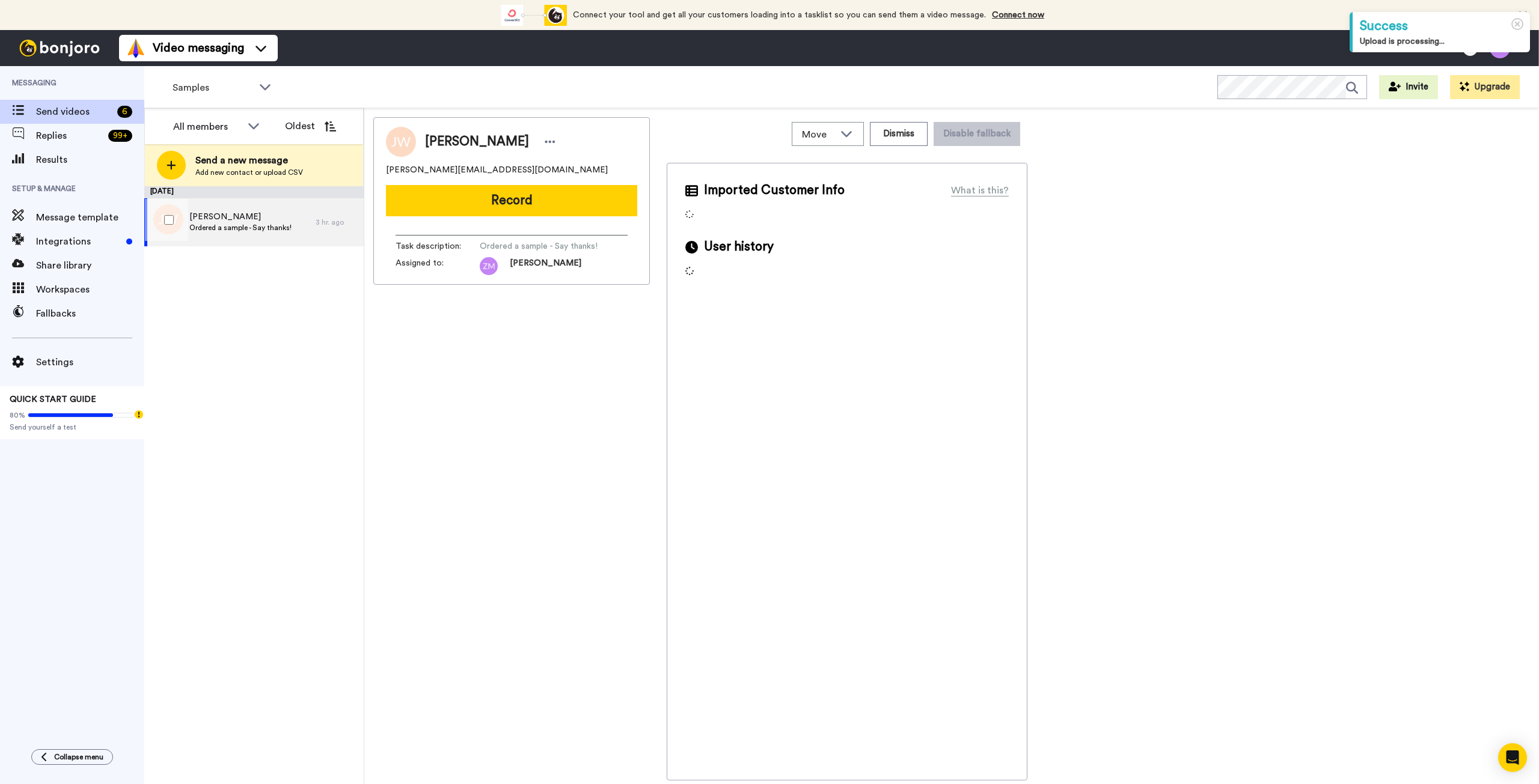
click at [240, 224] on span "Ordered a sample - Say thanks!" at bounding box center [240, 227] width 102 height 10
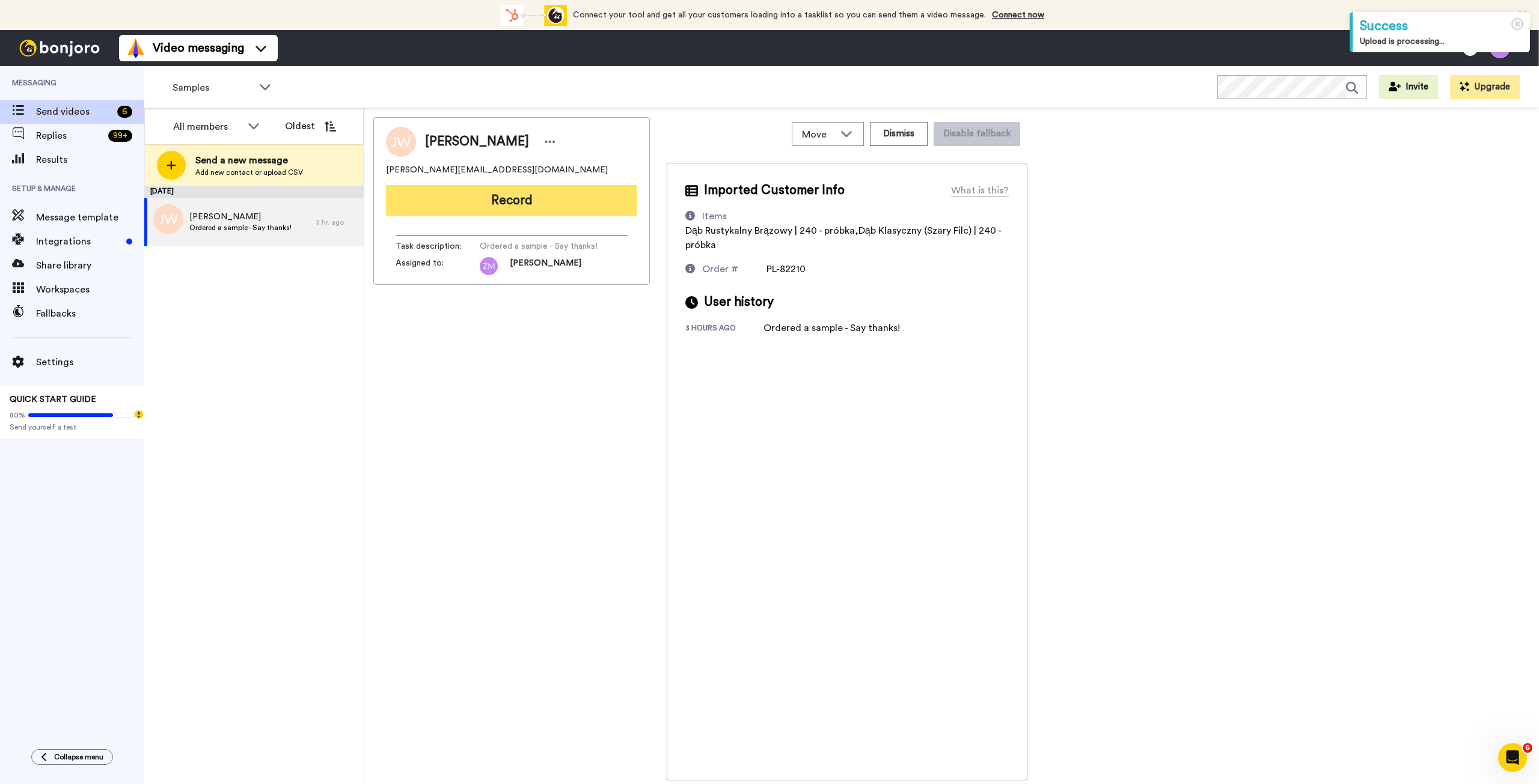
click at [522, 209] on button "Record" at bounding box center [512, 201] width 251 height 31
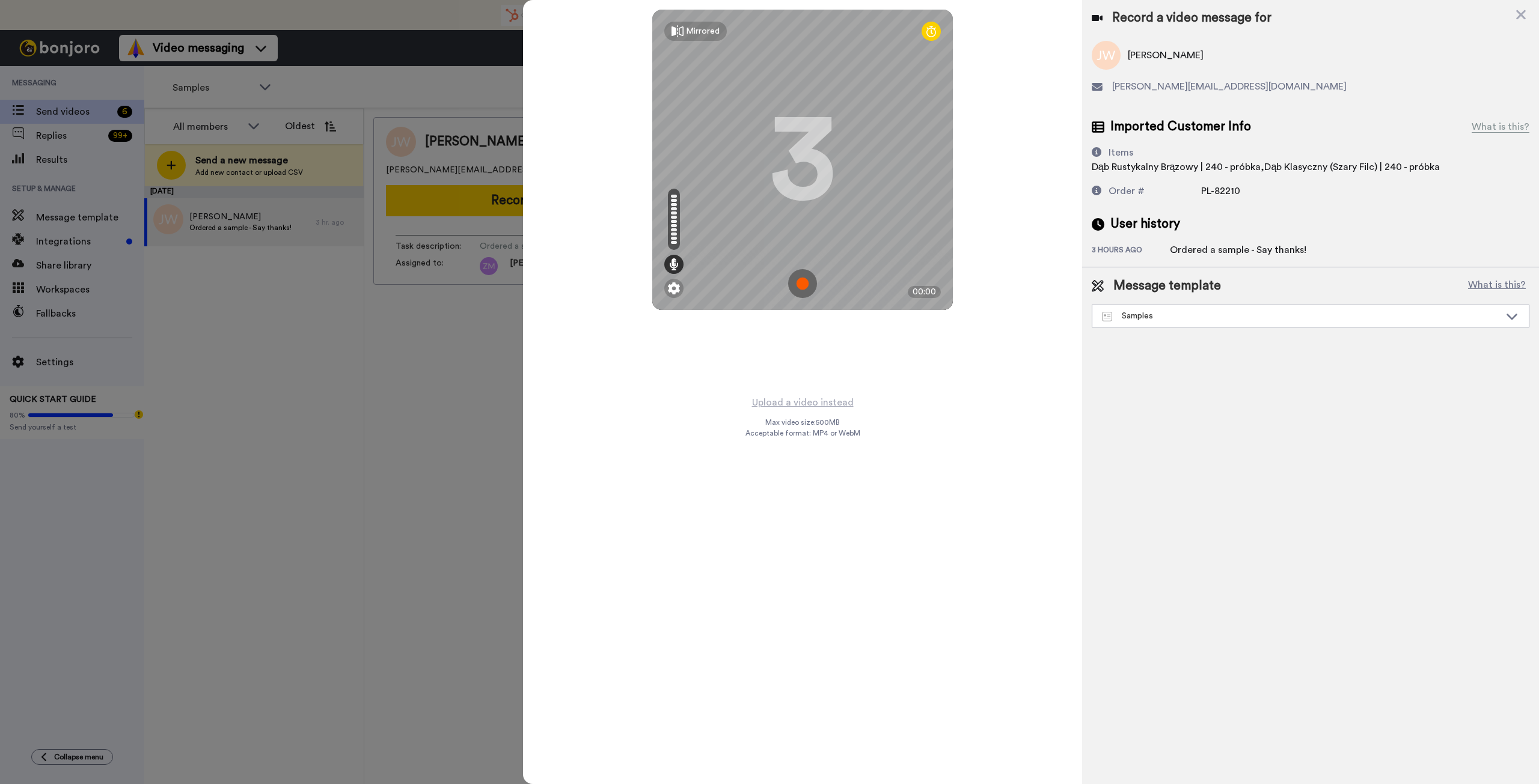
click at [802, 281] on img at bounding box center [803, 283] width 29 height 29
click at [811, 275] on img at bounding box center [803, 283] width 29 height 29
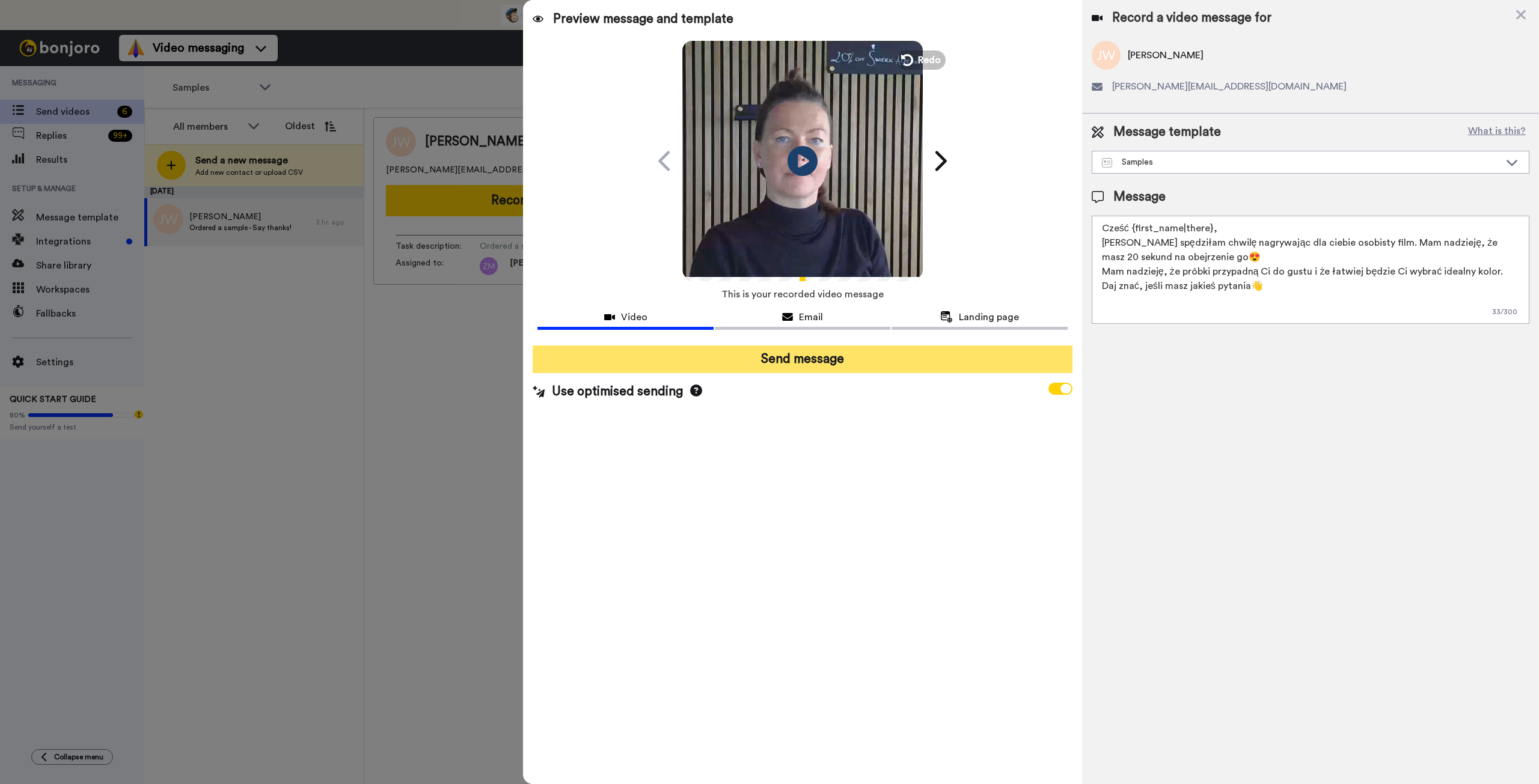
click at [860, 365] on button "Send message" at bounding box center [802, 359] width 539 height 27
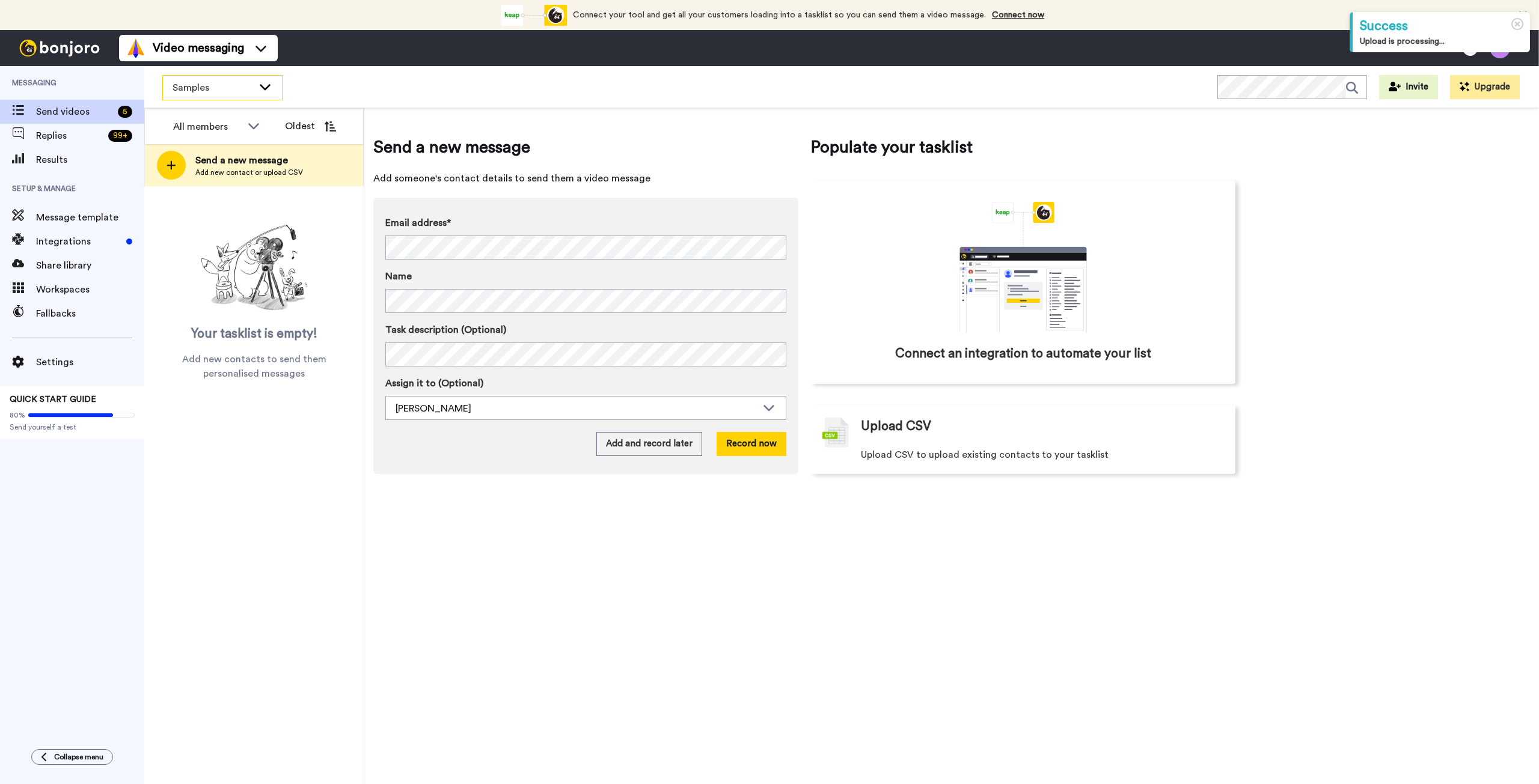
click at [260, 86] on icon at bounding box center [265, 86] width 15 height 12
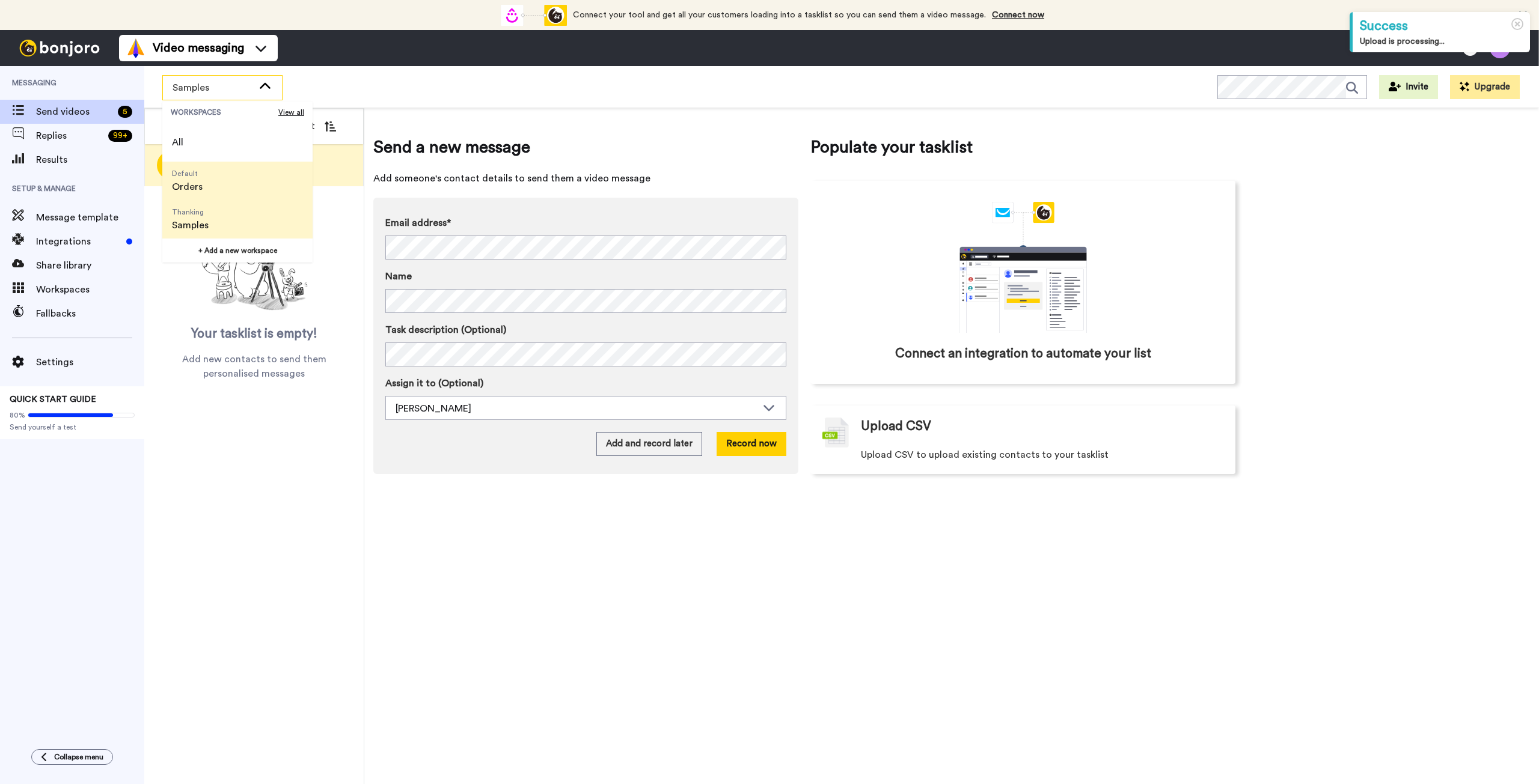
click at [216, 180] on li "Default Orders" at bounding box center [237, 181] width 150 height 38
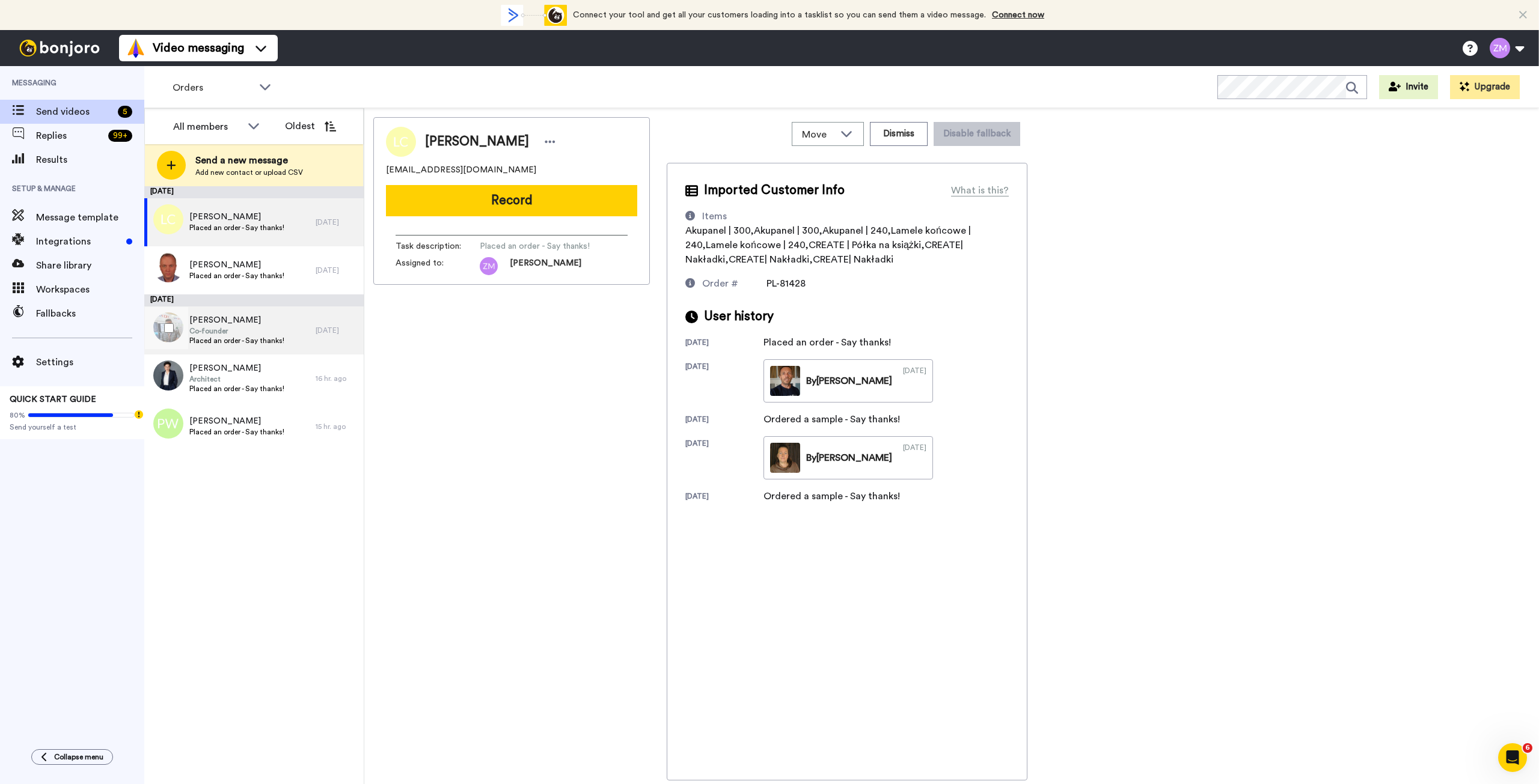
click at [258, 329] on span "Co-founder" at bounding box center [236, 331] width 95 height 10
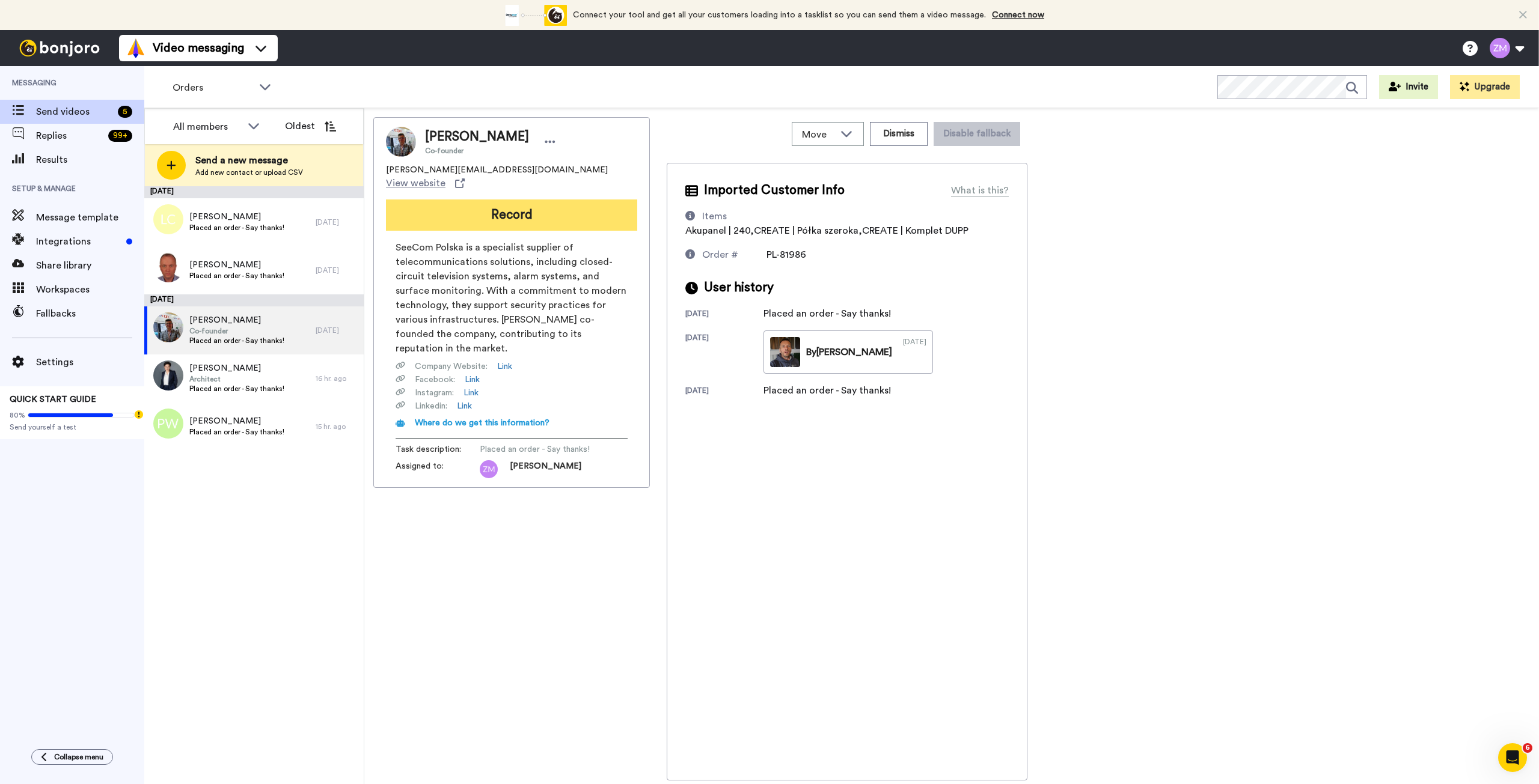
click at [512, 202] on button "Record" at bounding box center [512, 215] width 251 height 31
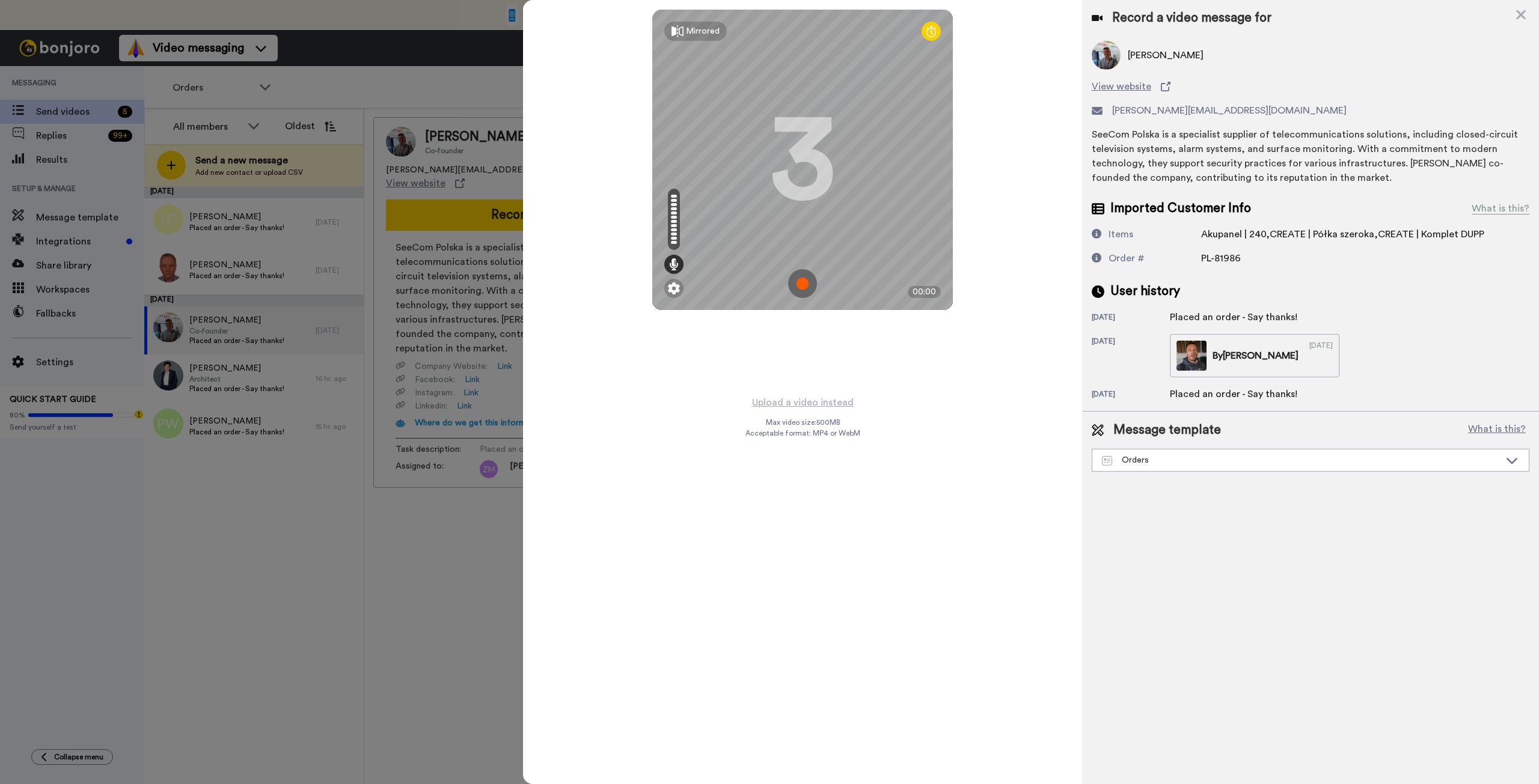
click at [800, 283] on img at bounding box center [803, 283] width 29 height 29
click at [805, 273] on img at bounding box center [803, 283] width 29 height 29
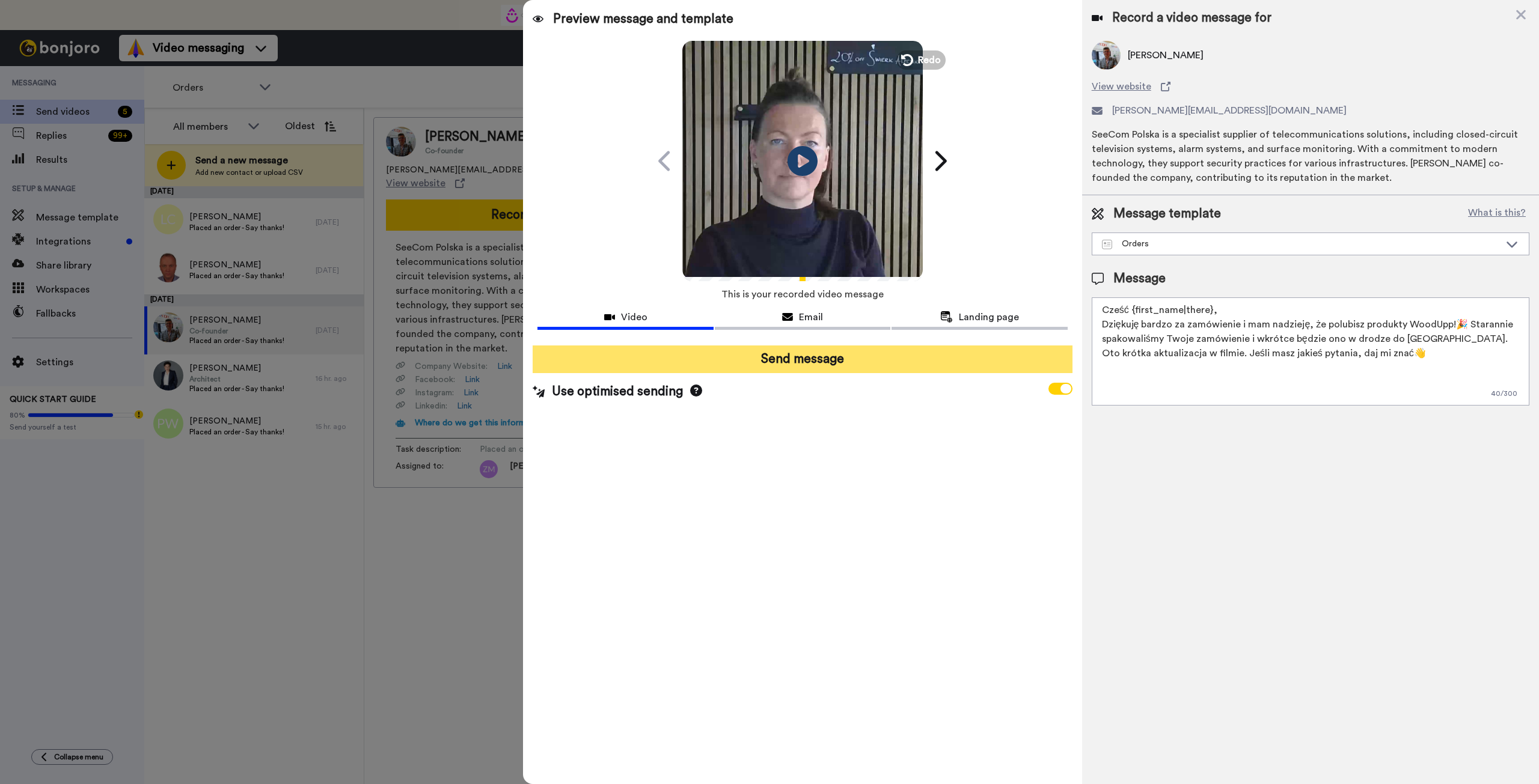
click at [833, 362] on button "Send message" at bounding box center [802, 359] width 539 height 27
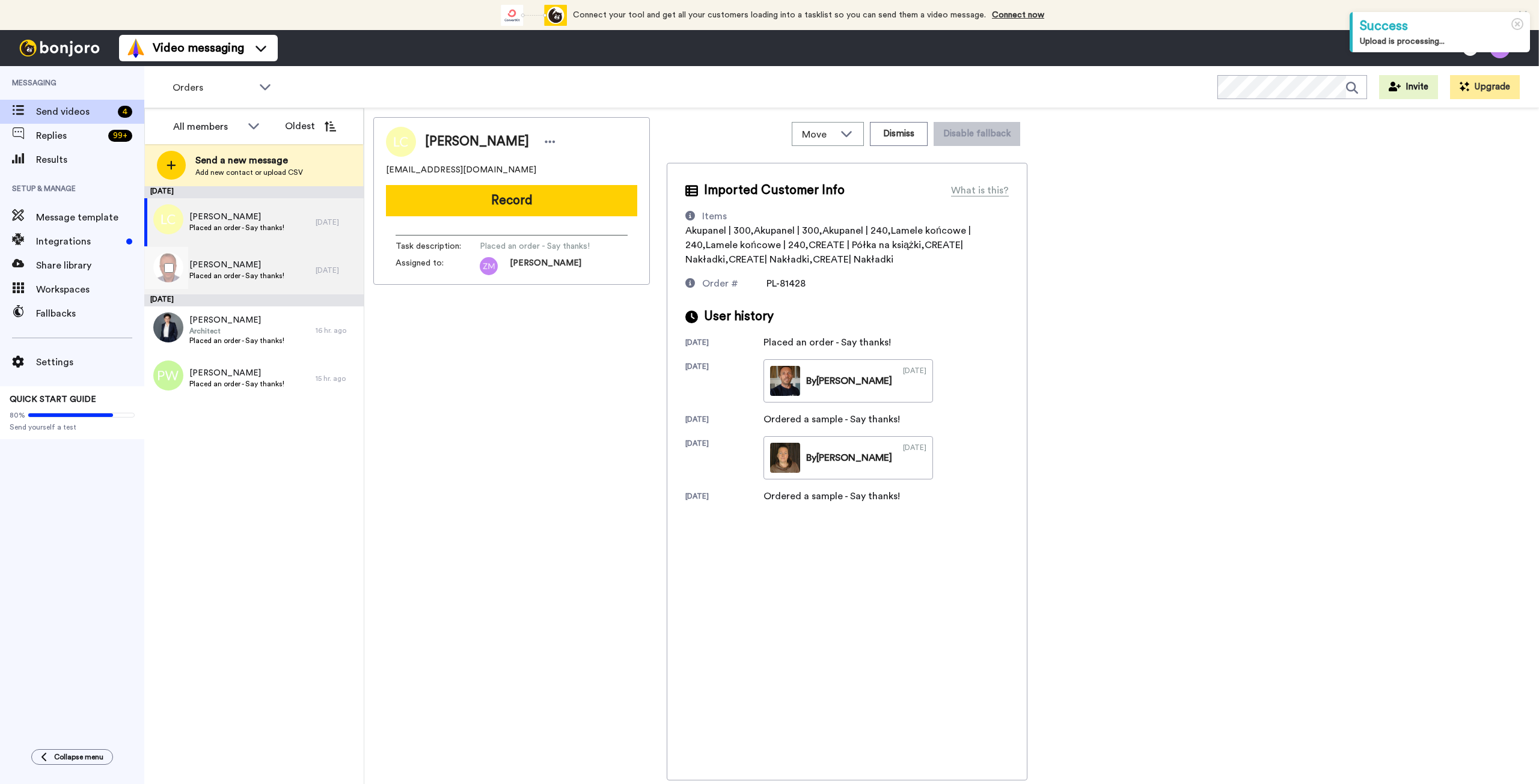
click at [233, 271] on span "[PERSON_NAME]" at bounding box center [236, 264] width 95 height 12
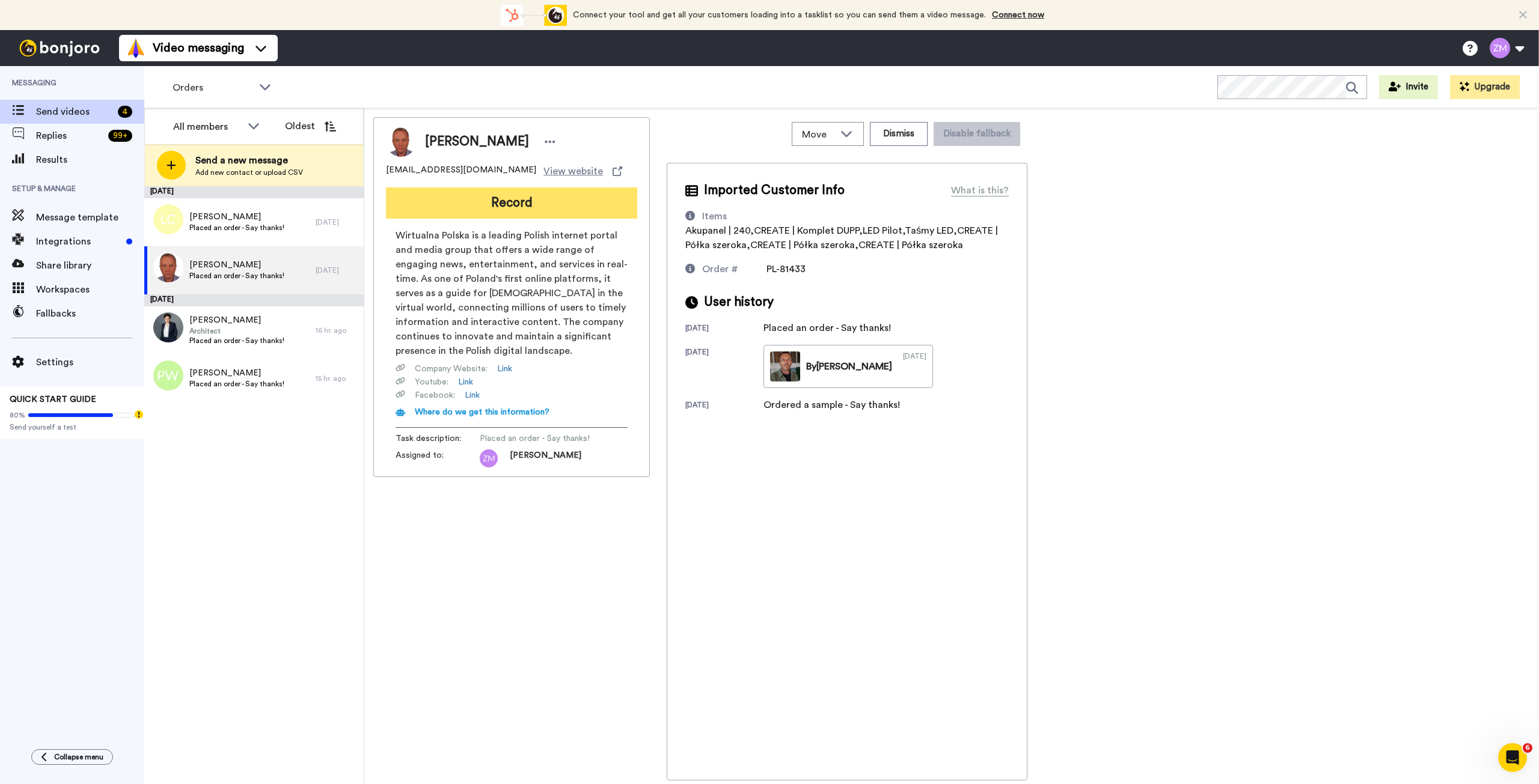
click at [551, 210] on button "Record" at bounding box center [512, 203] width 251 height 31
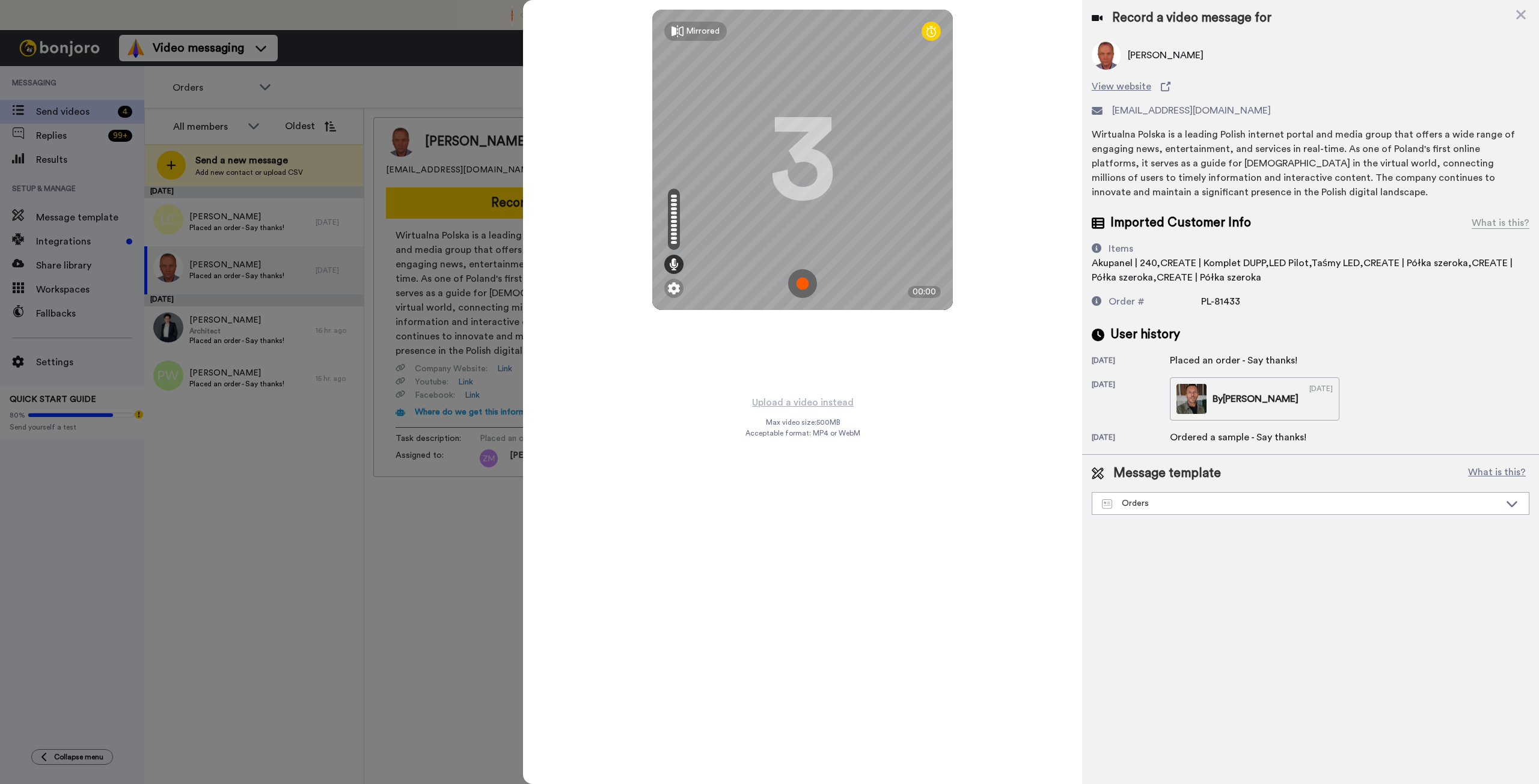
click at [802, 284] on img at bounding box center [803, 283] width 29 height 29
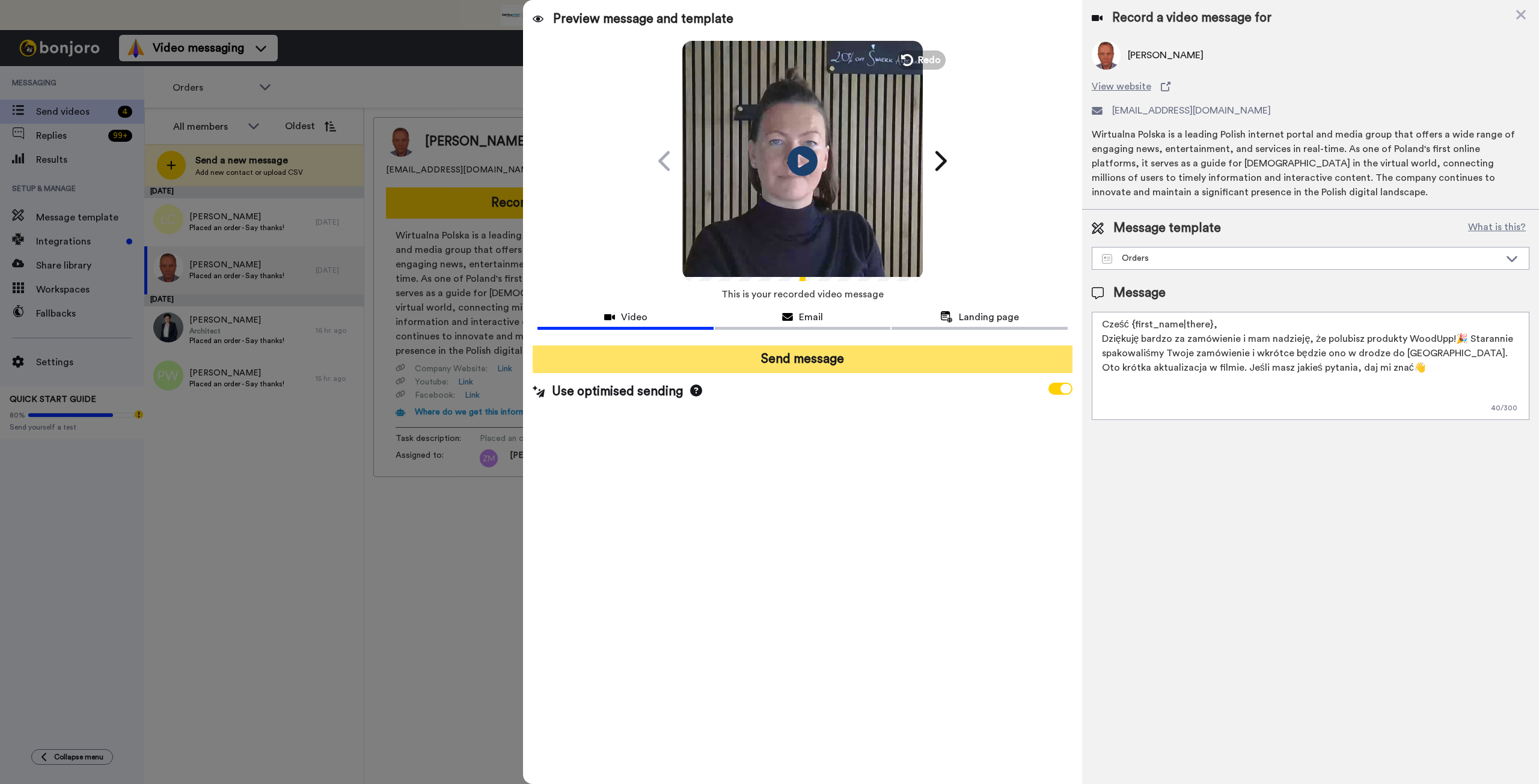
click at [828, 361] on button "Send message" at bounding box center [802, 359] width 539 height 27
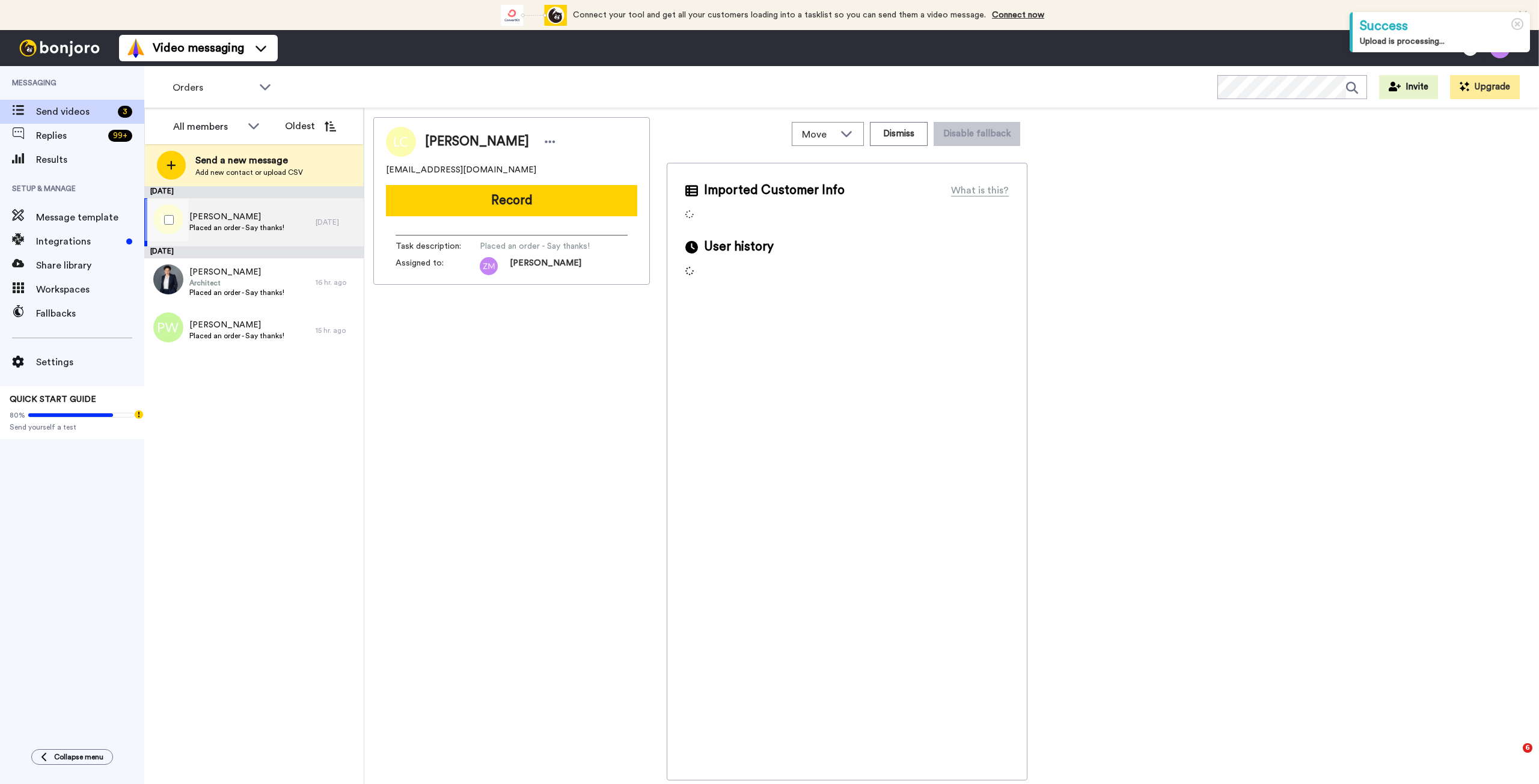
click at [232, 223] on span "[PERSON_NAME]" at bounding box center [236, 216] width 95 height 12
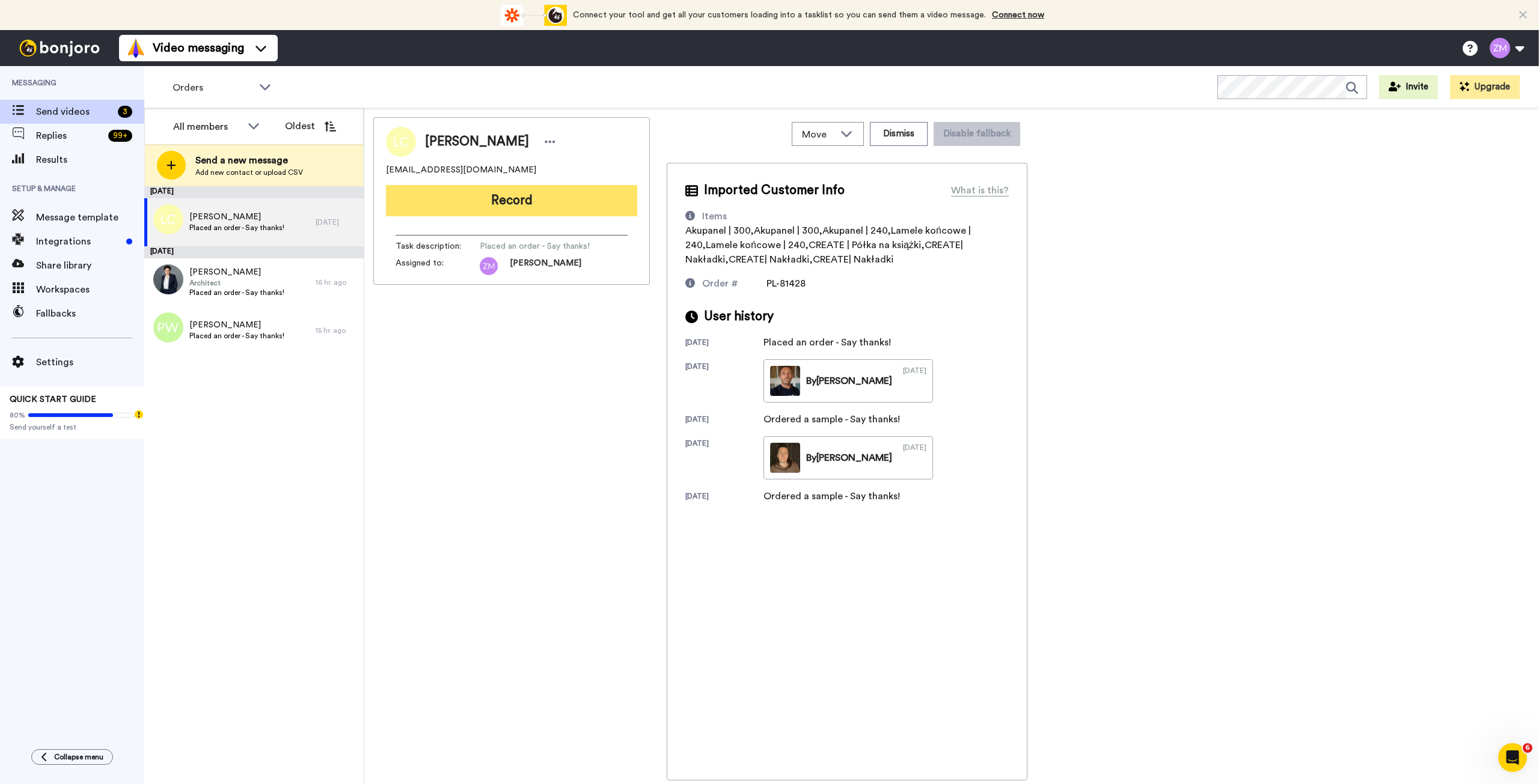
click at [525, 205] on button "Record" at bounding box center [512, 201] width 251 height 31
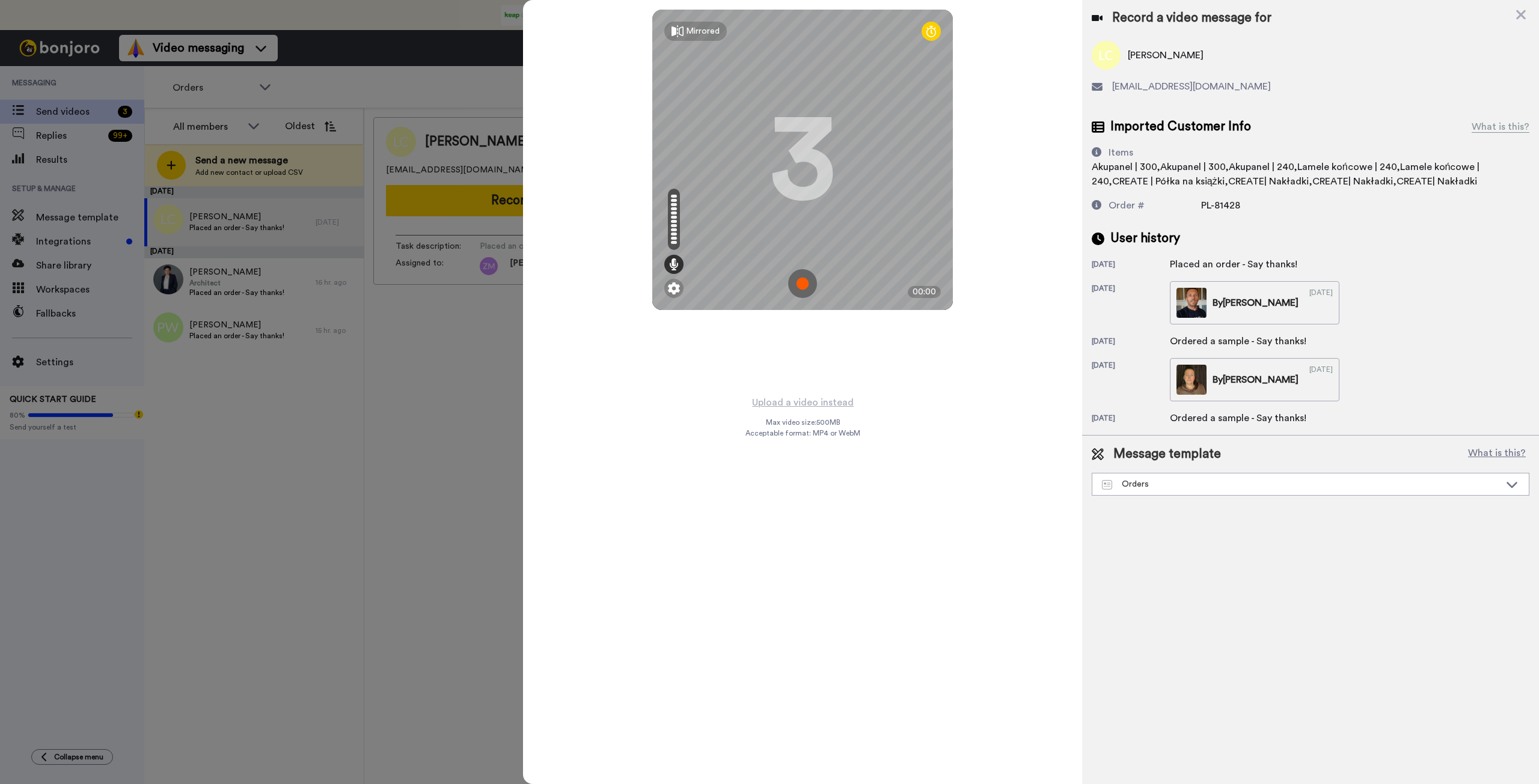
click at [808, 289] on img at bounding box center [803, 283] width 29 height 29
click at [800, 288] on img at bounding box center [803, 283] width 29 height 29
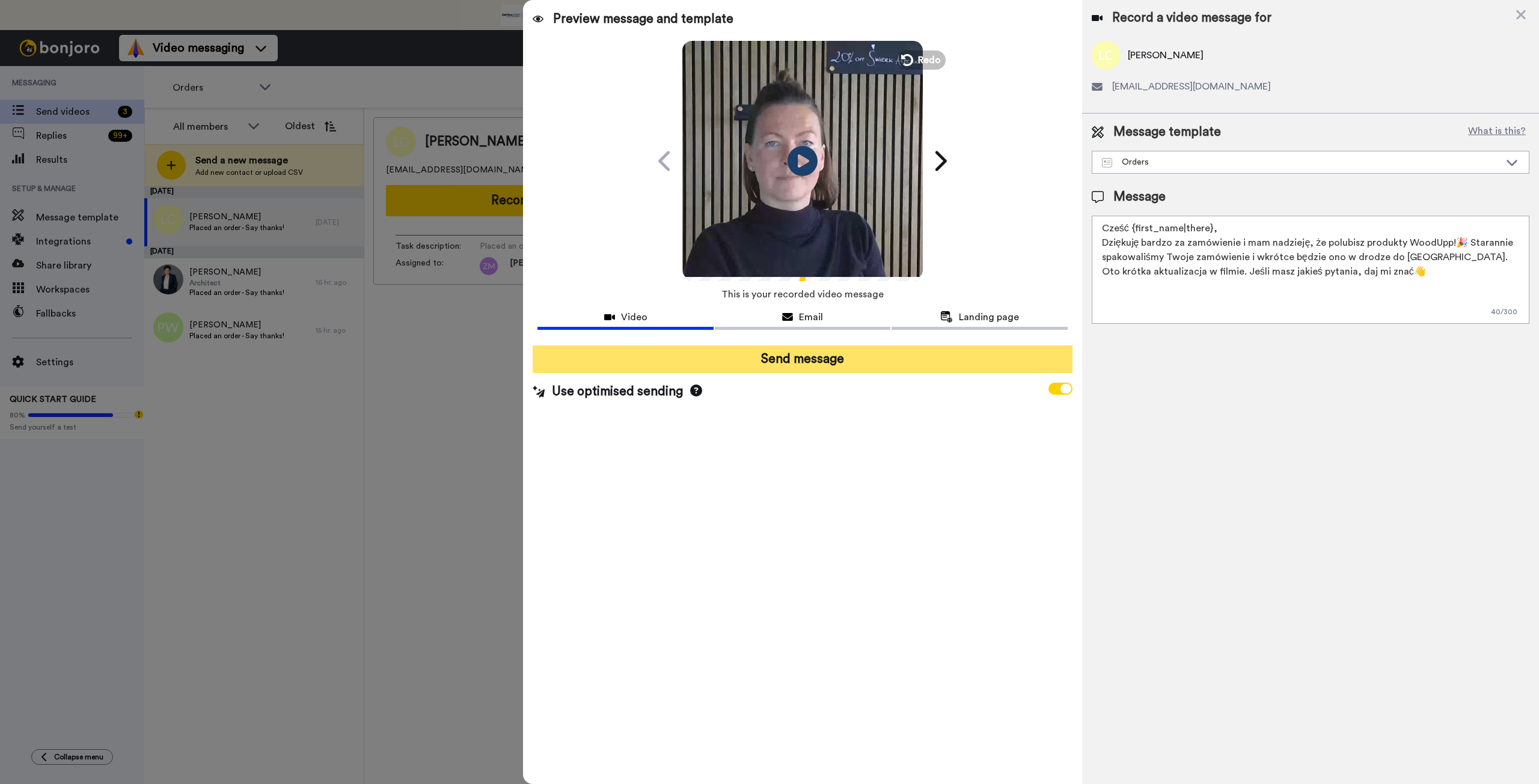
click at [837, 362] on button "Send message" at bounding box center [802, 359] width 539 height 27
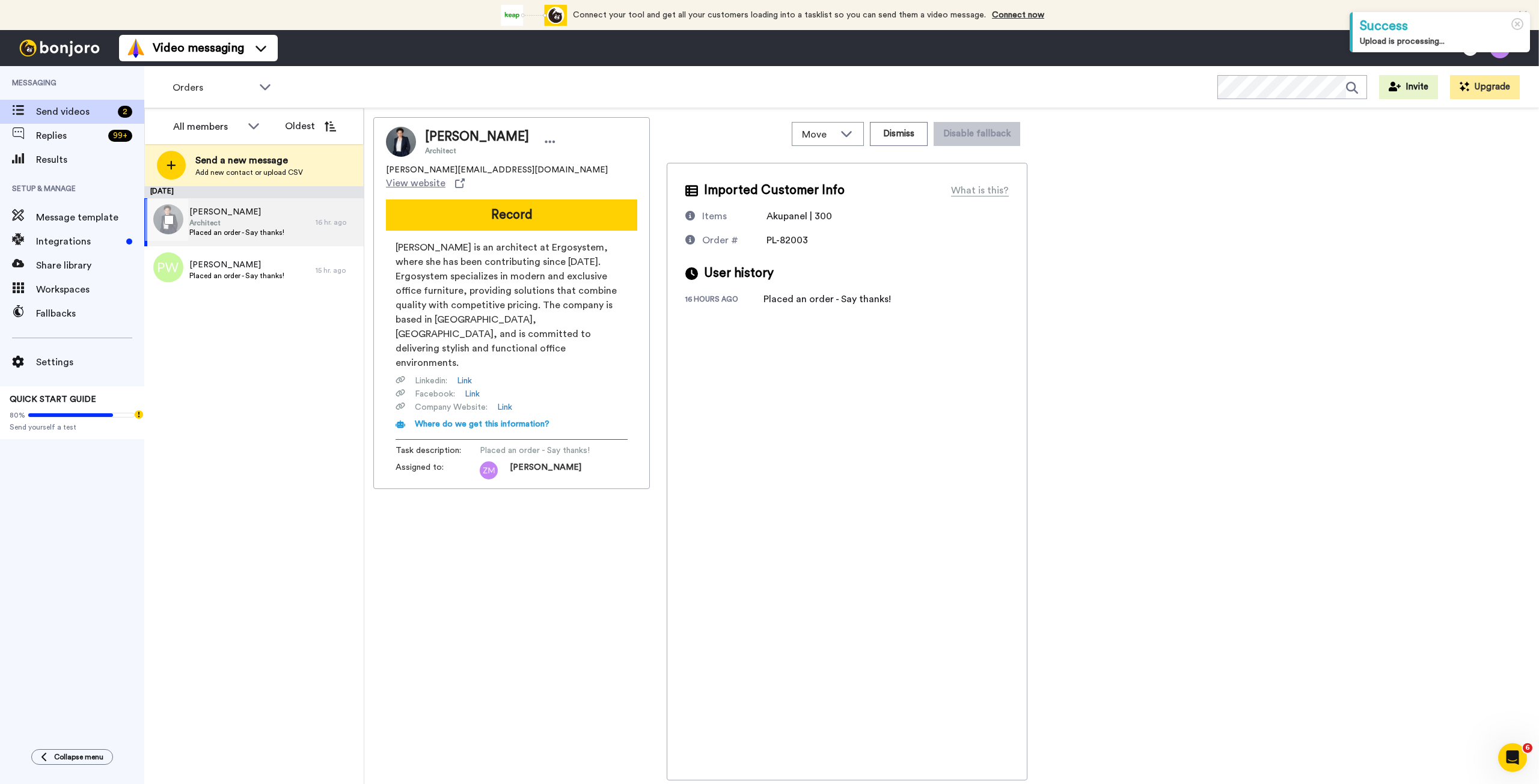
click at [243, 225] on span "Architect" at bounding box center [236, 223] width 95 height 10
click at [296, 351] on div "[DATE] [PERSON_NAME] Architect Placed an order - Say thanks! 16 hr. ago [PERSON…" at bounding box center [254, 485] width 219 height 598
